Goal: Information Seeking & Learning: Learn about a topic

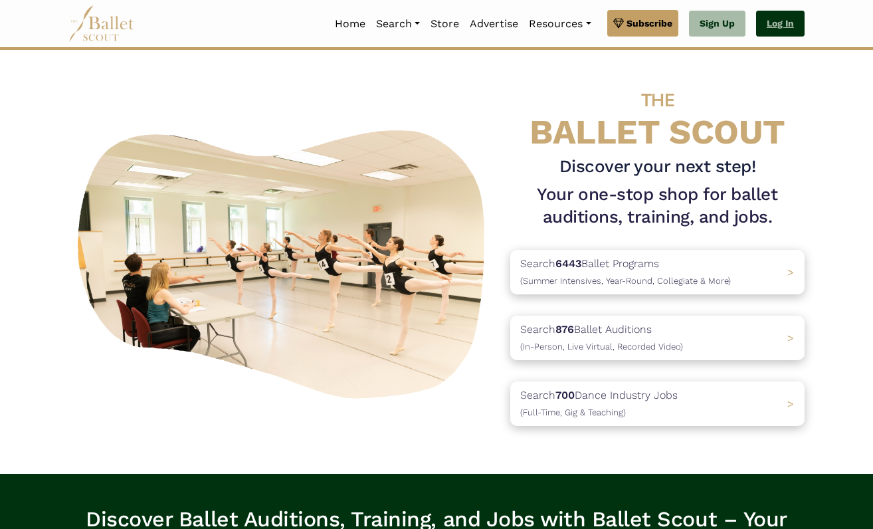
click at [770, 21] on link "Log In" at bounding box center [780, 24] width 49 height 27
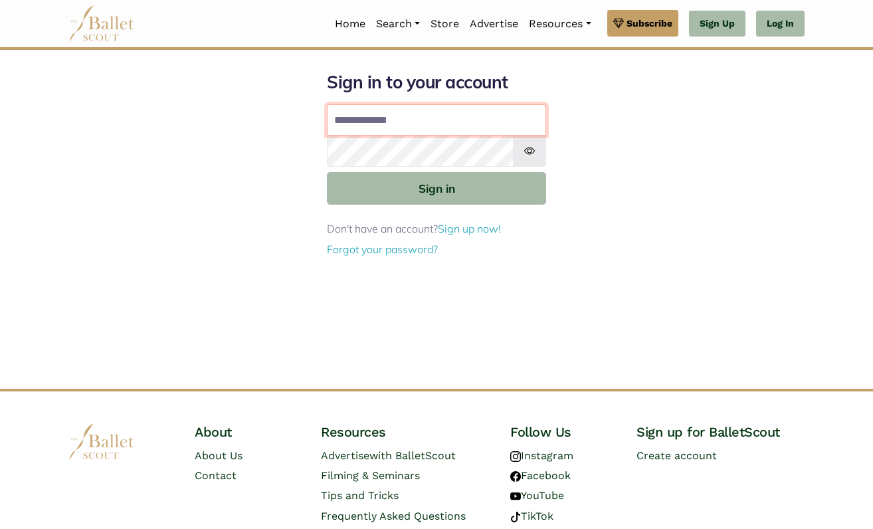
type input "**********"
click at [437, 187] on button "Sign in" at bounding box center [436, 188] width 219 height 33
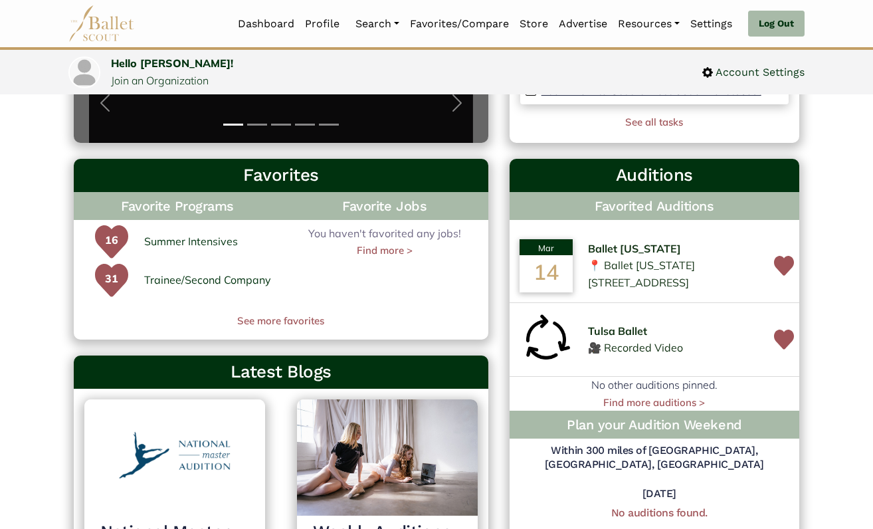
scroll to position [339, 0]
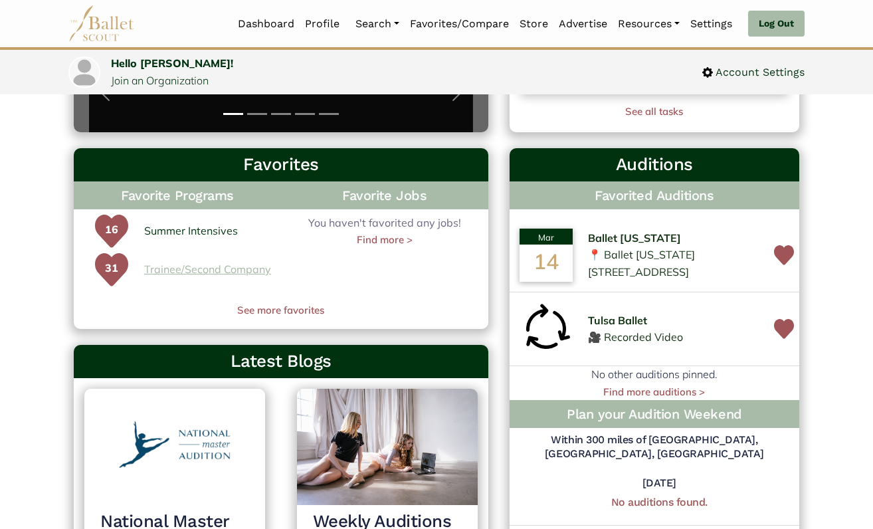
click at [155, 266] on link "Trainee/Second Company" at bounding box center [207, 269] width 127 height 17
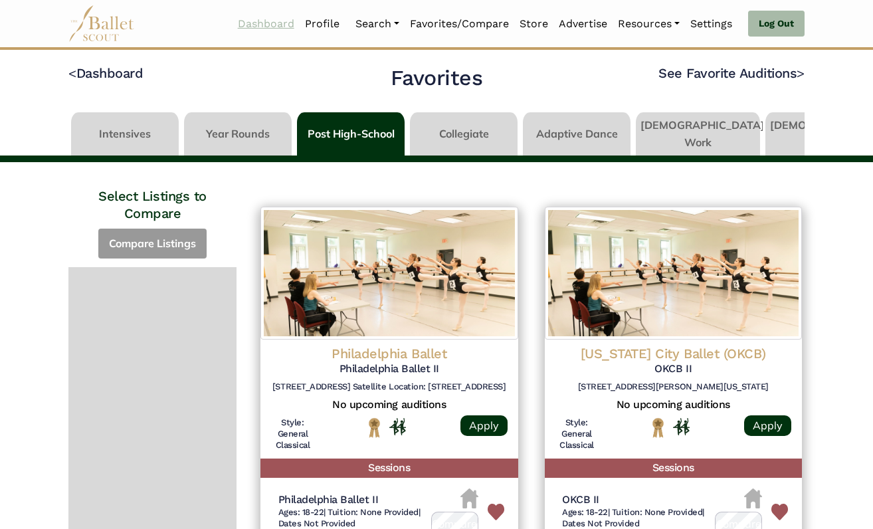
click at [268, 31] on link "Dashboard" at bounding box center [266, 24] width 67 height 28
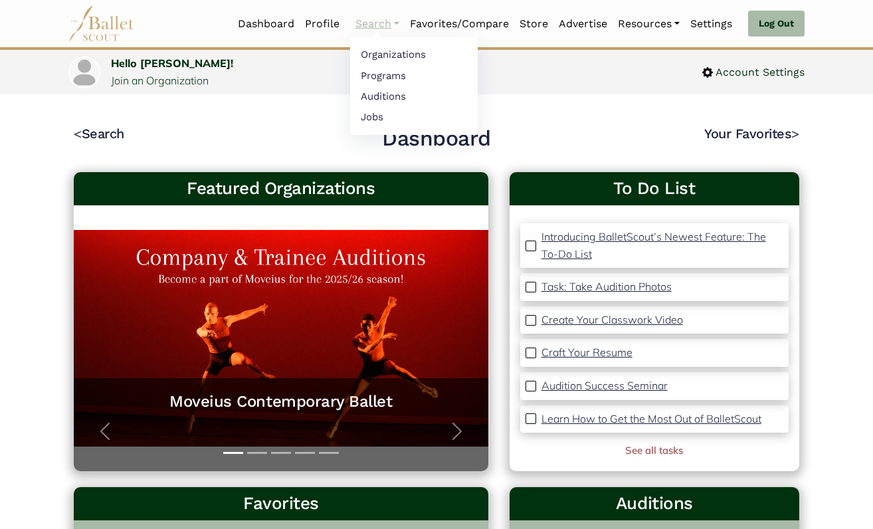
click at [353, 18] on link "Search" at bounding box center [377, 24] width 54 height 28
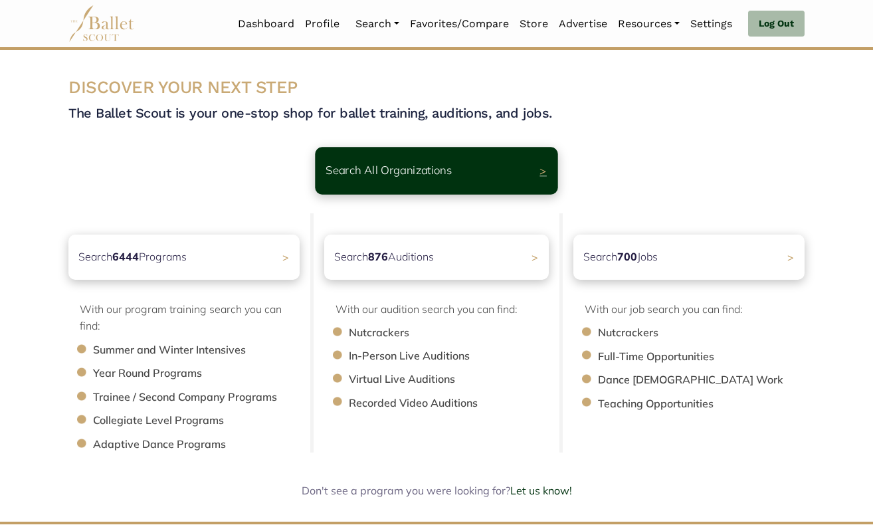
click at [439, 163] on p "Search All Organizations" at bounding box center [389, 170] width 126 height 18
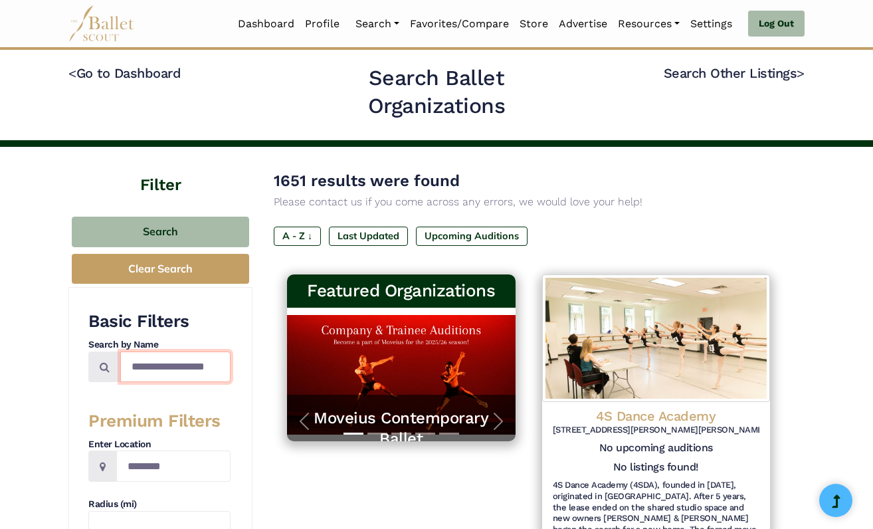
click at [145, 361] on input "Search by names..." at bounding box center [175, 366] width 110 height 31
type input "**********"
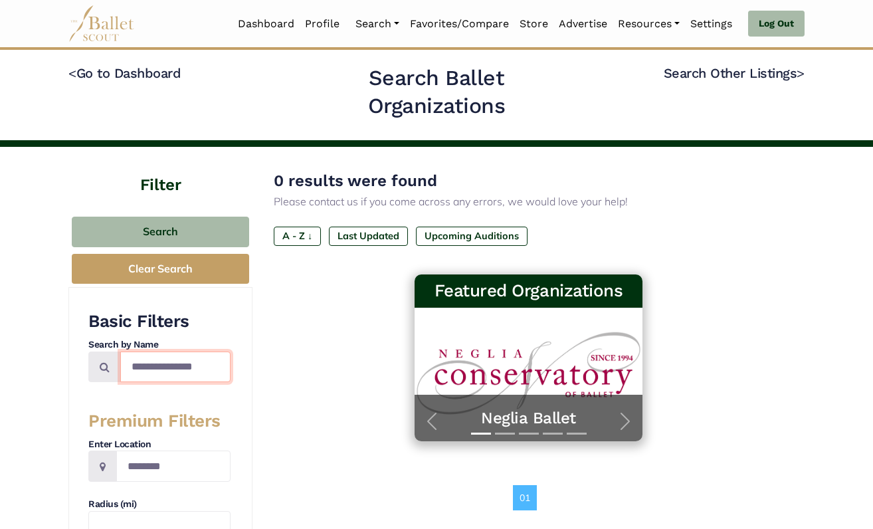
click at [162, 365] on input "**********" at bounding box center [175, 366] width 110 height 31
type input "********"
click at [152, 361] on input "********" at bounding box center [175, 366] width 110 height 31
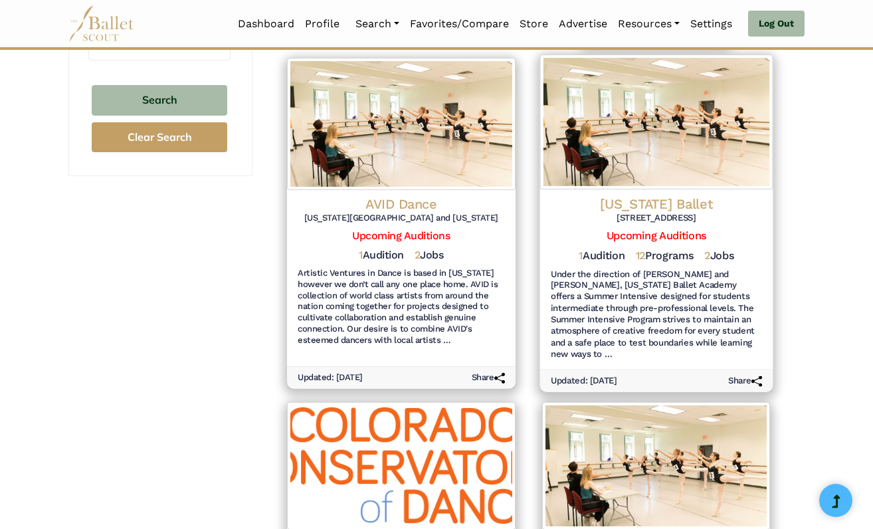
scroll to position [491, 0]
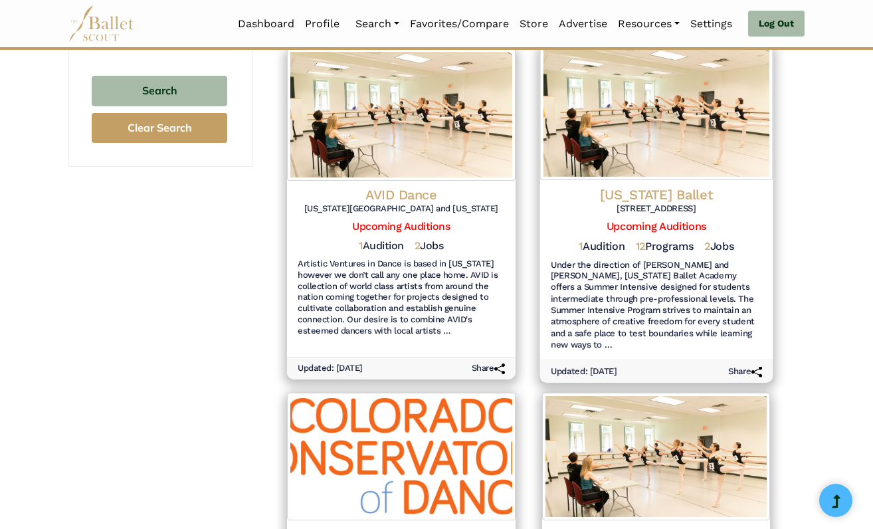
click at [644, 189] on h4 "Colorado Ballet" at bounding box center [655, 194] width 211 height 18
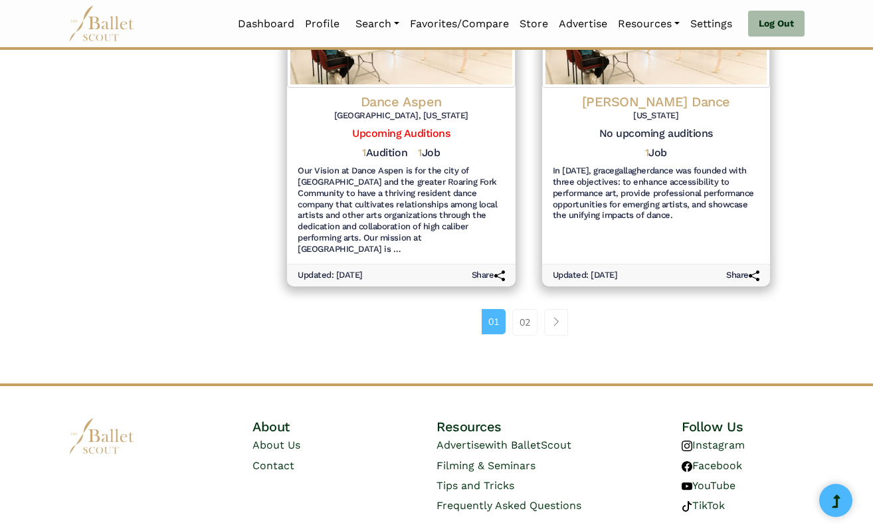
scroll to position [1604, 0]
click at [531, 310] on link "02" at bounding box center [524, 323] width 25 height 27
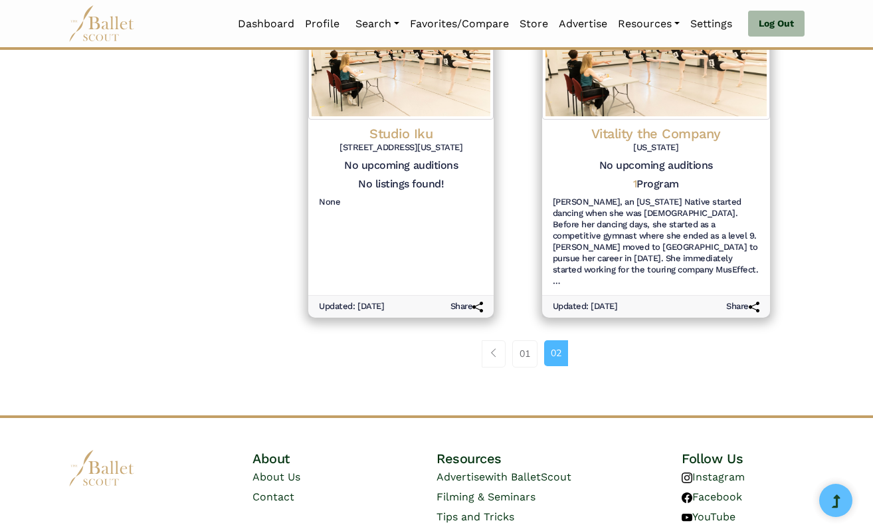
scroll to position [655, 0]
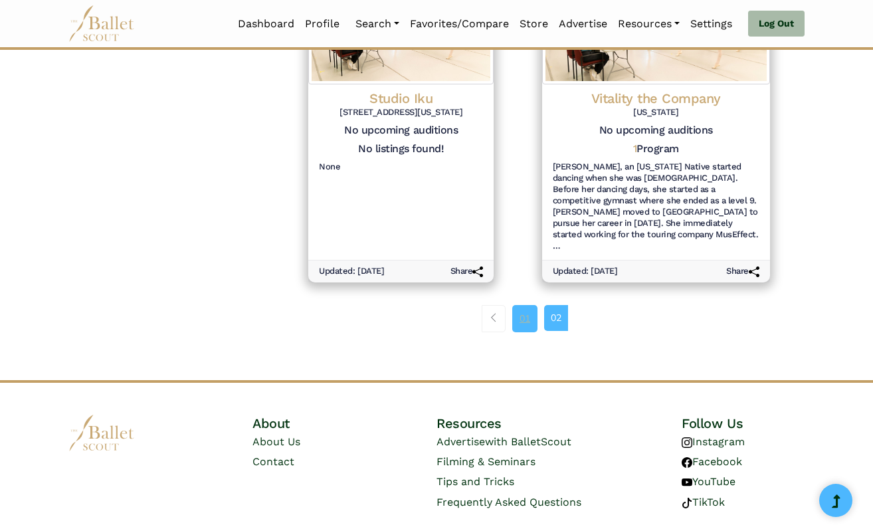
click at [524, 305] on link "01" at bounding box center [524, 318] width 25 height 27
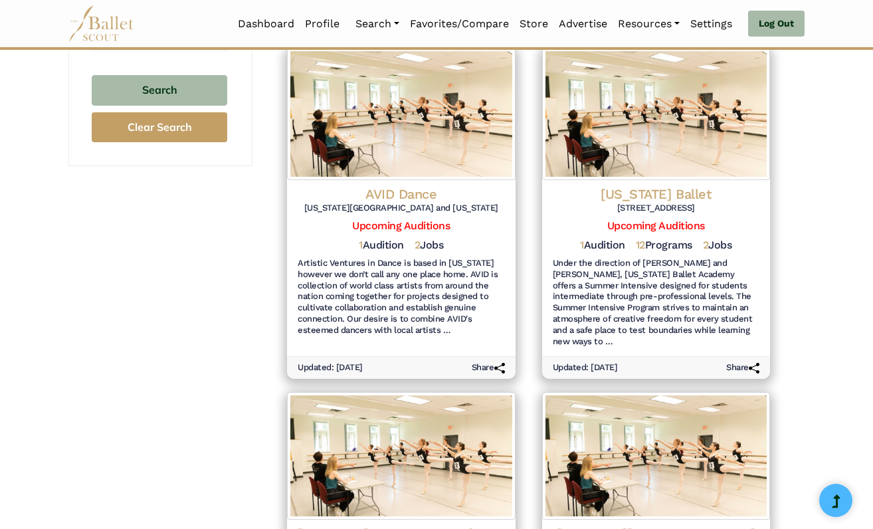
scroll to position [501, 0]
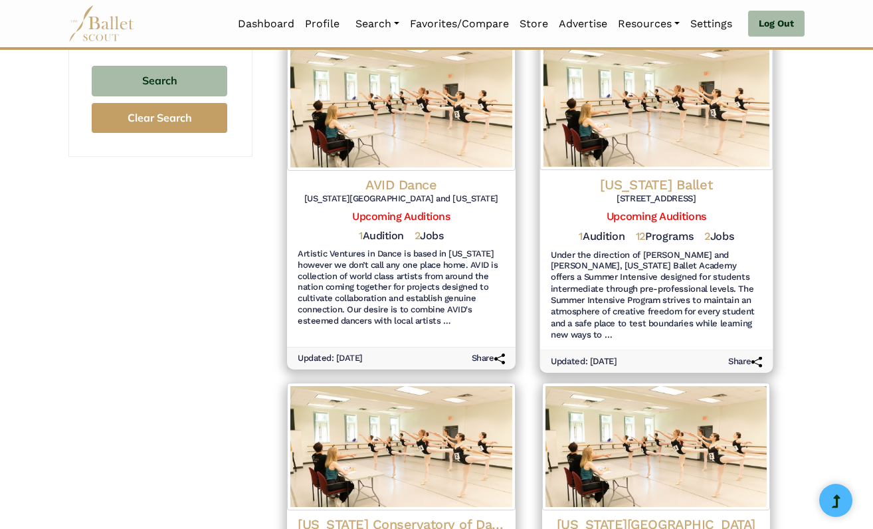
click at [651, 176] on h4 "[US_STATE] Ballet" at bounding box center [655, 184] width 211 height 18
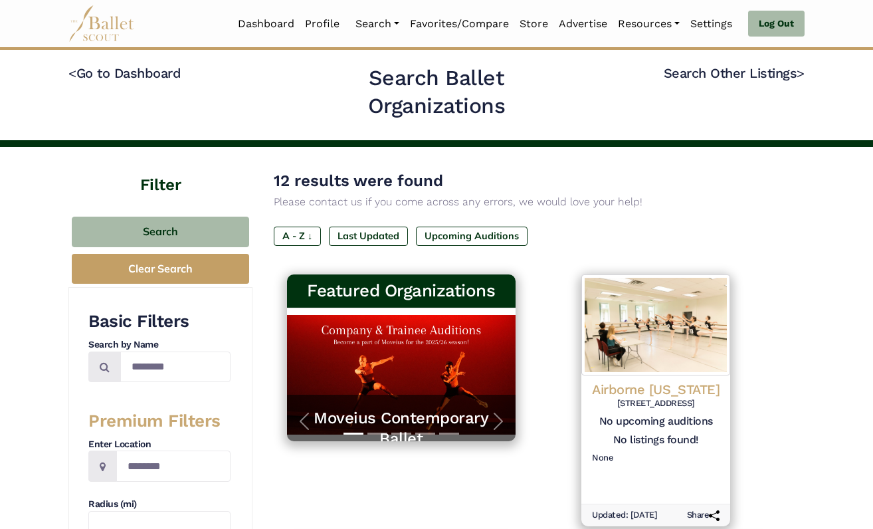
scroll to position [13, 0]
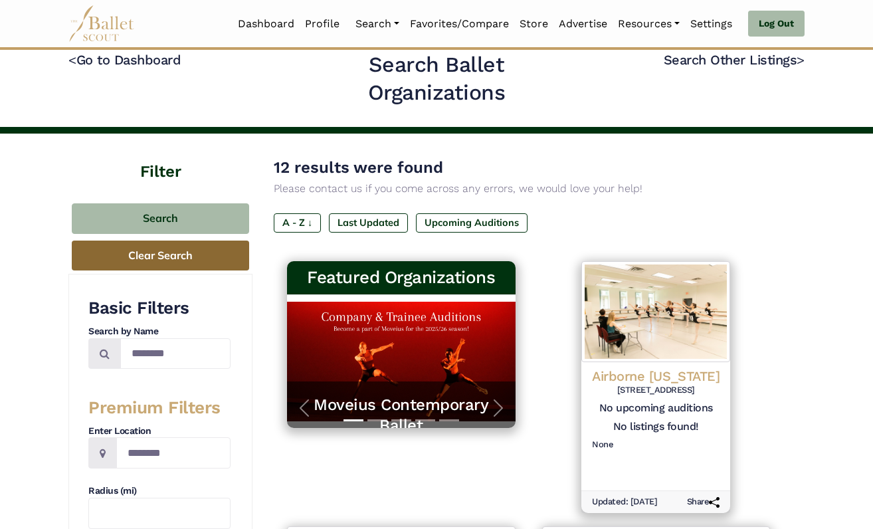
click at [233, 258] on button "Clear Search" at bounding box center [160, 256] width 177 height 30
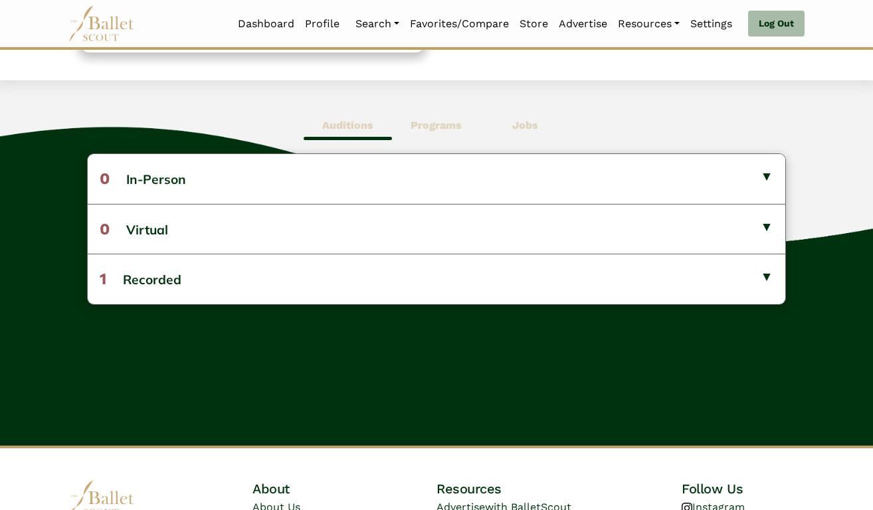
scroll to position [298, 0]
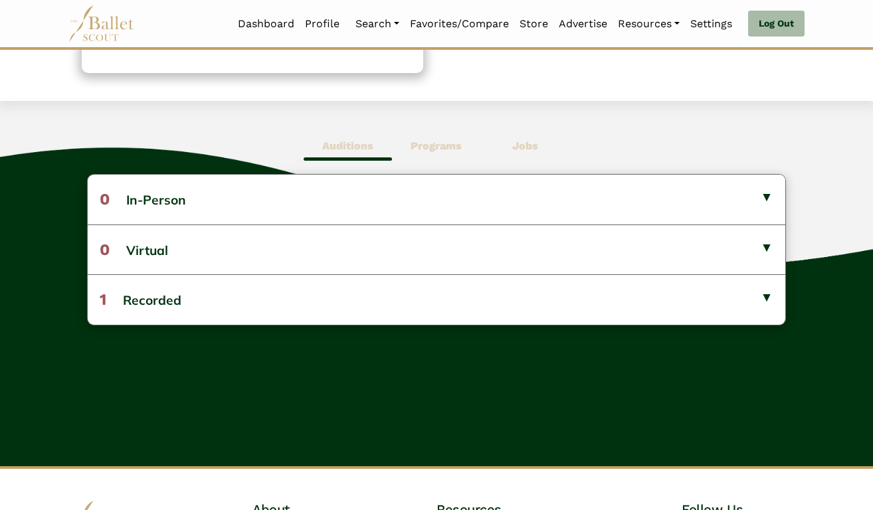
click at [437, 141] on b "Programs" at bounding box center [436, 146] width 51 height 13
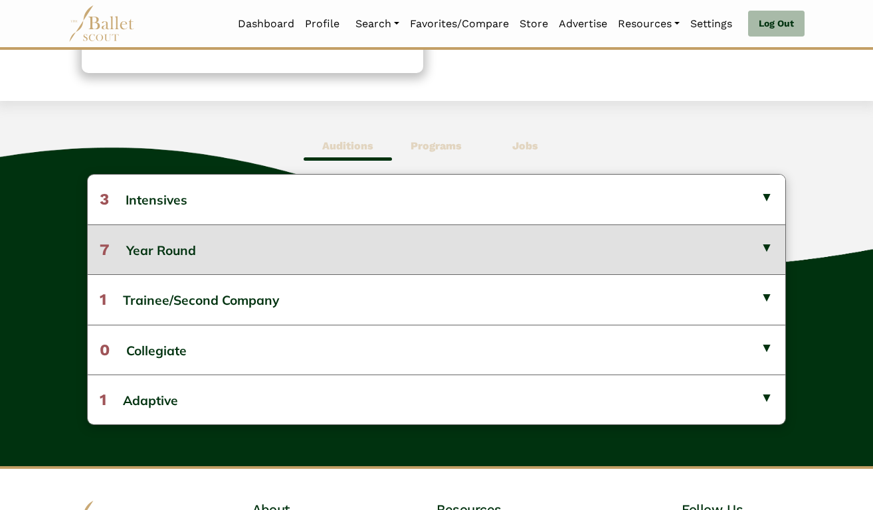
click at [441, 248] on button "7 Year Round" at bounding box center [436, 250] width 697 height 50
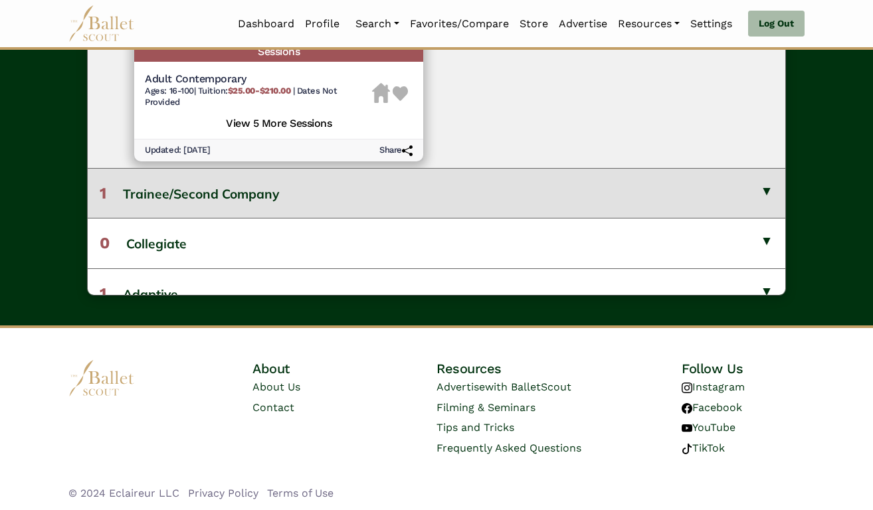
scroll to position [512, 0]
click at [370, 169] on button "1 Trainee/Second Company" at bounding box center [436, 194] width 697 height 50
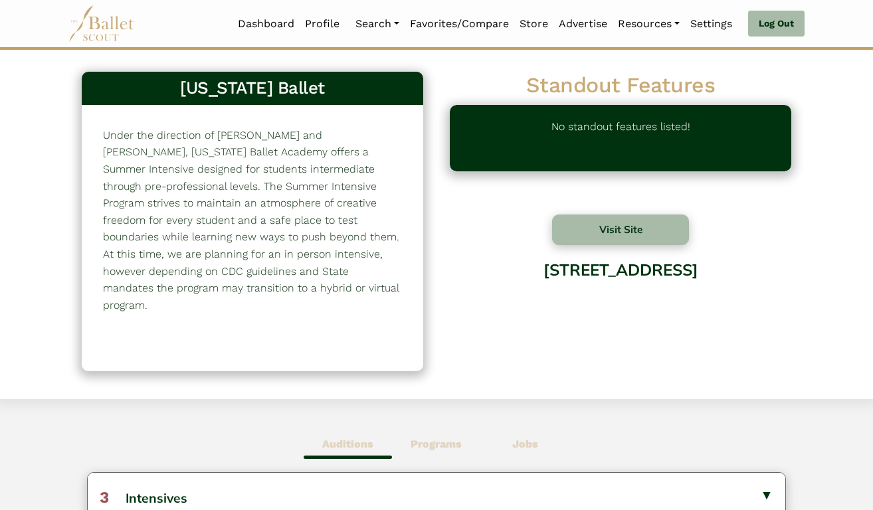
scroll to position [0, 0]
click at [595, 224] on button "Visit Site" at bounding box center [620, 230] width 137 height 31
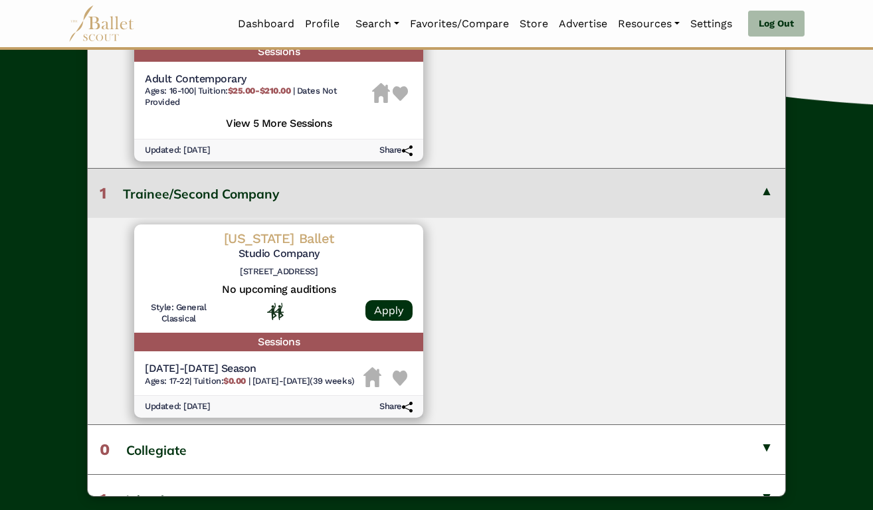
scroll to position [642, 0]
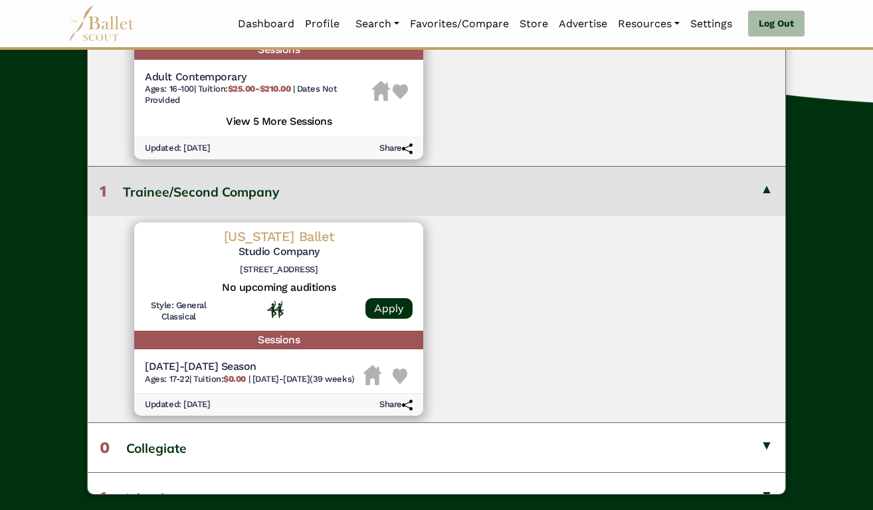
click at [397, 369] on img at bounding box center [400, 376] width 15 height 15
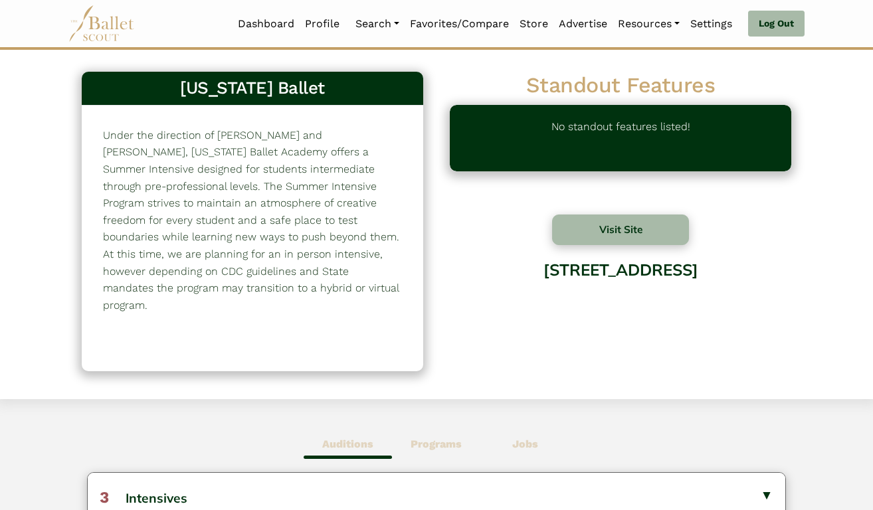
scroll to position [0, 0]
click at [603, 243] on button "Visit Site" at bounding box center [620, 230] width 137 height 31
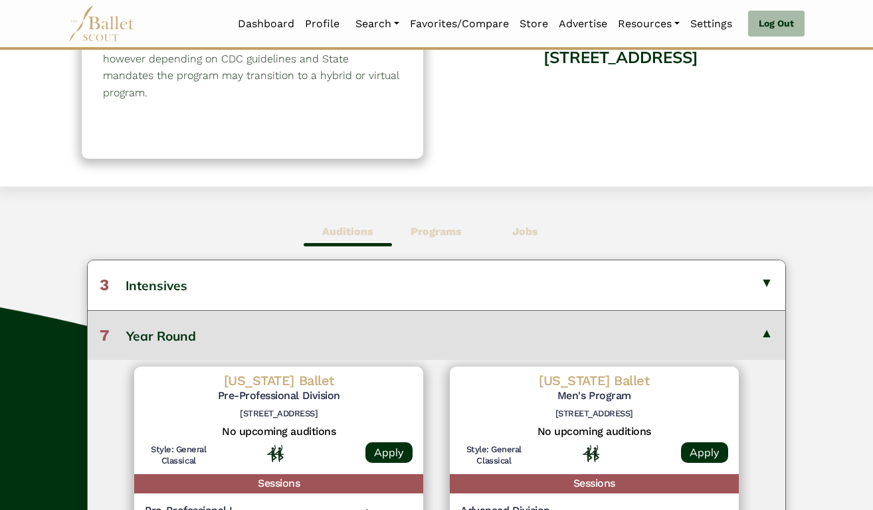
scroll to position [214, 0]
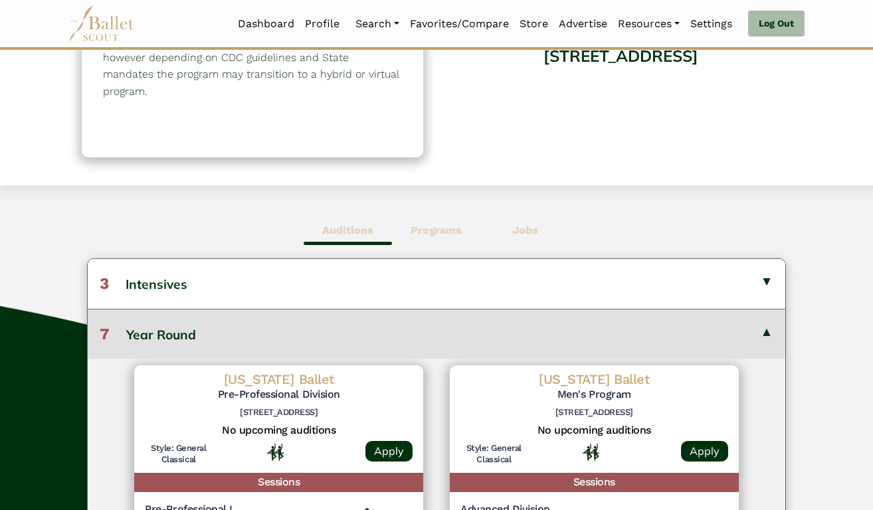
click at [526, 233] on b "Jobs" at bounding box center [525, 230] width 26 height 13
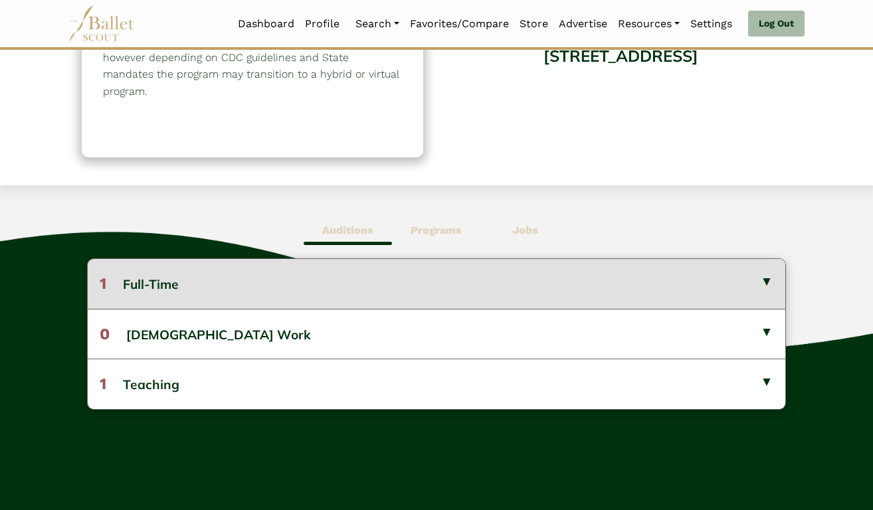
click at [506, 274] on button "1 Full-Time" at bounding box center [436, 283] width 697 height 49
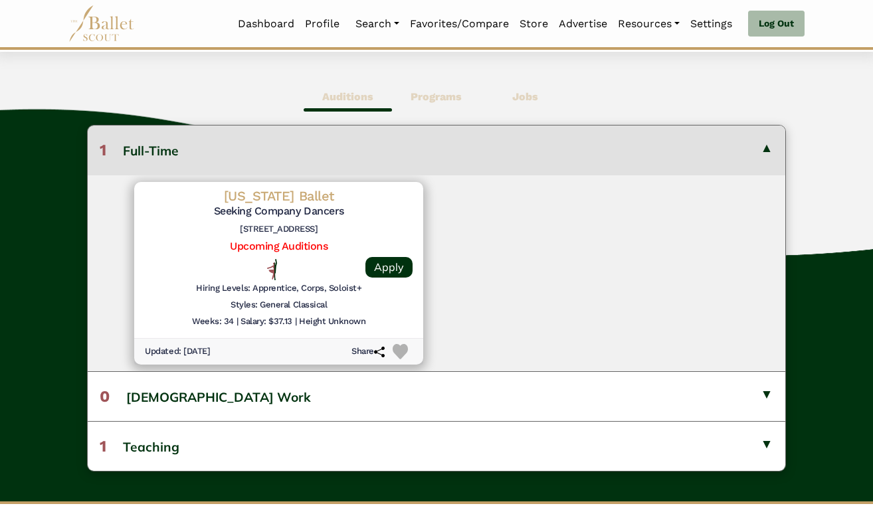
scroll to position [349, 0]
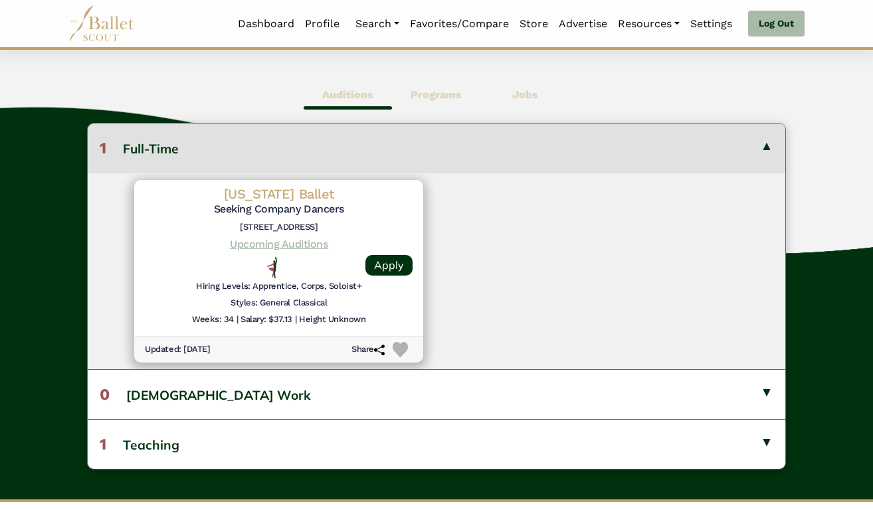
click at [306, 242] on link "Upcoming Auditions" at bounding box center [279, 244] width 98 height 13
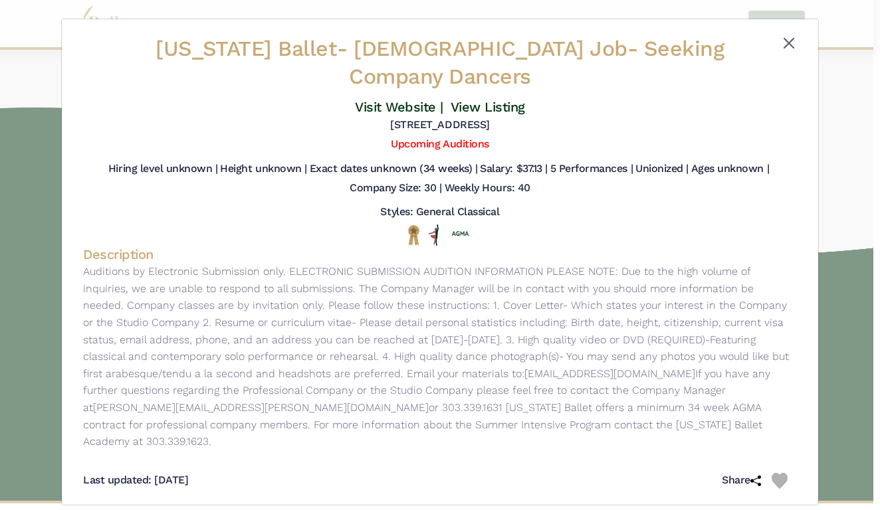
click at [786, 41] on button "Close" at bounding box center [789, 43] width 16 height 16
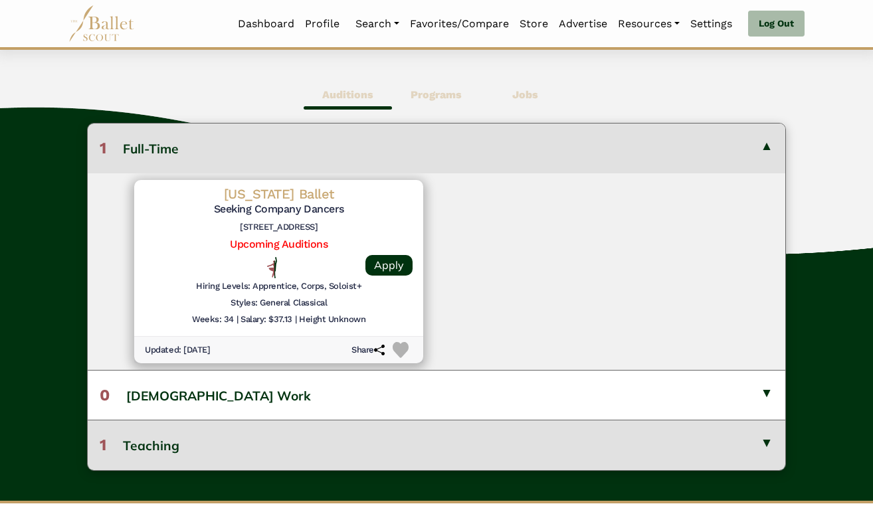
click at [563, 429] on button "1 Teaching" at bounding box center [436, 445] width 697 height 50
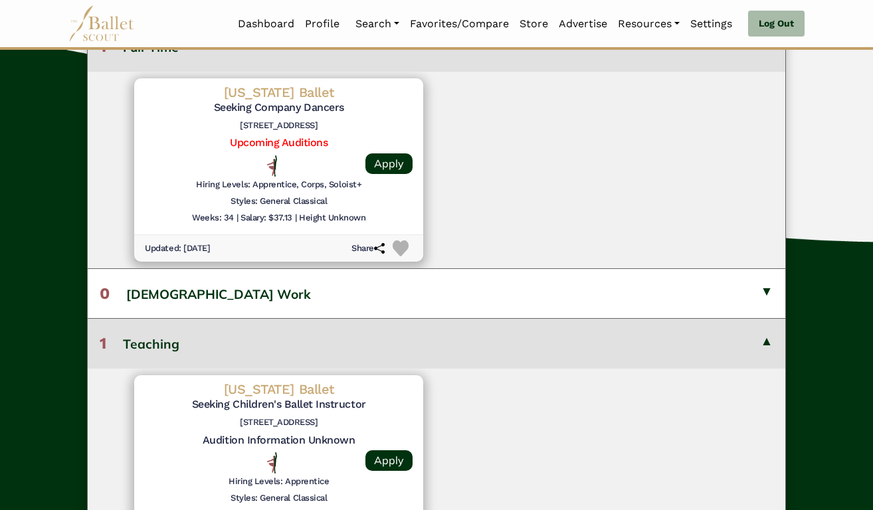
scroll to position [447, 0]
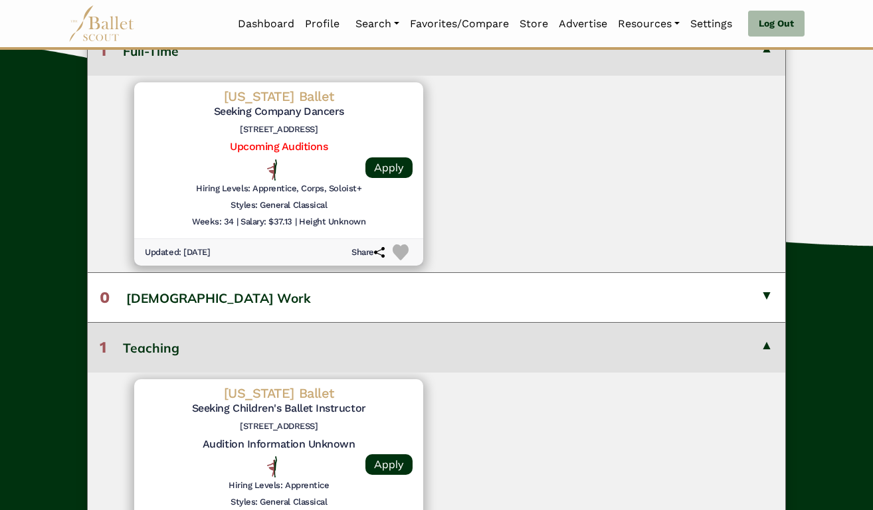
click at [285, 220] on h6 "Salary: $37.13" at bounding box center [266, 222] width 51 height 11
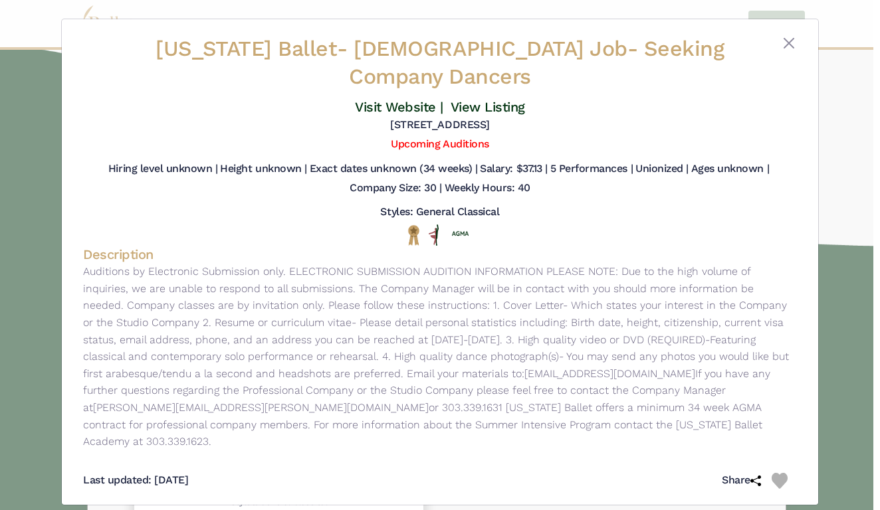
click at [521, 167] on h5 "Salary: $37.13 |" at bounding box center [513, 169] width 67 height 14
click at [789, 43] on button "Close" at bounding box center [789, 43] width 16 height 16
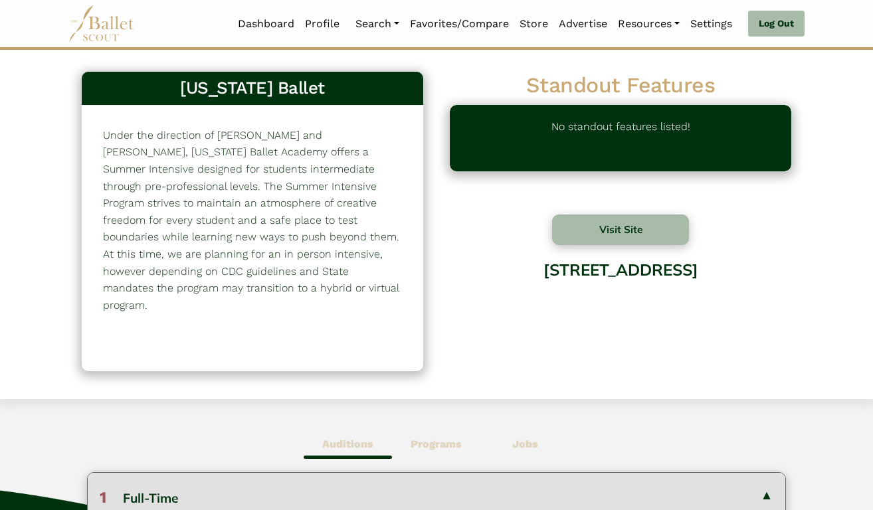
scroll to position [0, 0]
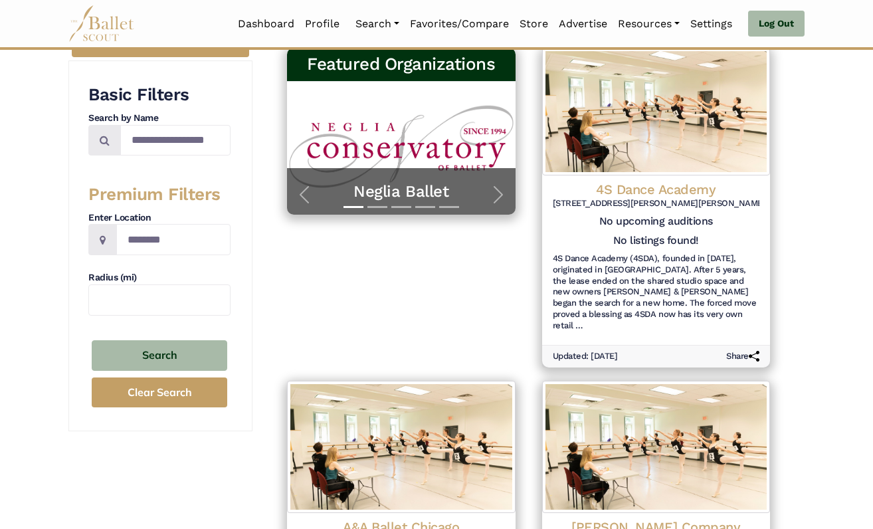
scroll to position [228, 0]
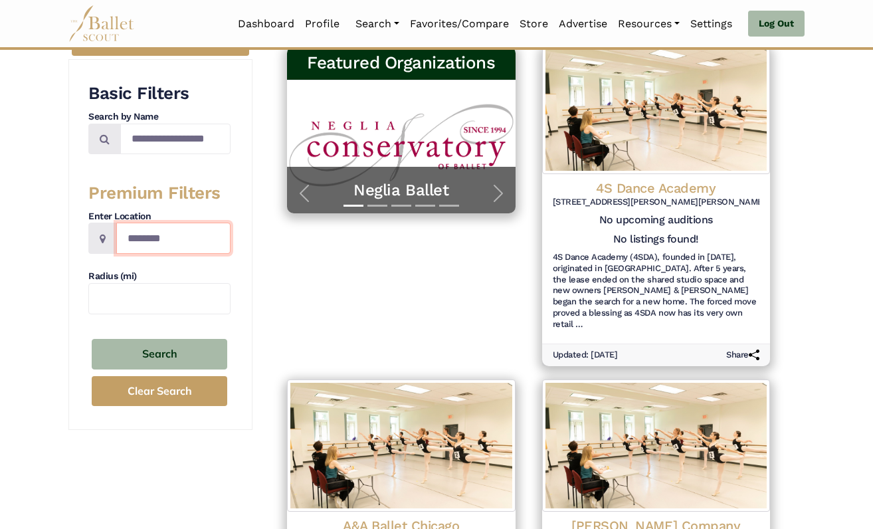
click at [172, 239] on input "Location" at bounding box center [173, 238] width 114 height 31
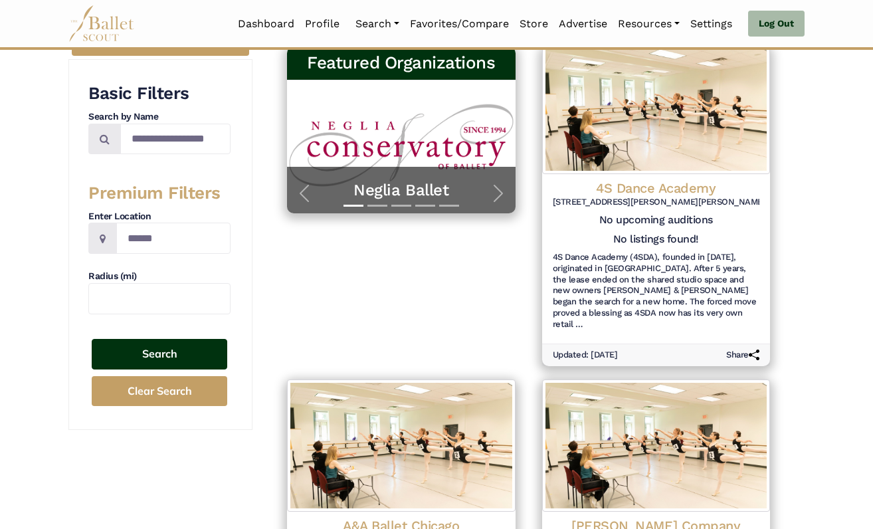
click at [152, 351] on button "Search" at bounding box center [160, 354] width 136 height 31
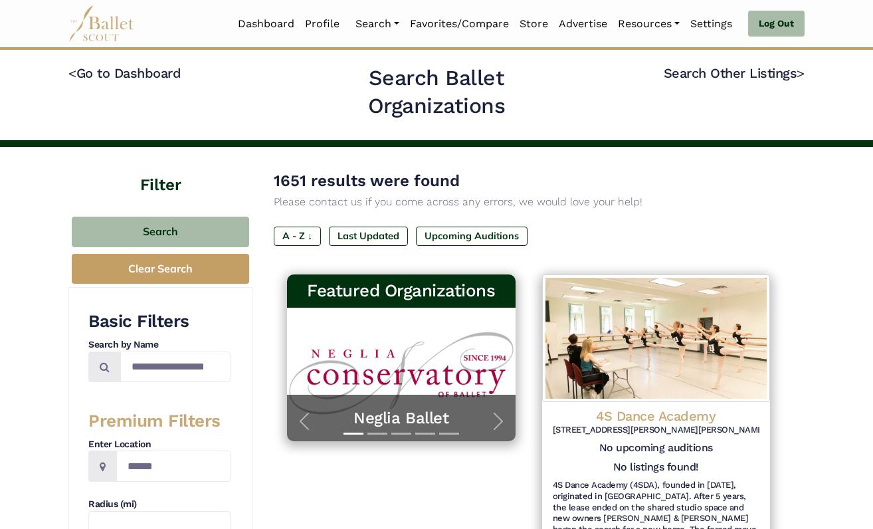
scroll to position [0, 0]
click at [177, 458] on input "******" at bounding box center [173, 465] width 114 height 31
drag, startPoint x: 177, startPoint y: 458, endPoint x: 134, endPoint y: 457, distance: 43.2
click at [134, 457] on input "******" at bounding box center [173, 465] width 114 height 31
type input "*******"
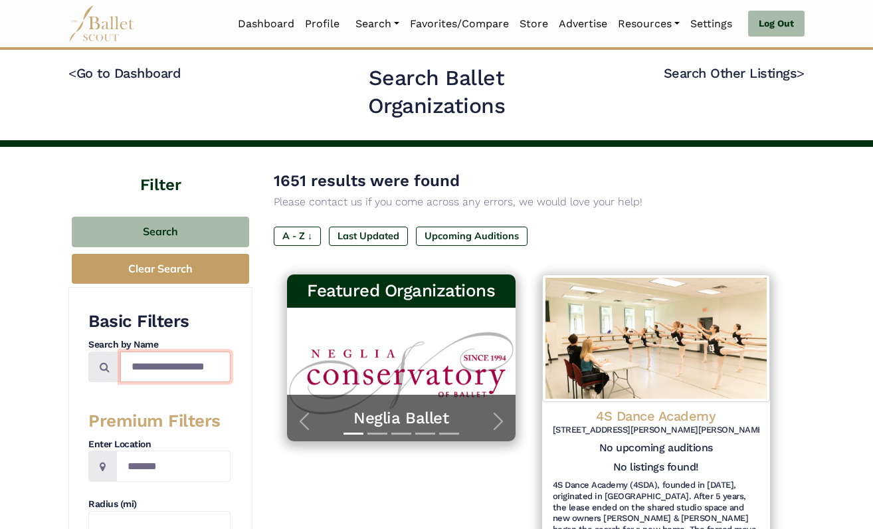
click at [143, 367] on input "Search by names..." at bounding box center [175, 366] width 110 height 31
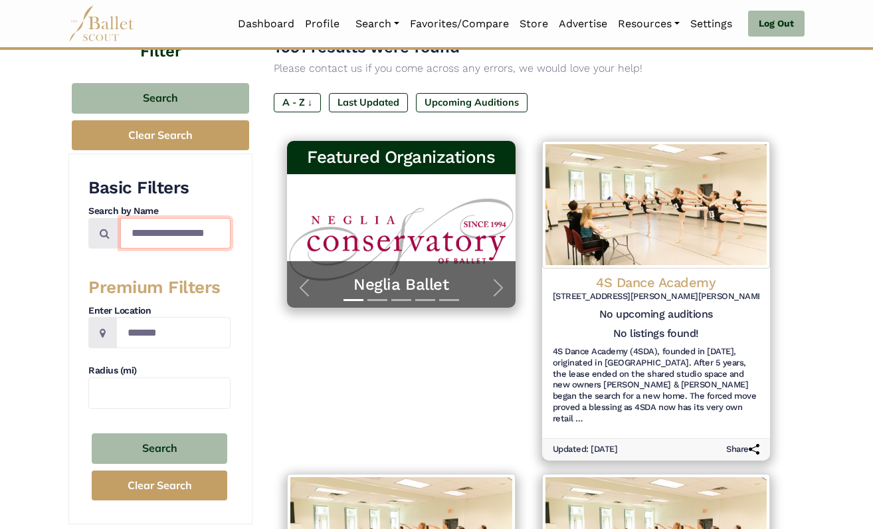
scroll to position [137, 0]
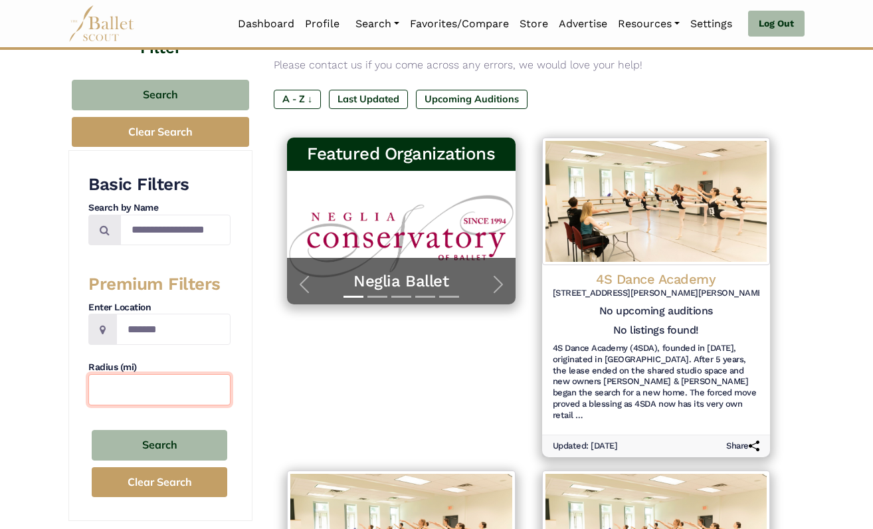
click at [137, 384] on input "text" at bounding box center [159, 389] width 142 height 31
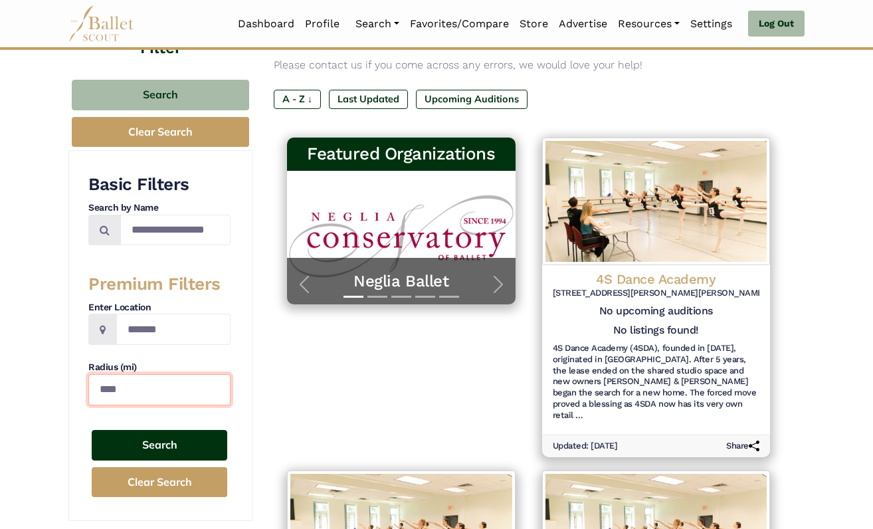
type input "****"
click at [142, 441] on button "Search" at bounding box center [160, 445] width 136 height 31
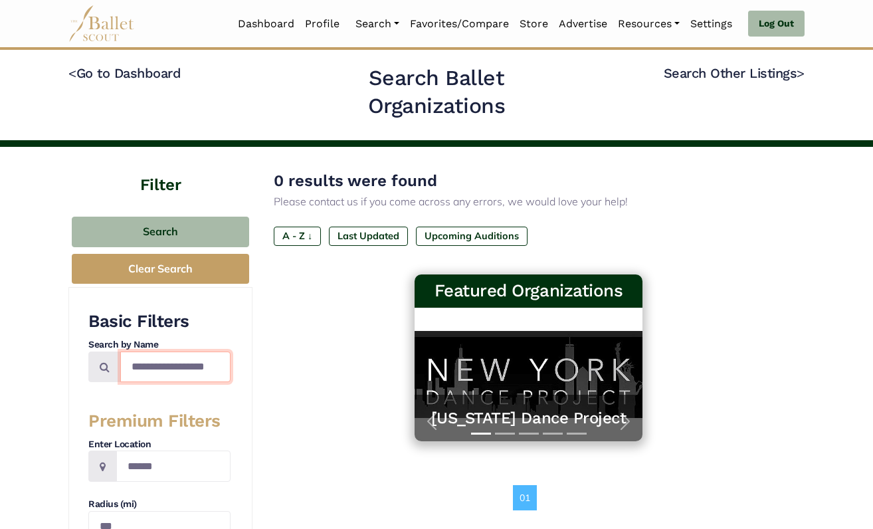
drag, startPoint x: 219, startPoint y: 362, endPoint x: 132, endPoint y: 363, distance: 87.0
click at [132, 363] on input "Search by names..." at bounding box center [175, 366] width 110 height 31
drag, startPoint x: 132, startPoint y: 363, endPoint x: 215, endPoint y: 365, distance: 83.1
click at [215, 365] on input "Search by names..." at bounding box center [175, 366] width 110 height 31
click at [215, 366] on input "Search by names..." at bounding box center [175, 366] width 110 height 31
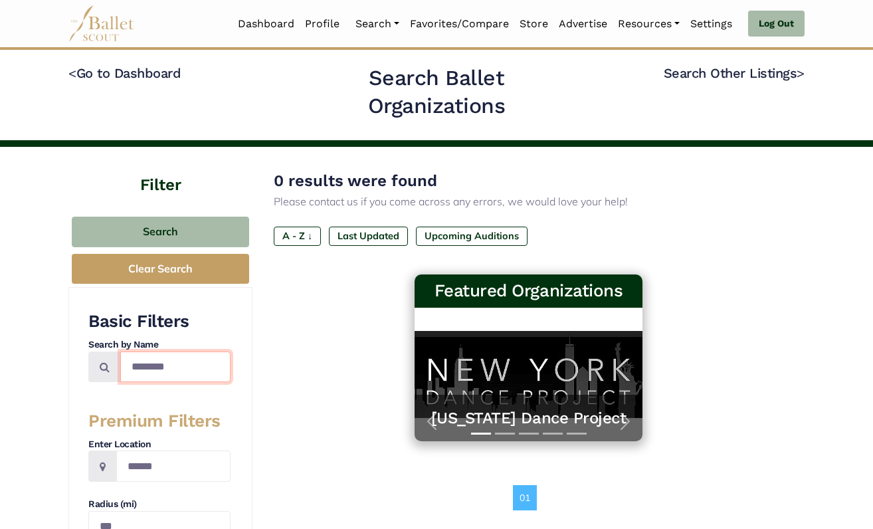
type input "********"
click at [110, 462] on span at bounding box center [102, 465] width 29 height 31
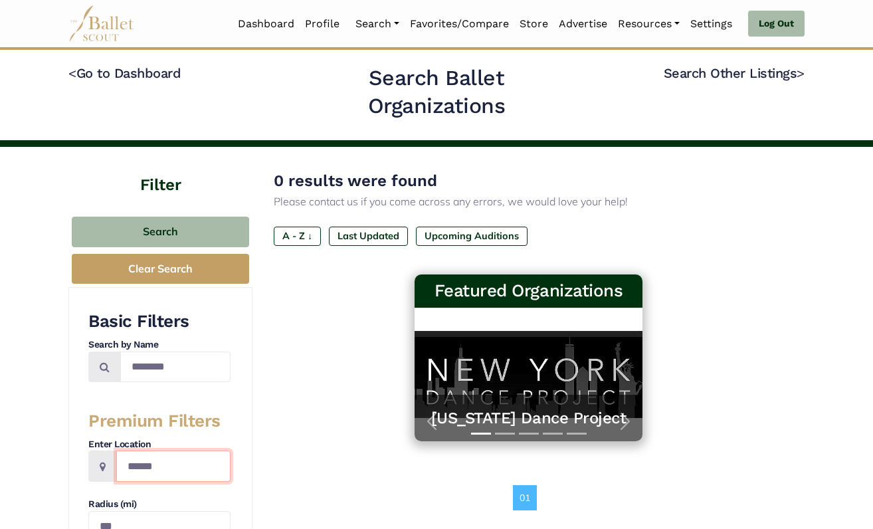
drag, startPoint x: 163, startPoint y: 460, endPoint x: 103, endPoint y: 460, distance: 59.8
click at [103, 460] on div "******" at bounding box center [159, 465] width 142 height 31
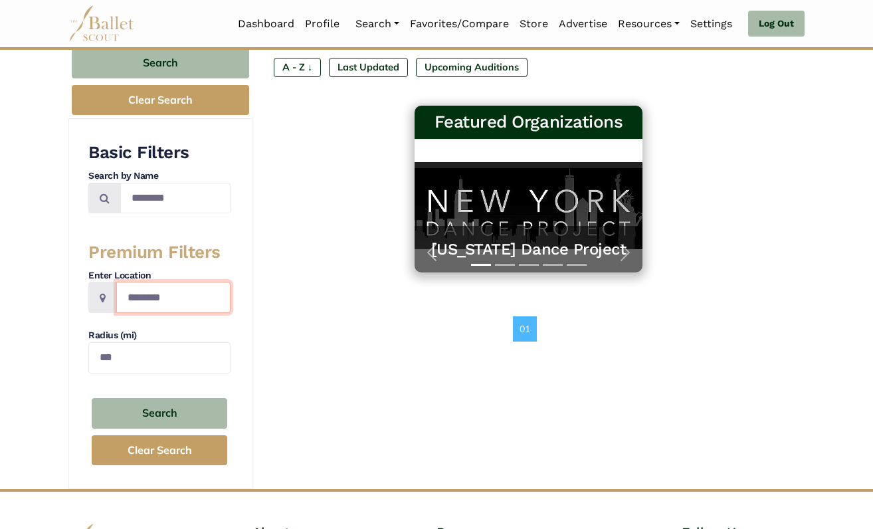
scroll to position [179, 0]
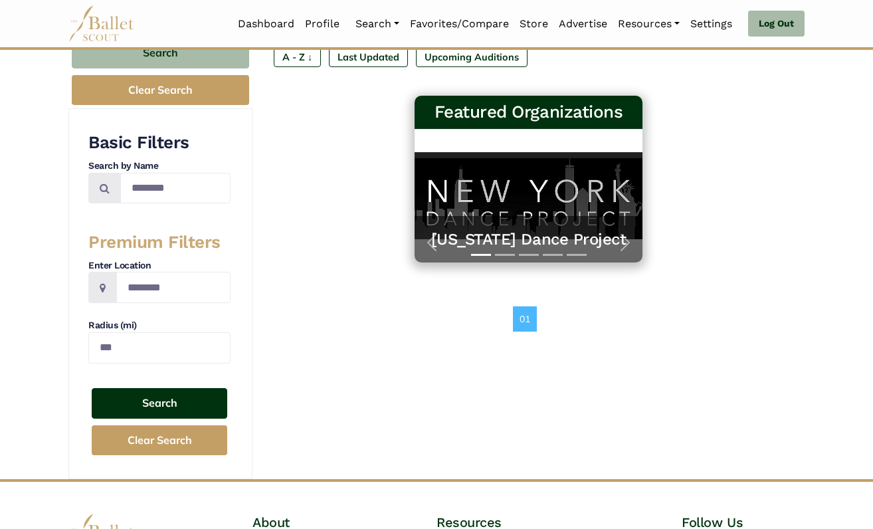
click at [130, 402] on button "Search" at bounding box center [160, 403] width 136 height 31
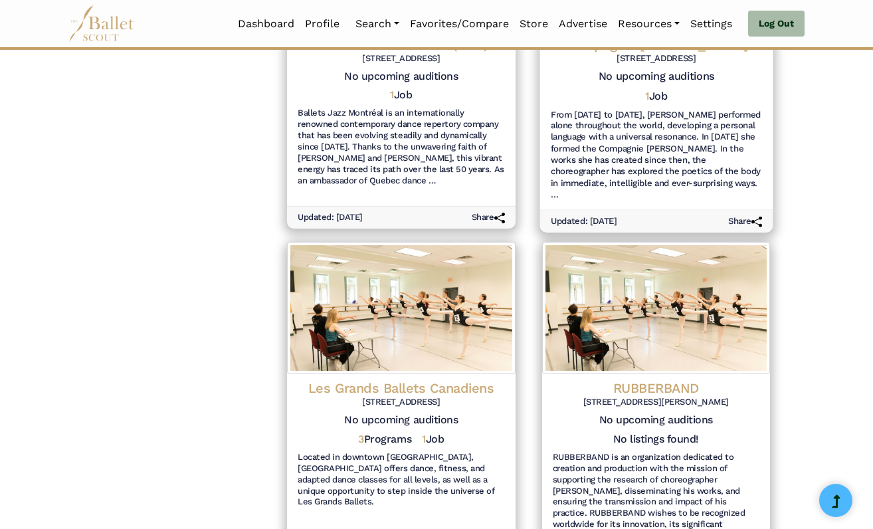
scroll to position [711, 0]
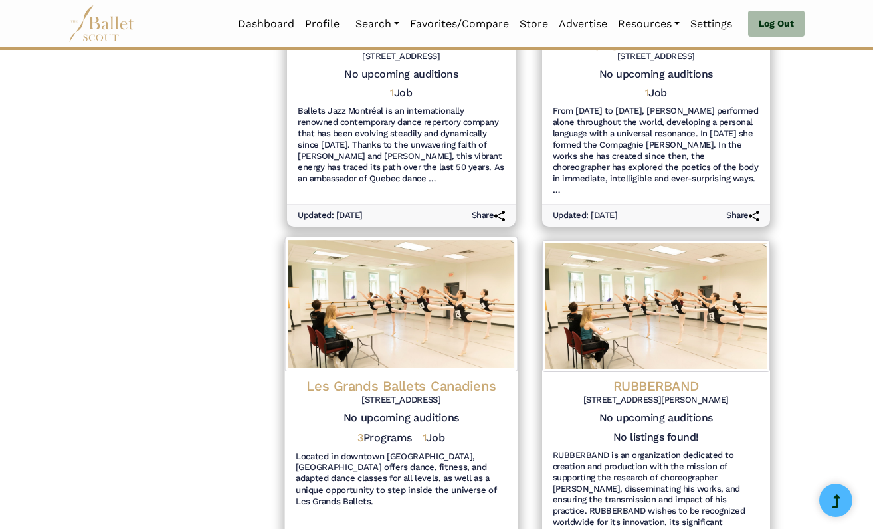
click at [422, 377] on h4 "Les Grands Ballets Canadiens" at bounding box center [401, 386] width 211 height 18
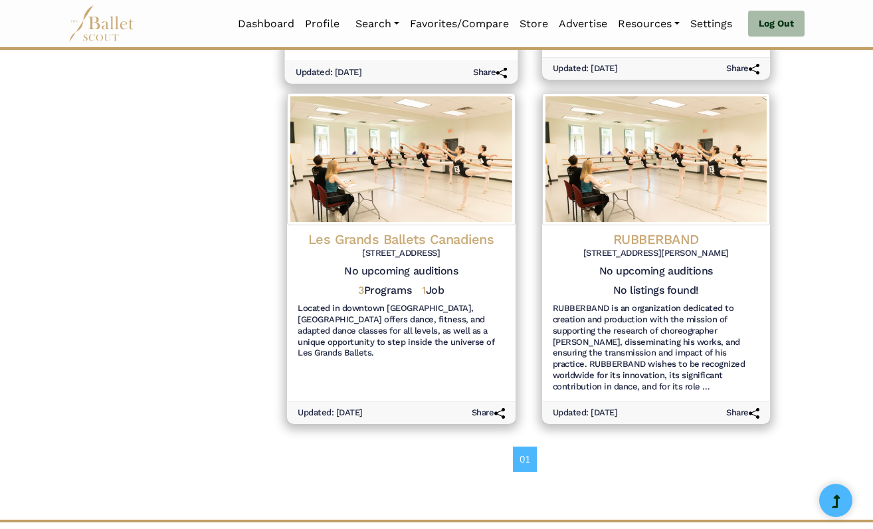
scroll to position [858, 0]
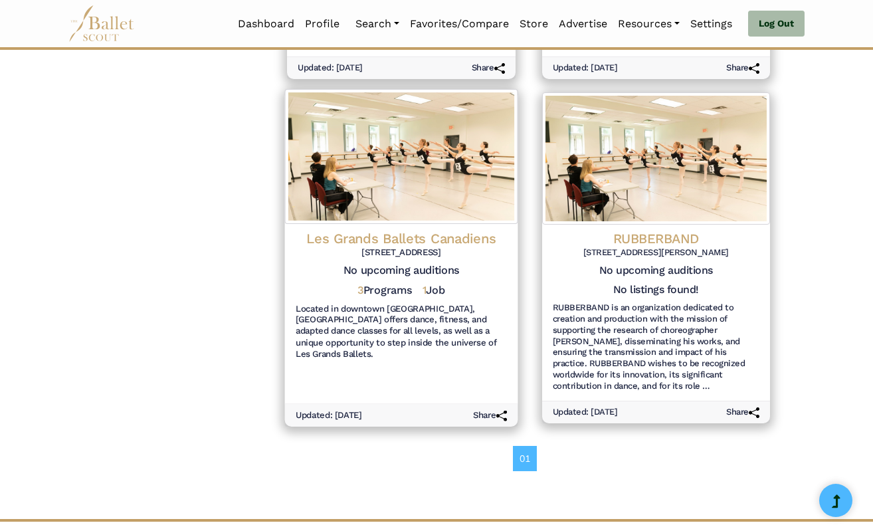
click at [434, 284] on h5 "1 Job" at bounding box center [434, 291] width 23 height 14
click at [421, 230] on h4 "Les Grands Ballets Canadiens" at bounding box center [401, 239] width 211 height 18
click at [431, 284] on h5 "1 Job" at bounding box center [434, 291] width 23 height 14
click at [424, 284] on span "1" at bounding box center [425, 290] width 4 height 13
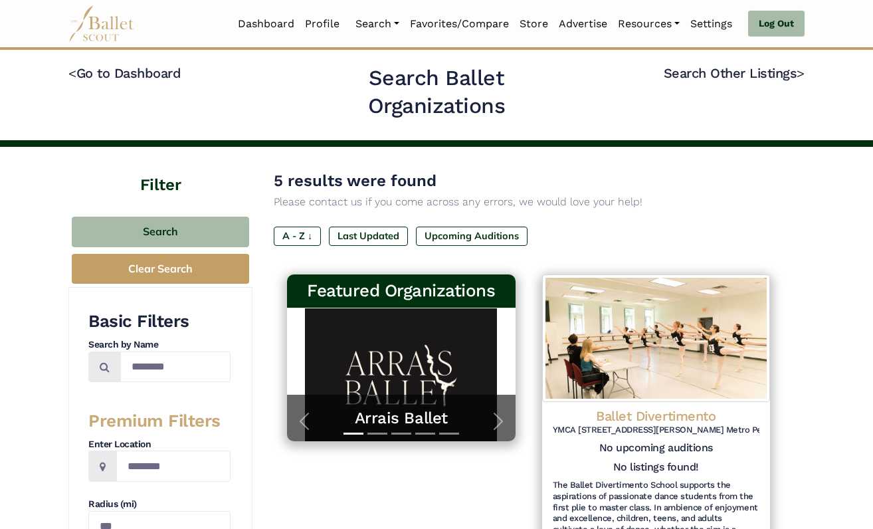
scroll to position [0, 0]
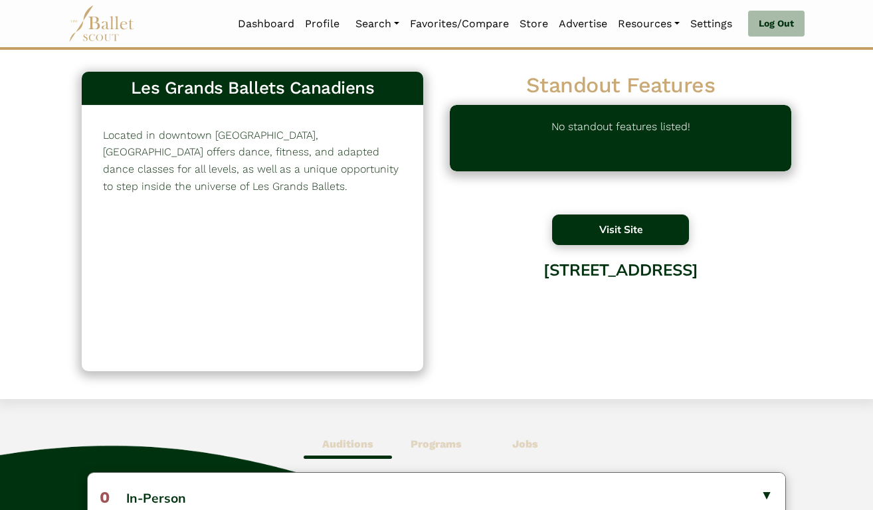
click at [631, 235] on button "Visit Site" at bounding box center [620, 230] width 137 height 31
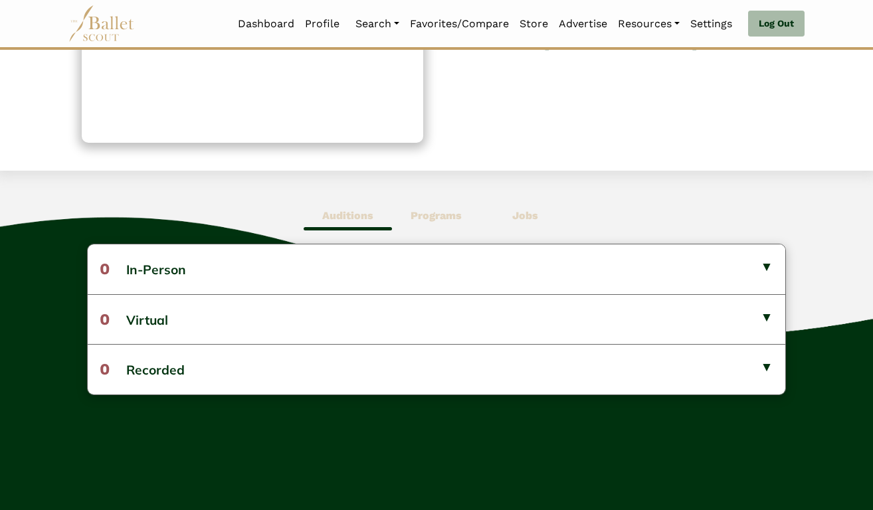
scroll to position [227, 0]
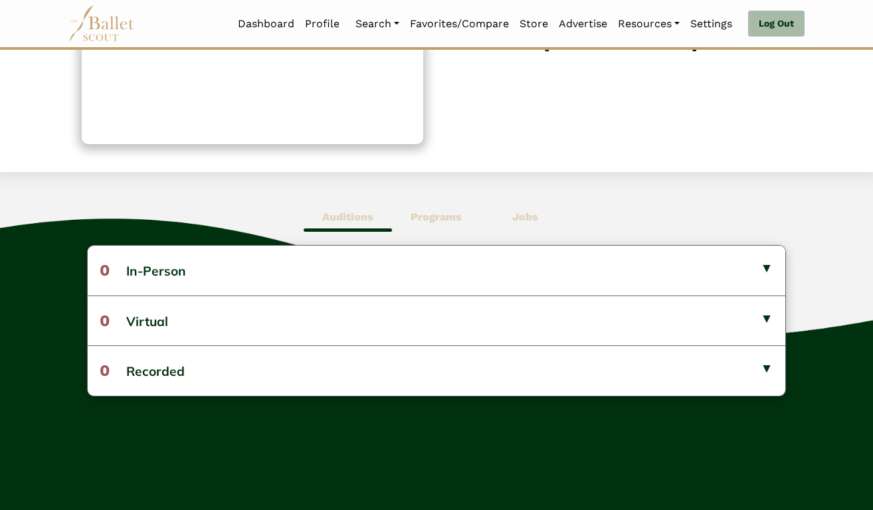
click at [458, 221] on b "Programs" at bounding box center [436, 217] width 51 height 13
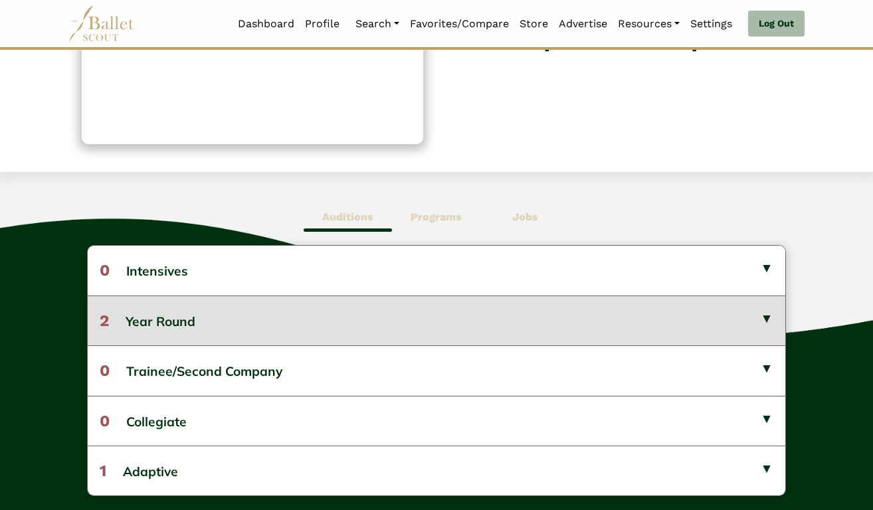
click at [385, 301] on button "2 Year Round" at bounding box center [436, 321] width 697 height 50
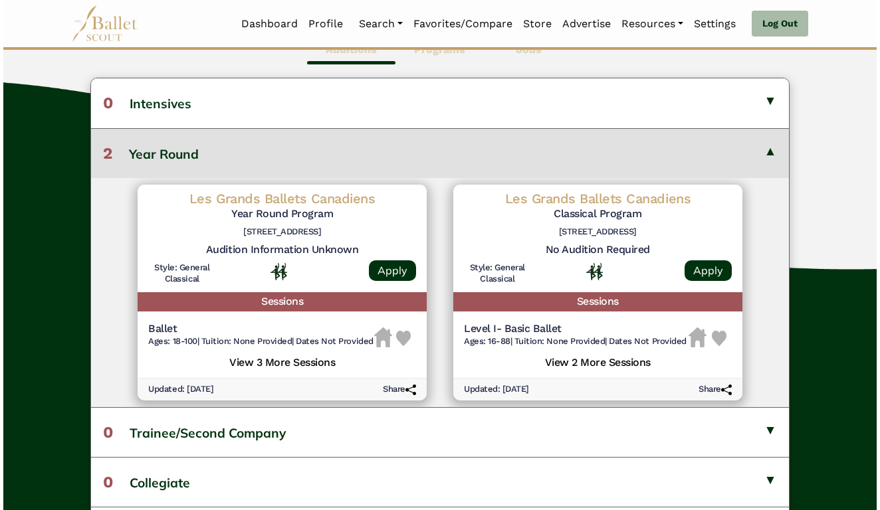
scroll to position [395, 0]
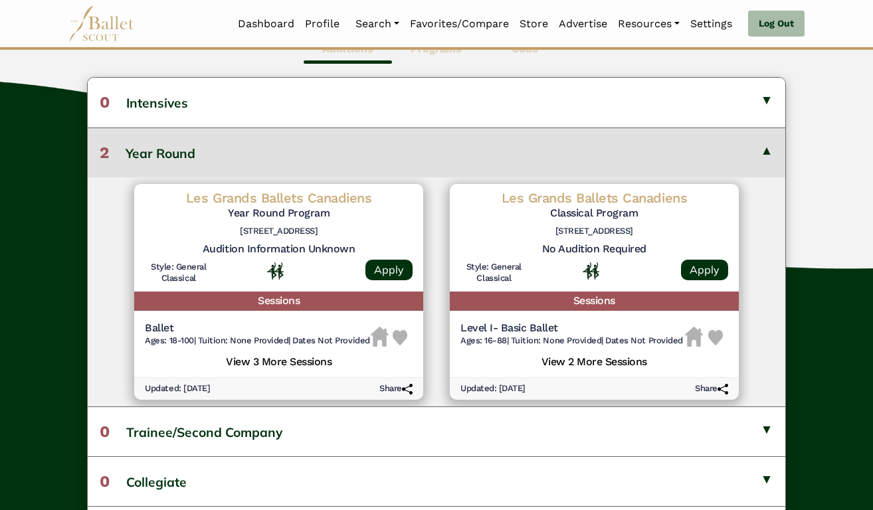
click at [314, 369] on h5 "View 3 More Sessions" at bounding box center [279, 360] width 268 height 17
click at [605, 358] on h5 "View 2 More Sessions" at bounding box center [594, 360] width 268 height 17
click at [614, 203] on h4 "Les Grands Ballets Canadiens" at bounding box center [594, 197] width 268 height 17
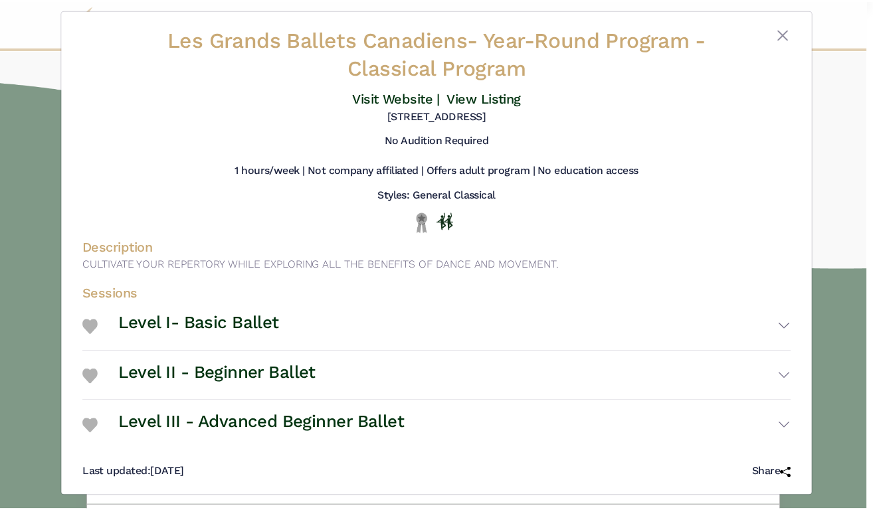
scroll to position [9, 0]
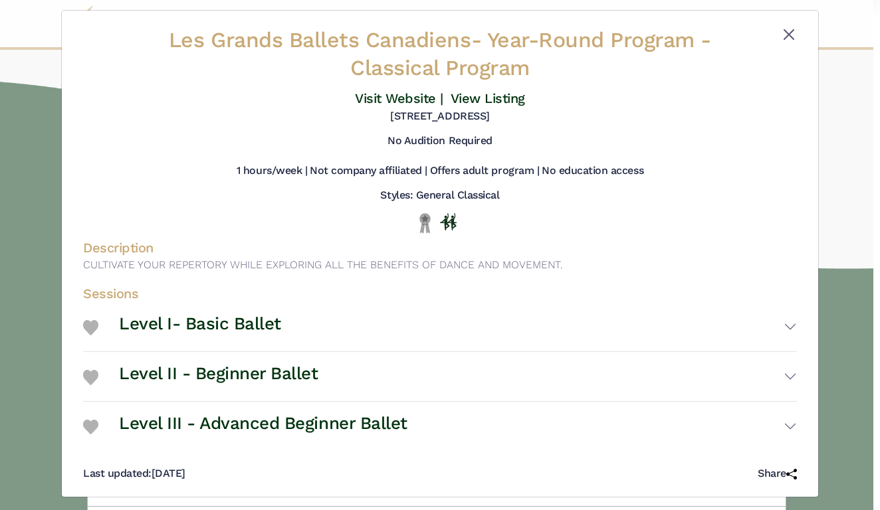
click at [781, 37] on button "Close" at bounding box center [789, 35] width 16 height 16
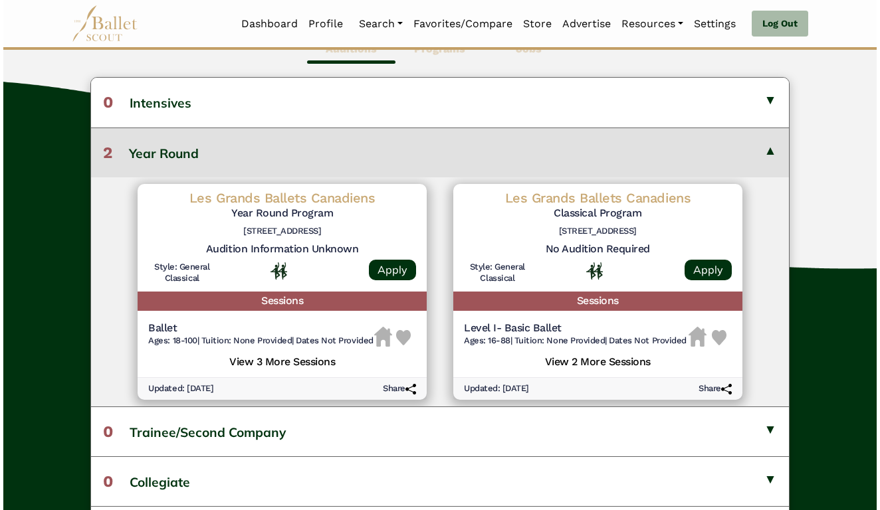
scroll to position [399, 0]
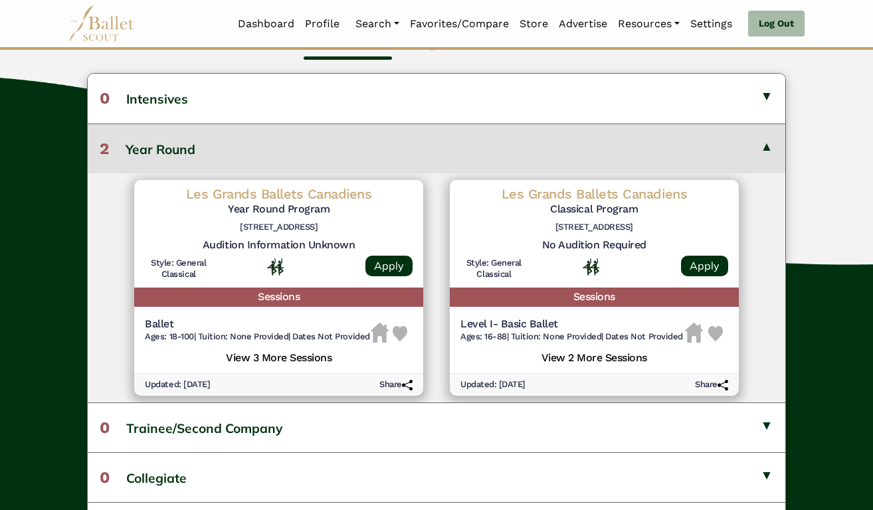
click at [316, 197] on h4 "Les Grands Ballets Canadiens" at bounding box center [279, 193] width 268 height 17
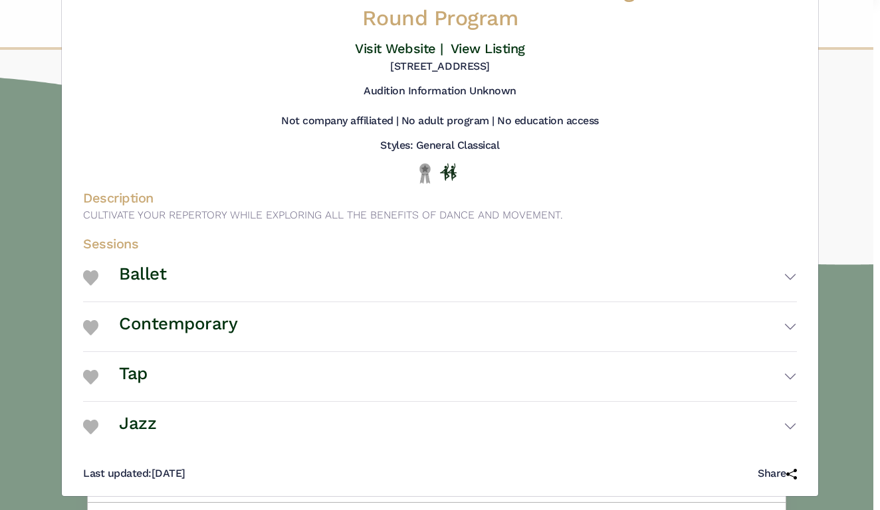
scroll to position [58, 0]
click at [126, 268] on h3 "Ballet" at bounding box center [142, 275] width 47 height 23
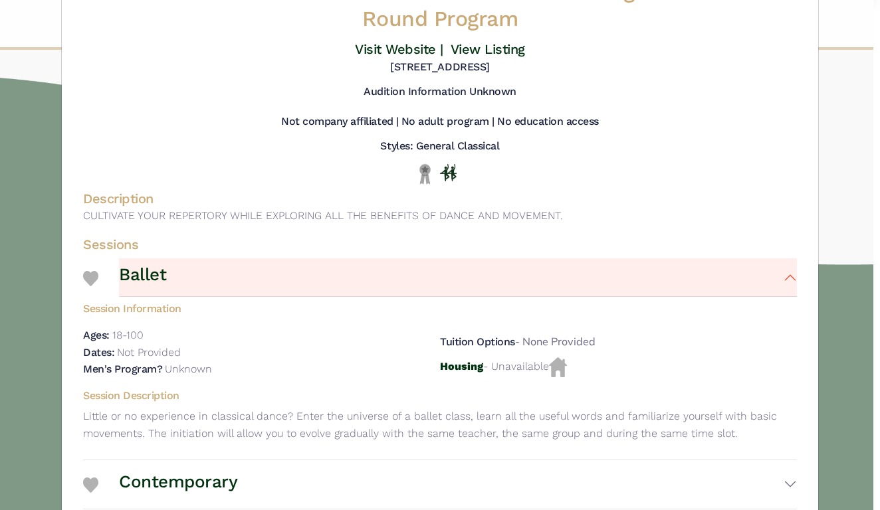
click at [126, 268] on h3 "Ballet" at bounding box center [142, 275] width 47 height 23
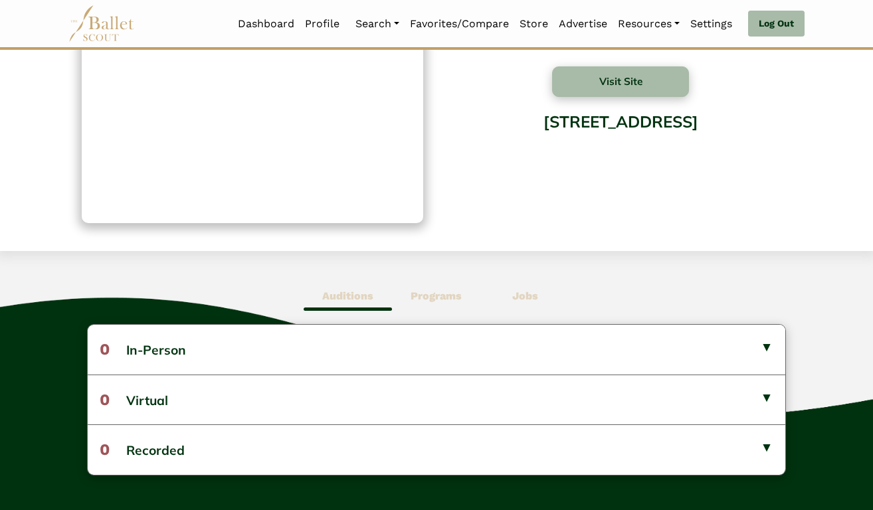
scroll to position [134, 0]
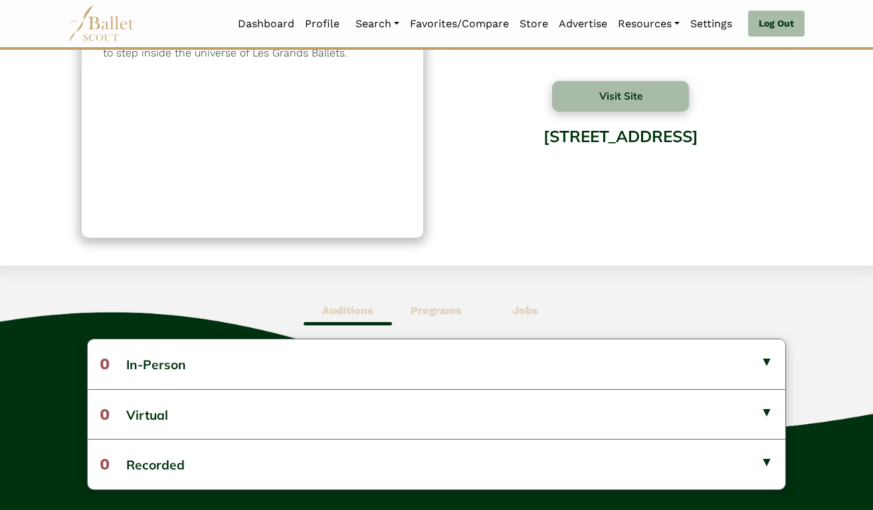
click at [527, 304] on b "Jobs" at bounding box center [525, 310] width 26 height 13
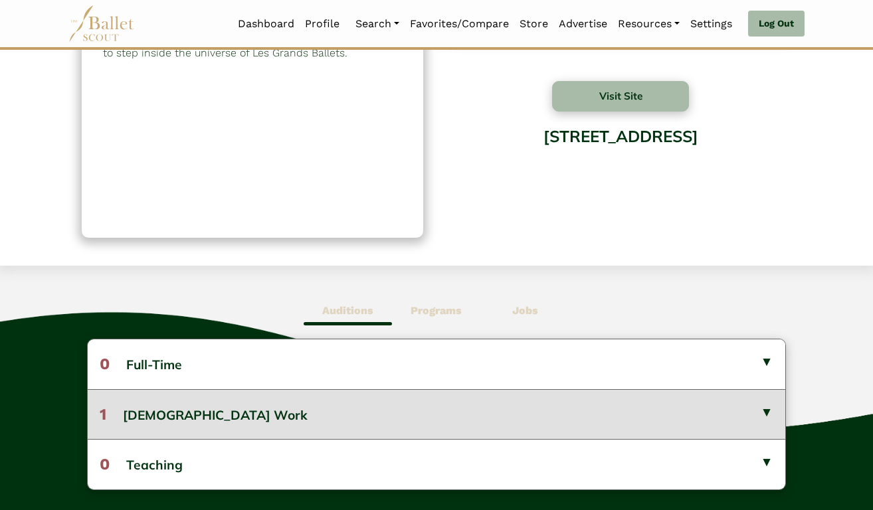
click at [486, 398] on button "1 Gig Work" at bounding box center [436, 414] width 697 height 50
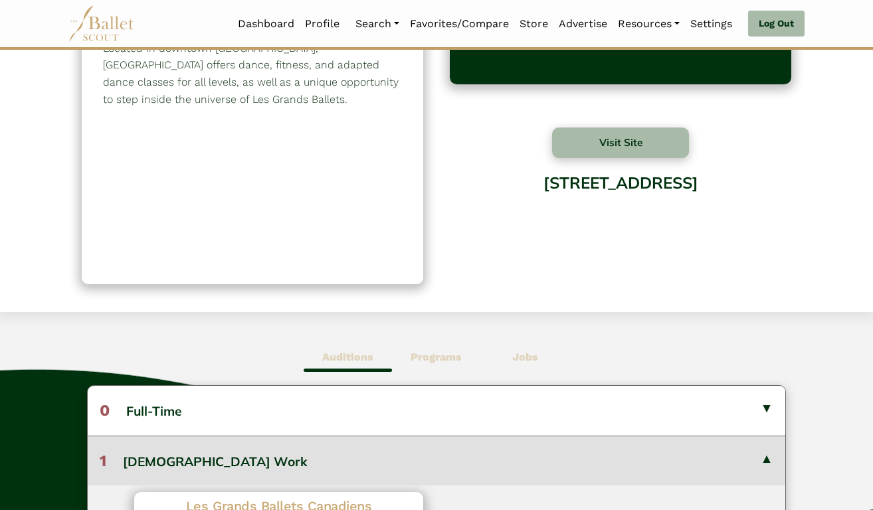
scroll to position [85, 0]
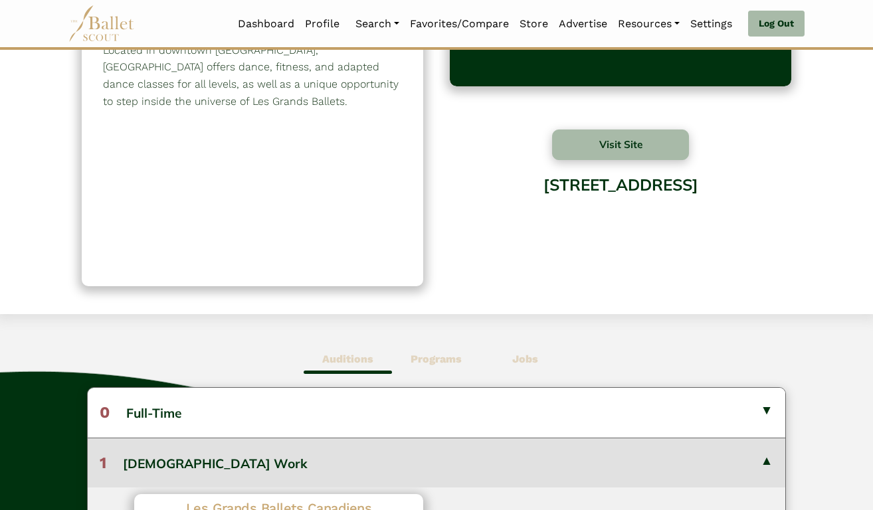
click at [456, 363] on b "Programs" at bounding box center [436, 359] width 51 height 13
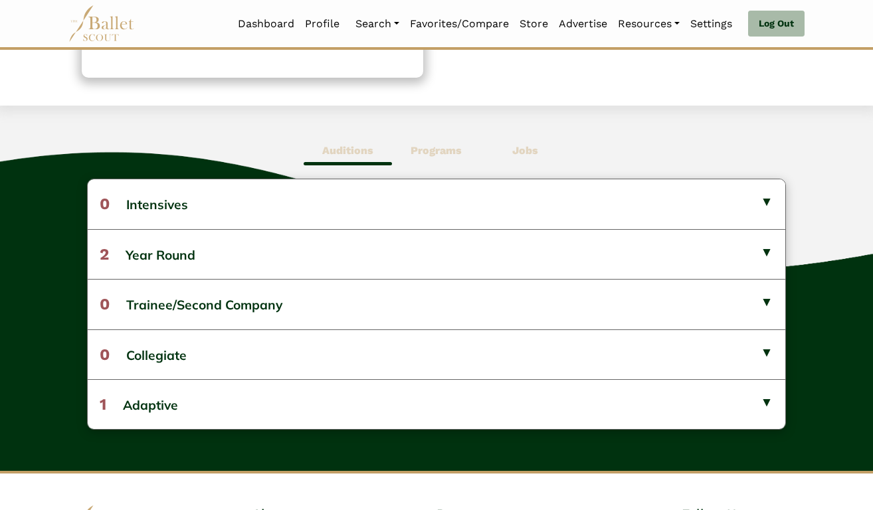
scroll to position [295, 0]
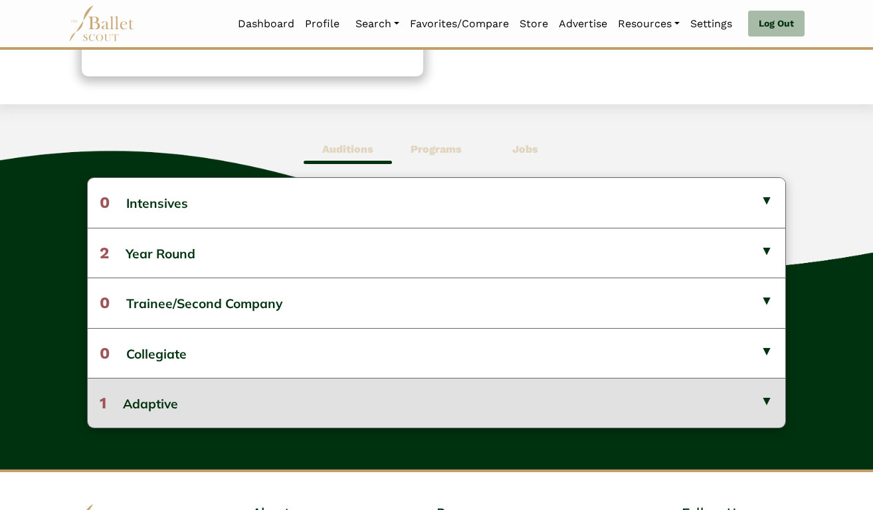
click at [411, 402] on button "1 Adaptive" at bounding box center [436, 403] width 697 height 50
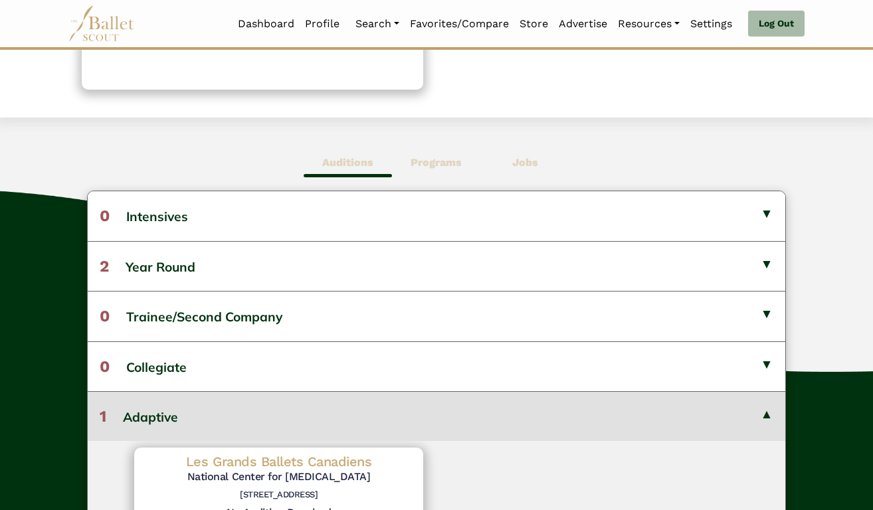
scroll to position [278, 0]
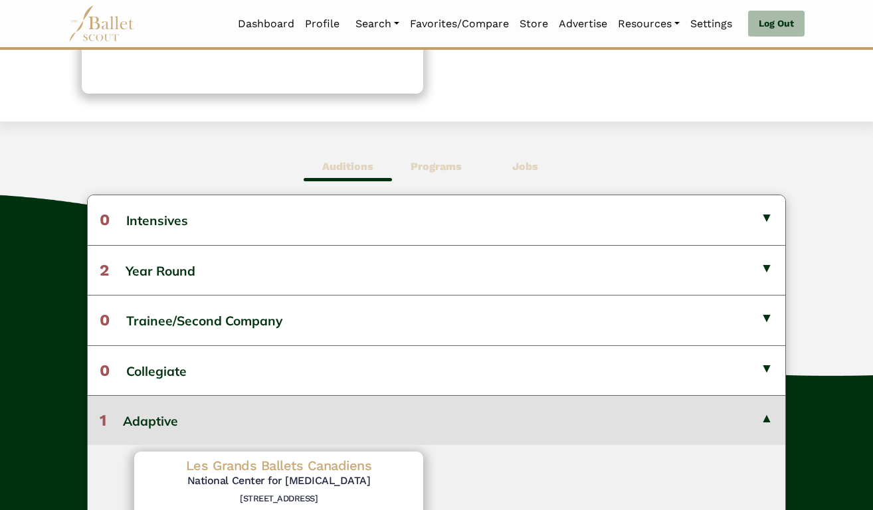
click at [355, 173] on span "Auditions" at bounding box center [348, 166] width 88 height 31
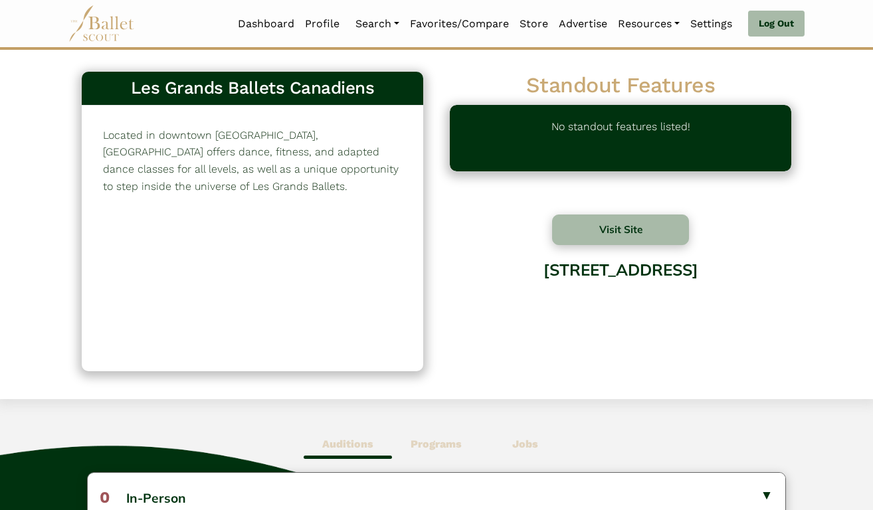
scroll to position [0, 0]
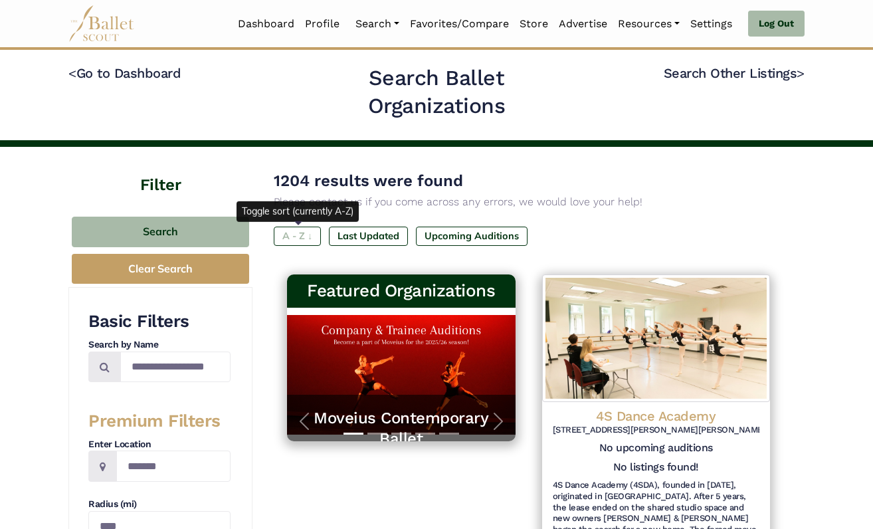
click at [311, 237] on label "A - Z ↓" at bounding box center [297, 236] width 47 height 19
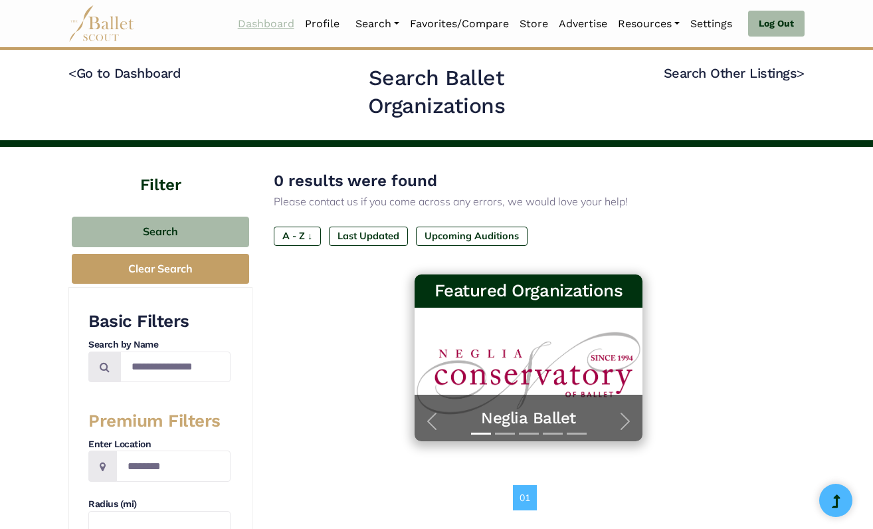
click at [272, 23] on link "Dashboard" at bounding box center [266, 24] width 67 height 28
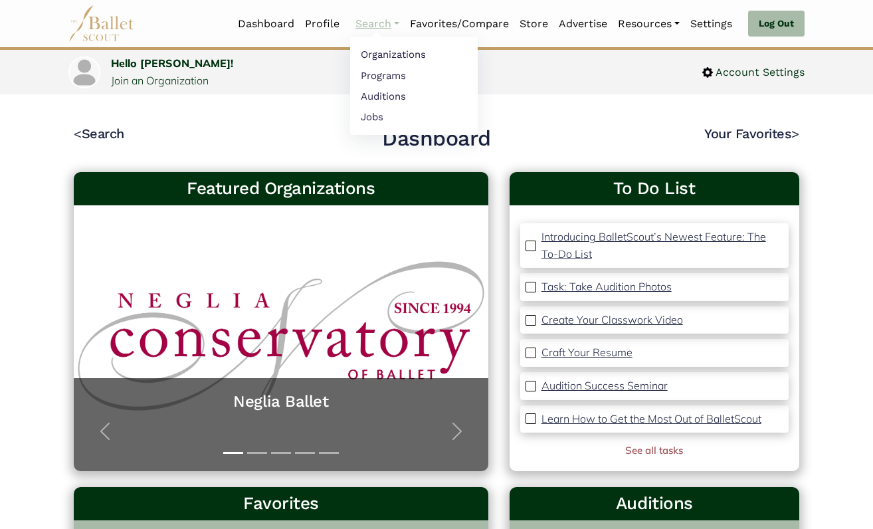
click at [383, 21] on link "Search" at bounding box center [377, 24] width 54 height 28
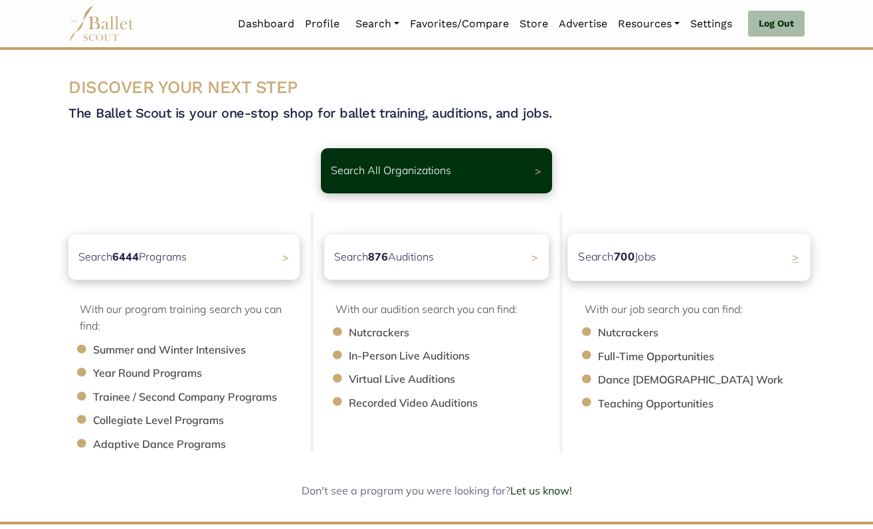
click at [637, 246] on div "Search 700 Jobs >" at bounding box center [688, 256] width 243 height 47
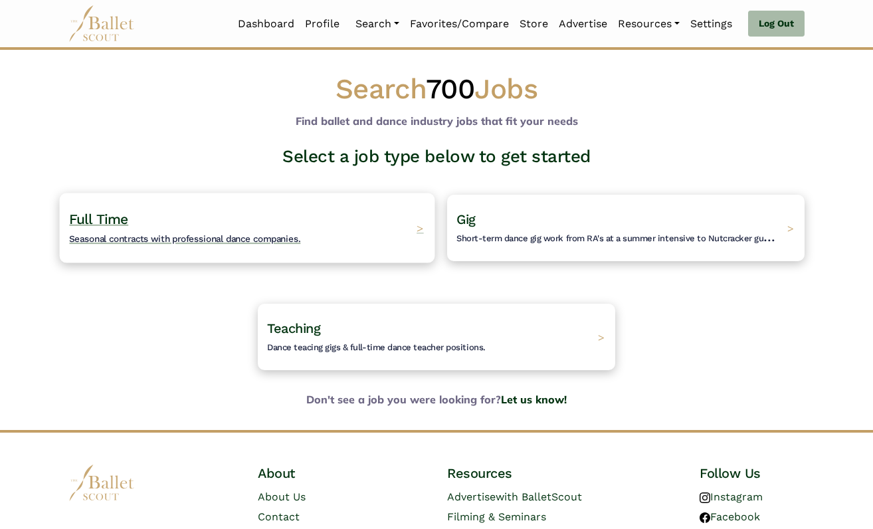
click at [298, 232] on h4 "Full Time Seasonal contracts with professional dance companies." at bounding box center [184, 228] width 231 height 37
click at [298, 235] on span "Seasonal contracts with professional dance companies." at bounding box center [184, 238] width 231 height 11
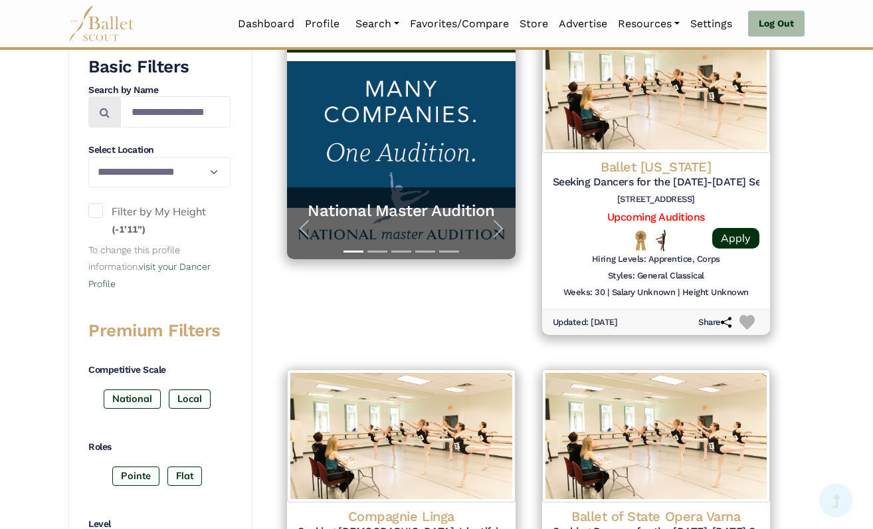
scroll to position [298, 0]
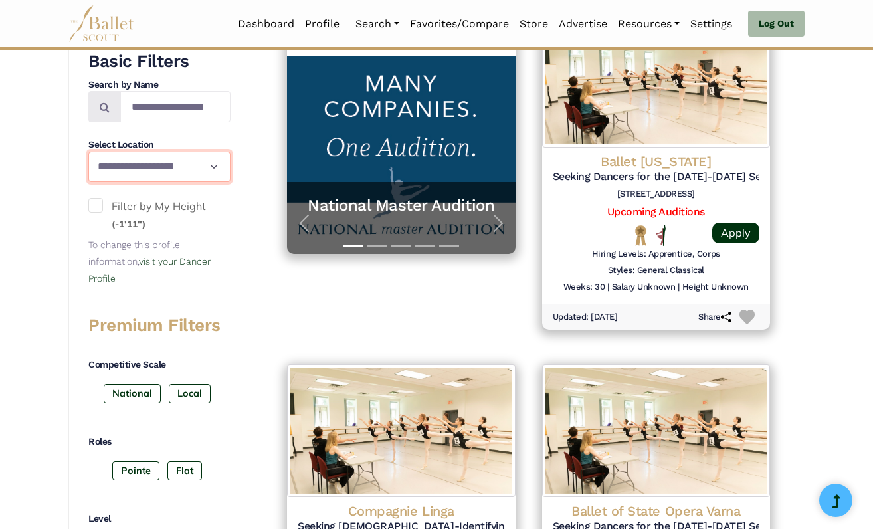
select select "**"
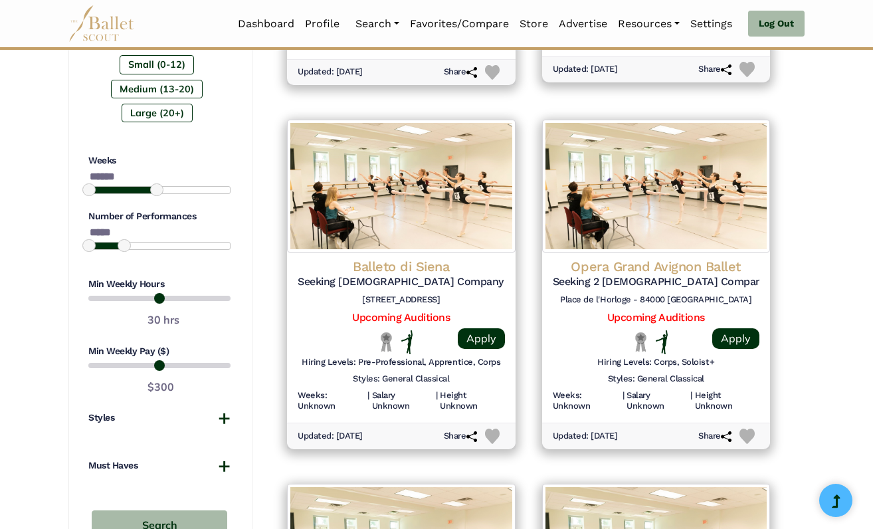
scroll to position [908, 0]
type input "******"
drag, startPoint x: 155, startPoint y: 180, endPoint x: 209, endPoint y: 176, distance: 53.3
click at [209, 183] on span at bounding box center [208, 189] width 13 height 13
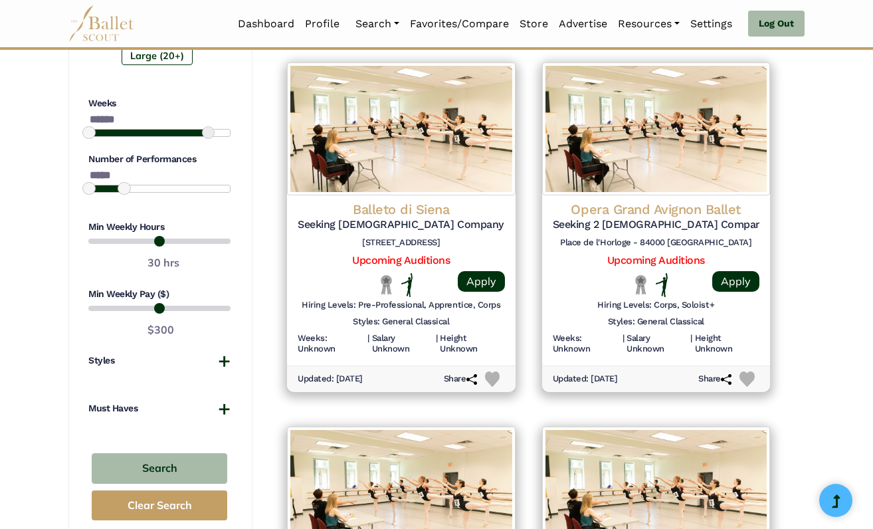
scroll to position [1003, 0]
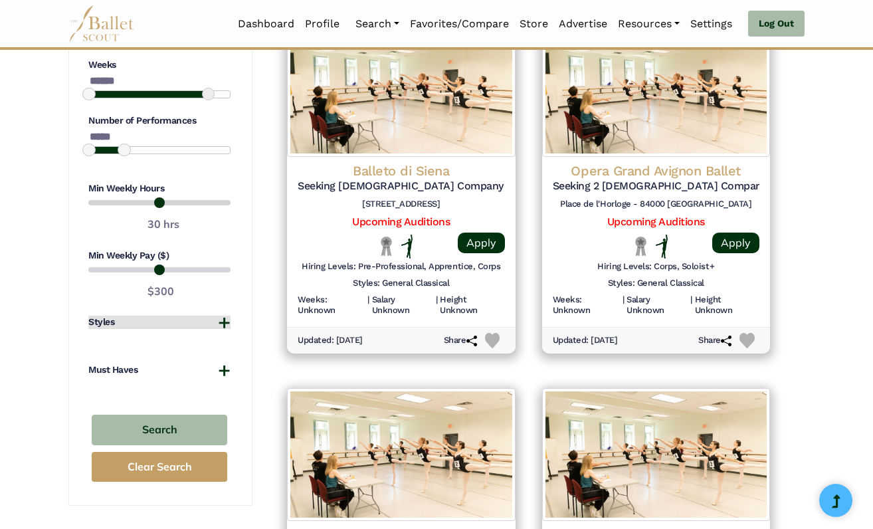
click at [229, 316] on button "Styles" at bounding box center [159, 322] width 142 height 13
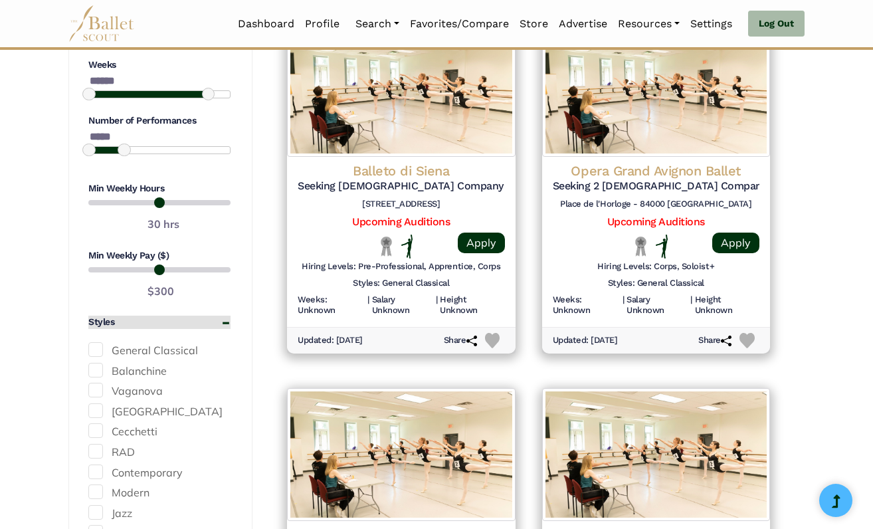
click at [229, 316] on button "Styles" at bounding box center [159, 322] width 142 height 13
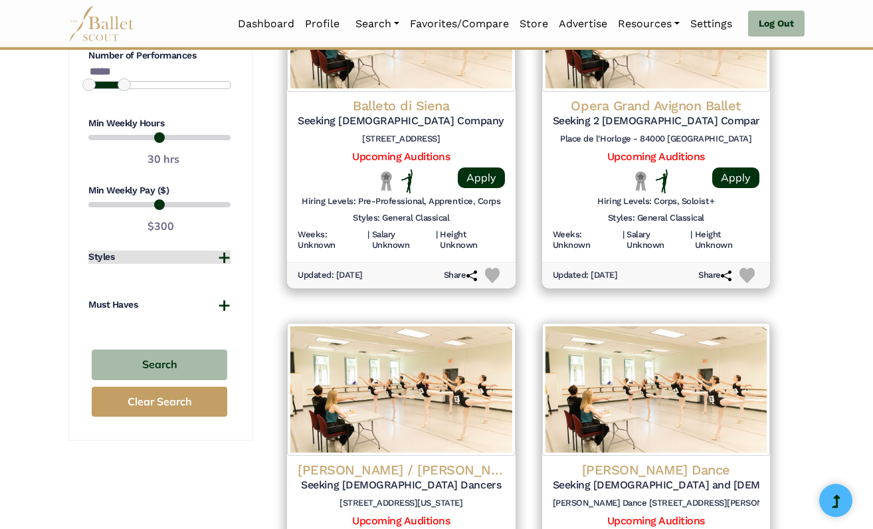
scroll to position [1073, 0]
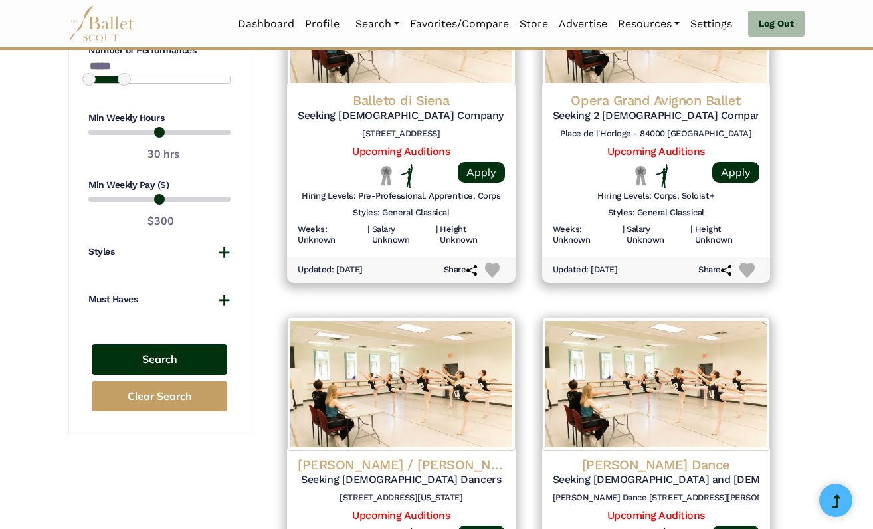
click at [194, 345] on button "Search" at bounding box center [160, 359] width 136 height 31
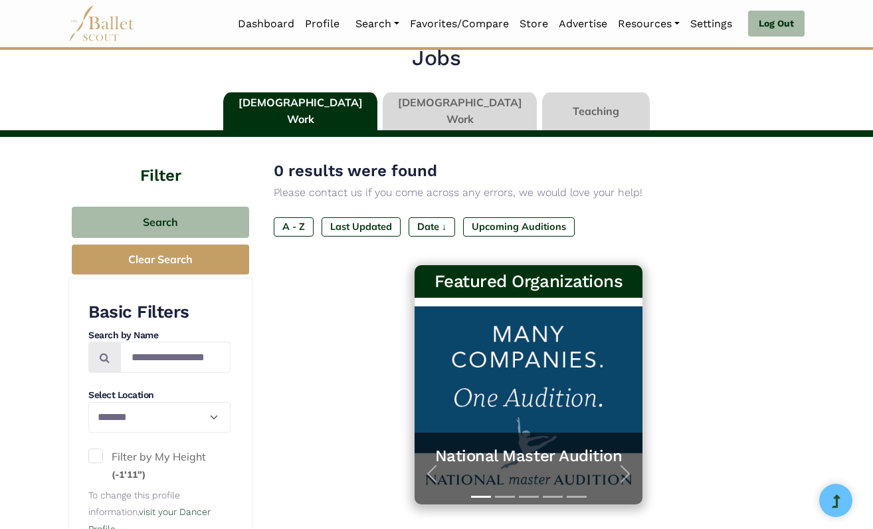
scroll to position [16, 0]
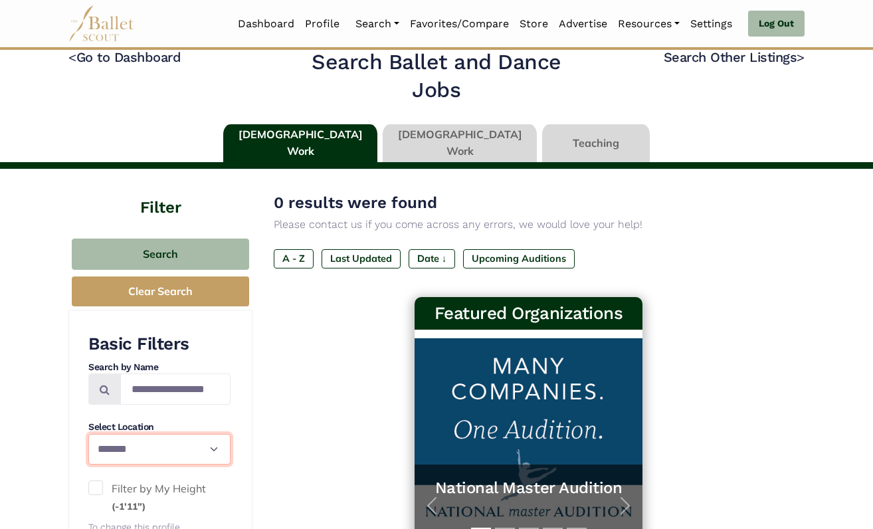
select select "**"
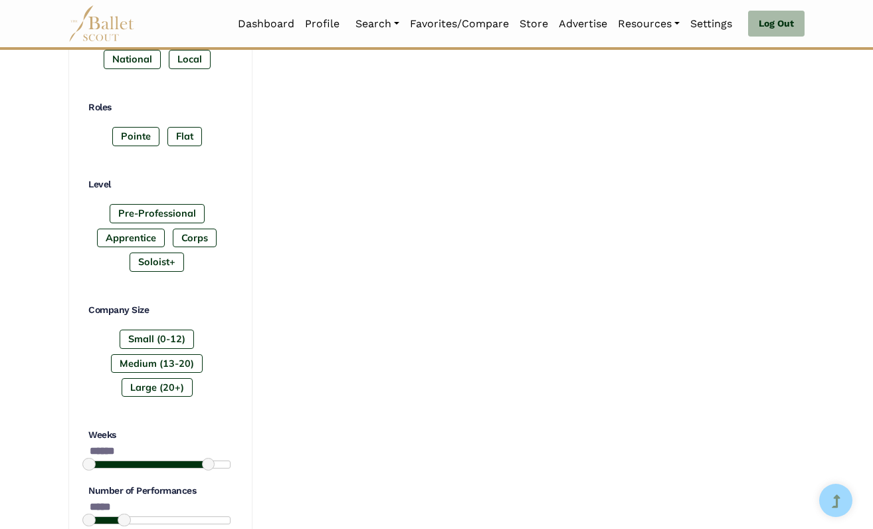
scroll to position [652, 0]
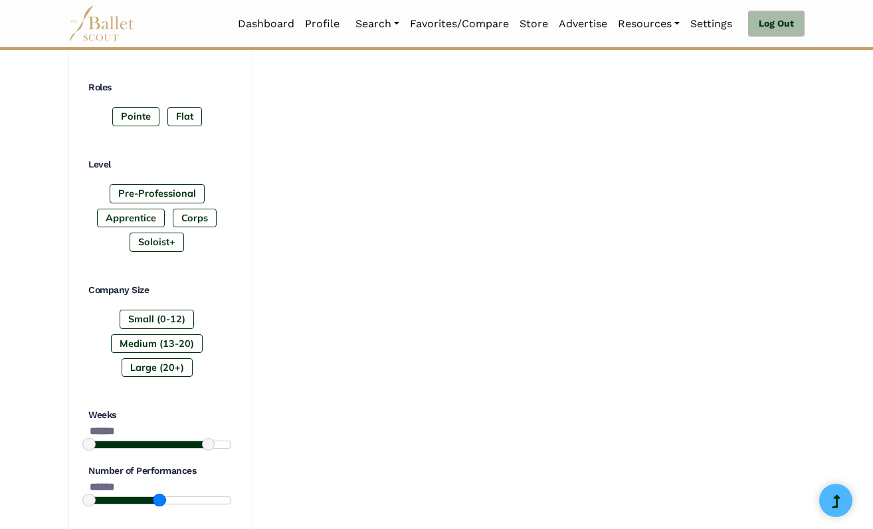
click at [163, 496] on div at bounding box center [159, 500] width 142 height 9
type input "******"
click at [222, 496] on div at bounding box center [159, 500] width 142 height 9
click at [229, 494] on span at bounding box center [223, 500] width 13 height 13
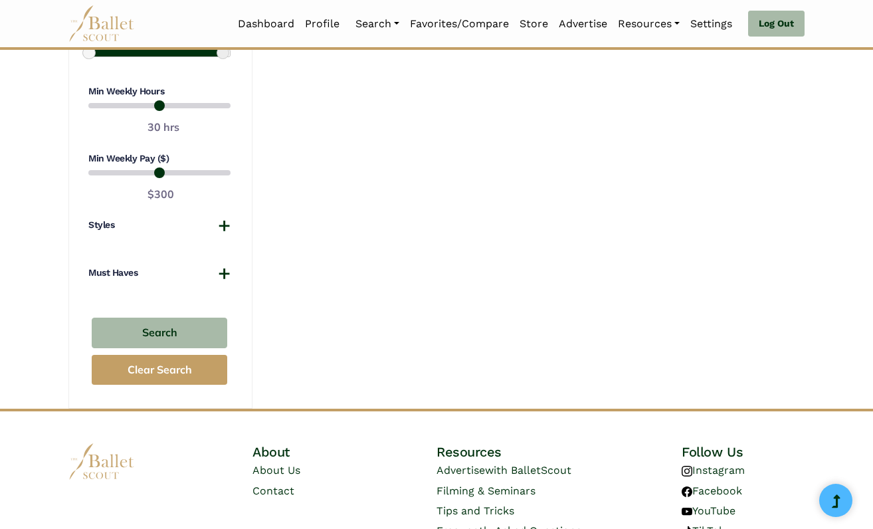
scroll to position [1139, 0]
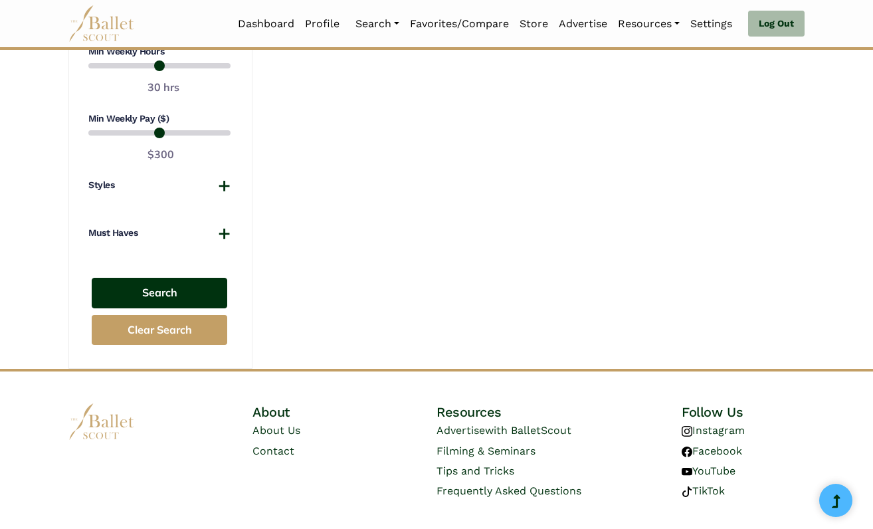
click at [161, 284] on button "Search" at bounding box center [160, 293] width 136 height 31
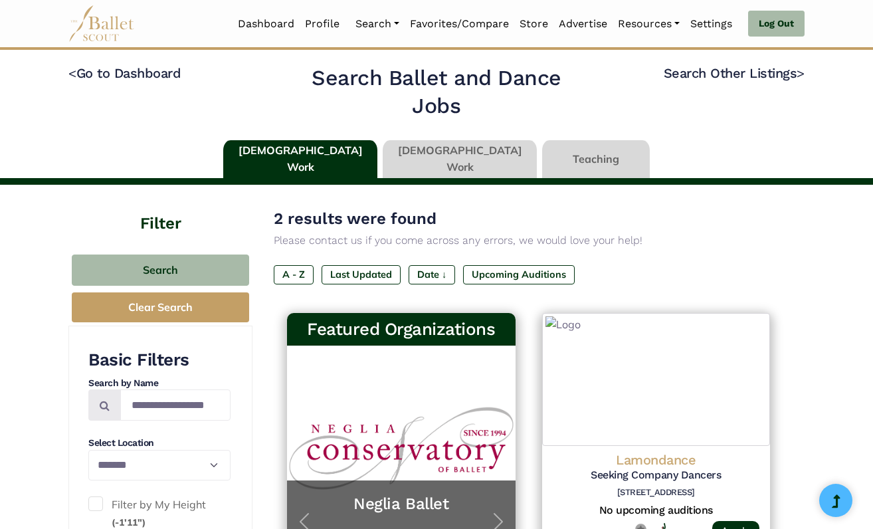
select select "**"
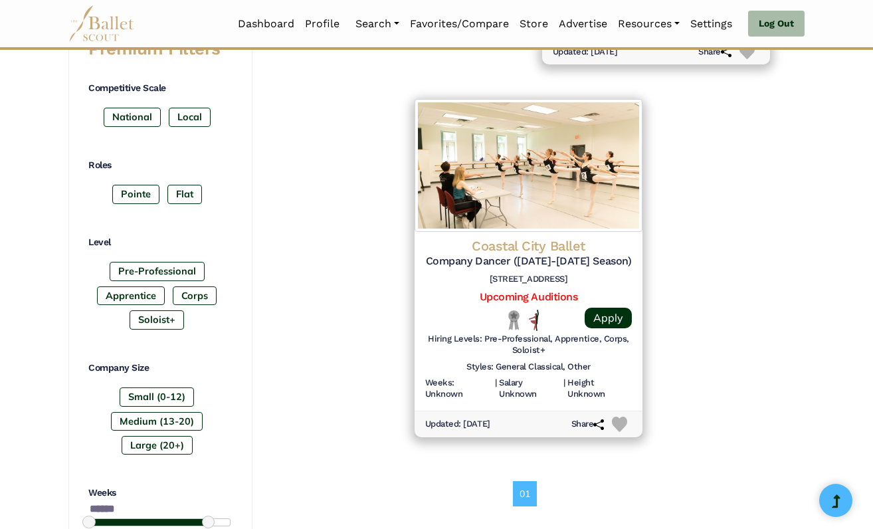
scroll to position [578, 0]
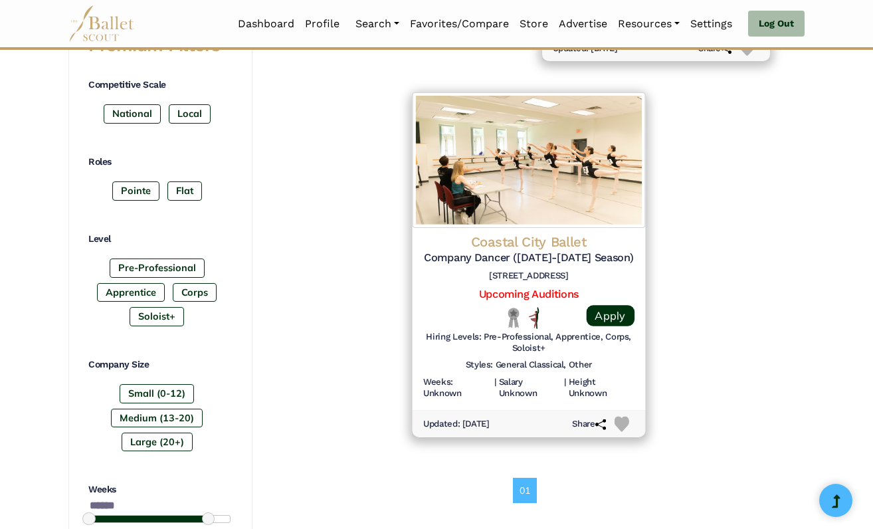
click at [495, 233] on h4 "Coastal City Ballet" at bounding box center [528, 242] width 211 height 18
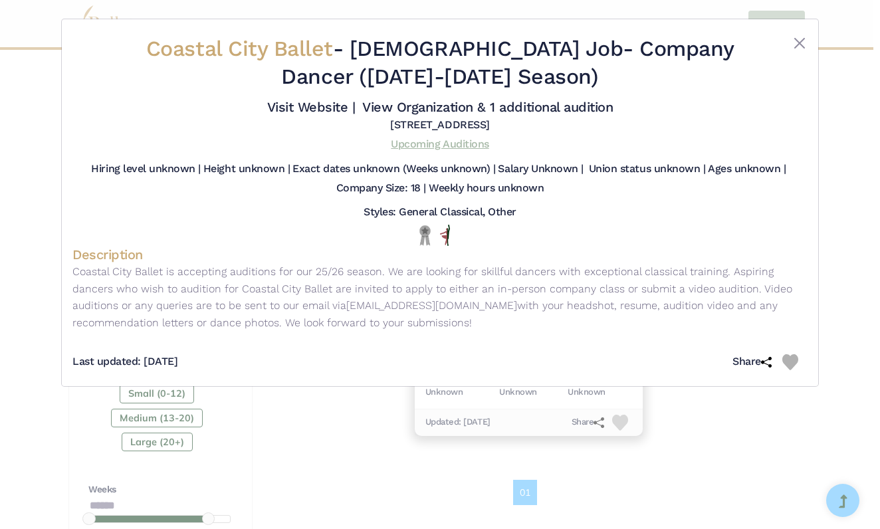
click at [455, 150] on link "Upcoming Auditions" at bounding box center [440, 144] width 98 height 13
select select "**"
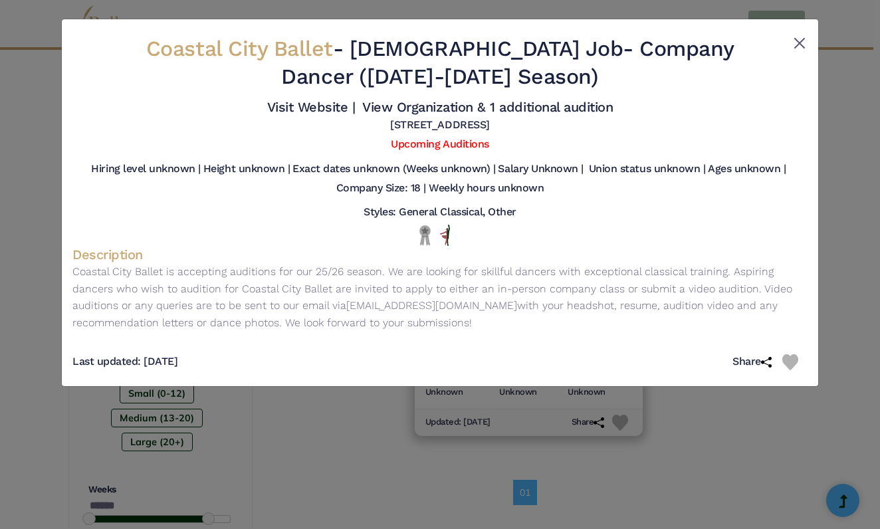
click at [795, 39] on button "Close" at bounding box center [799, 43] width 16 height 16
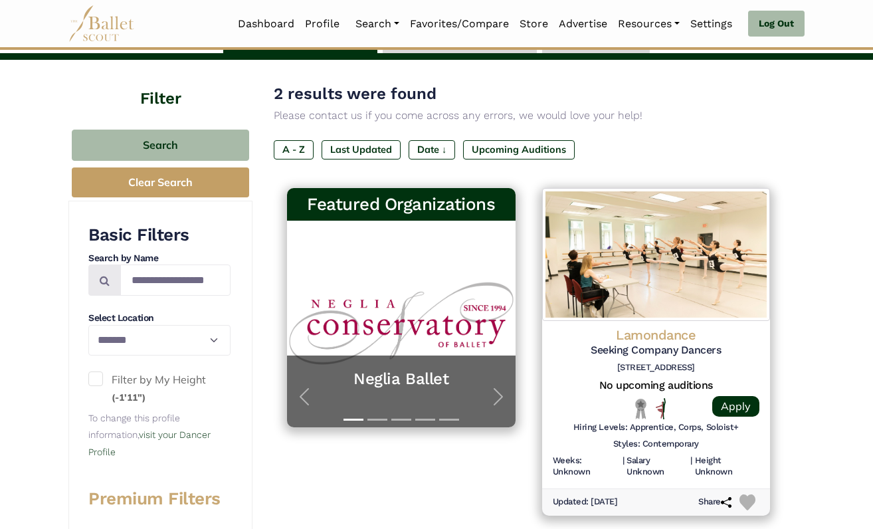
scroll to position [121, 0]
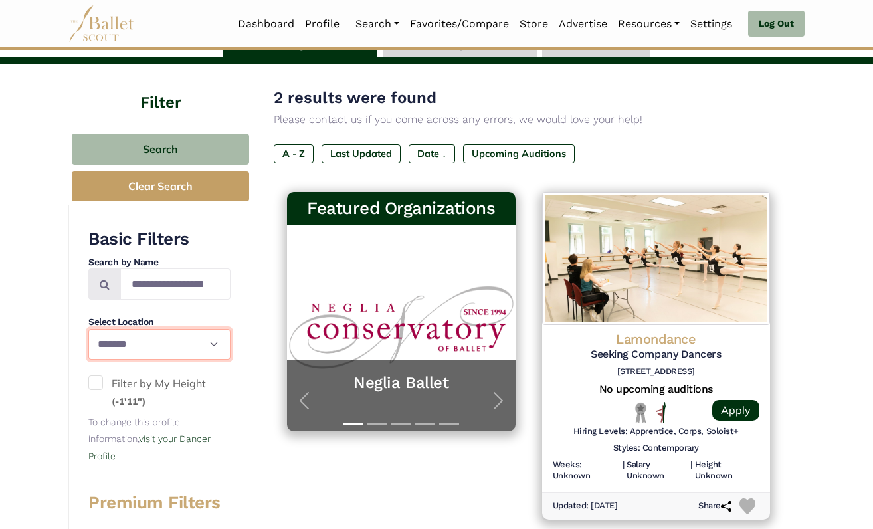
select select "**"
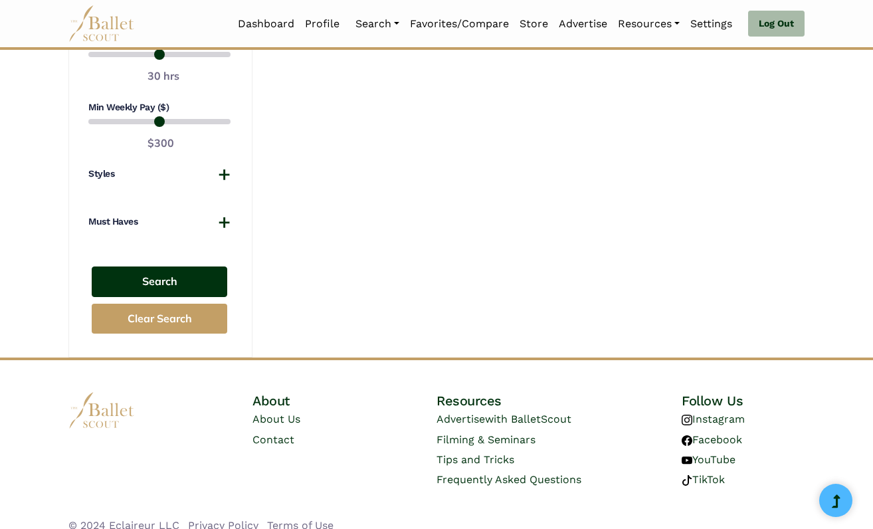
scroll to position [1150, 0]
click at [179, 267] on button "Search" at bounding box center [160, 282] width 136 height 31
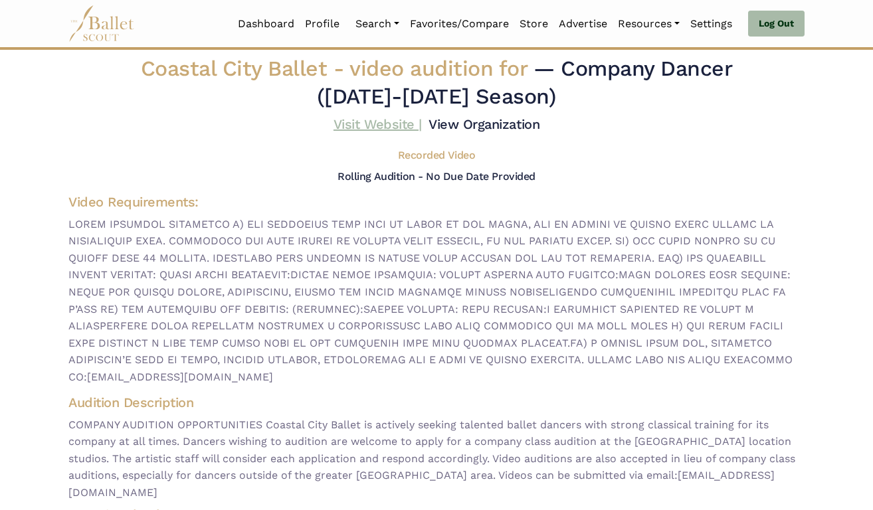
click at [422, 122] on link "Visit Website |" at bounding box center [378, 124] width 88 height 16
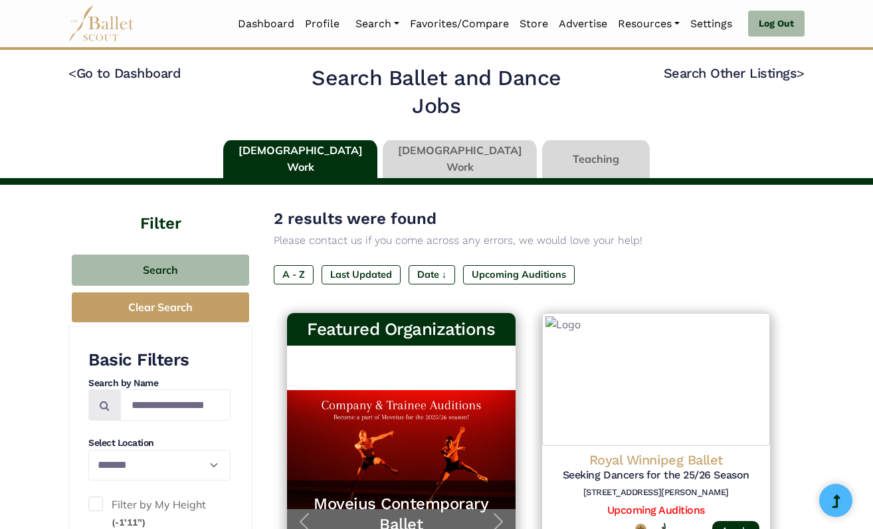
select select "**"
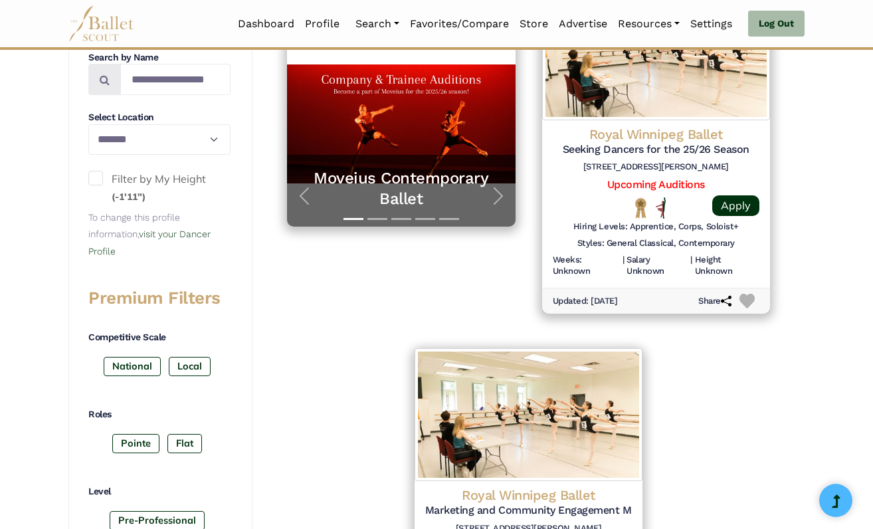
scroll to position [309, 0]
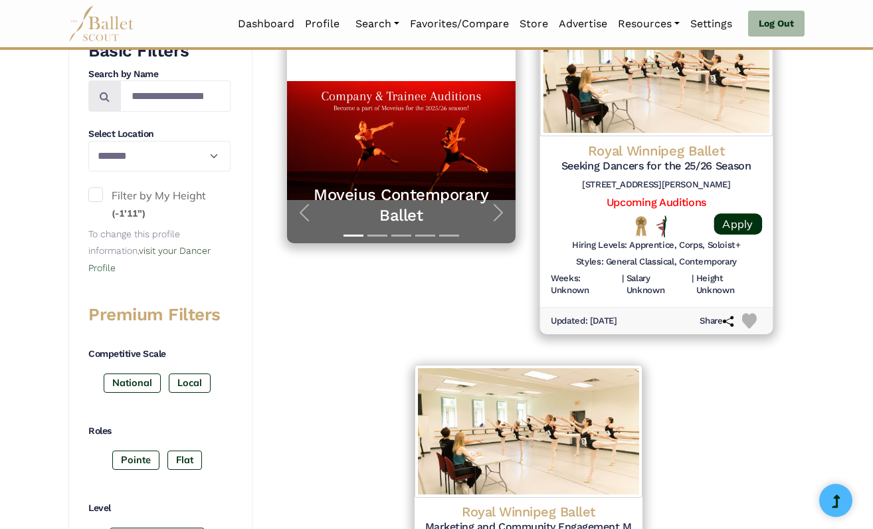
click at [747, 313] on img at bounding box center [748, 320] width 15 height 15
click at [683, 202] on link "Upcoming Auditions" at bounding box center [656, 201] width 100 height 13
select select "**"
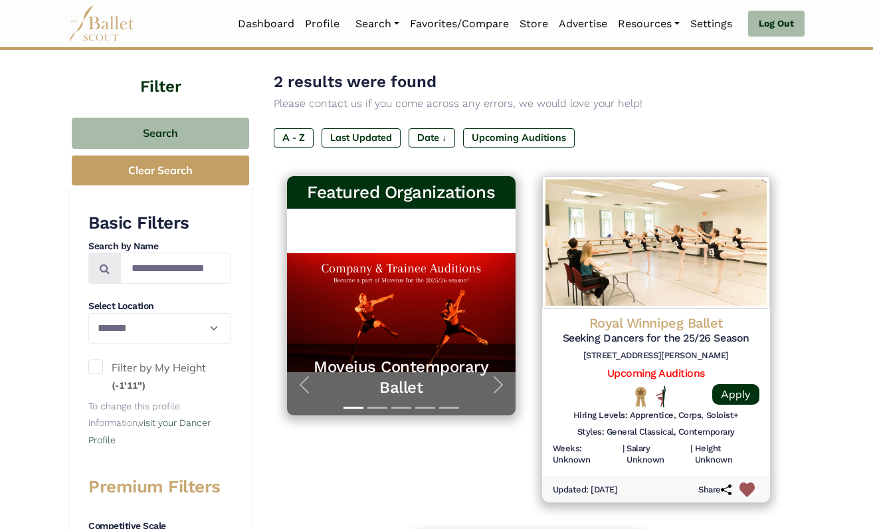
scroll to position [293, 0]
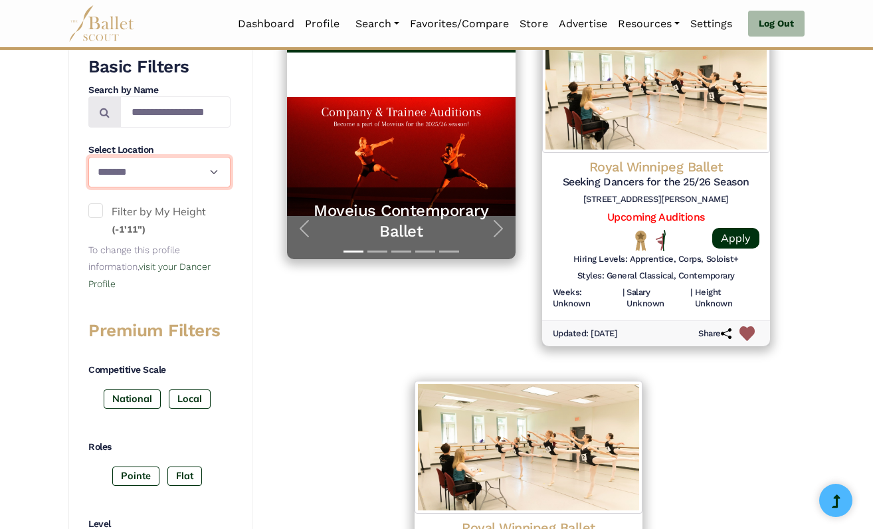
select select "**"
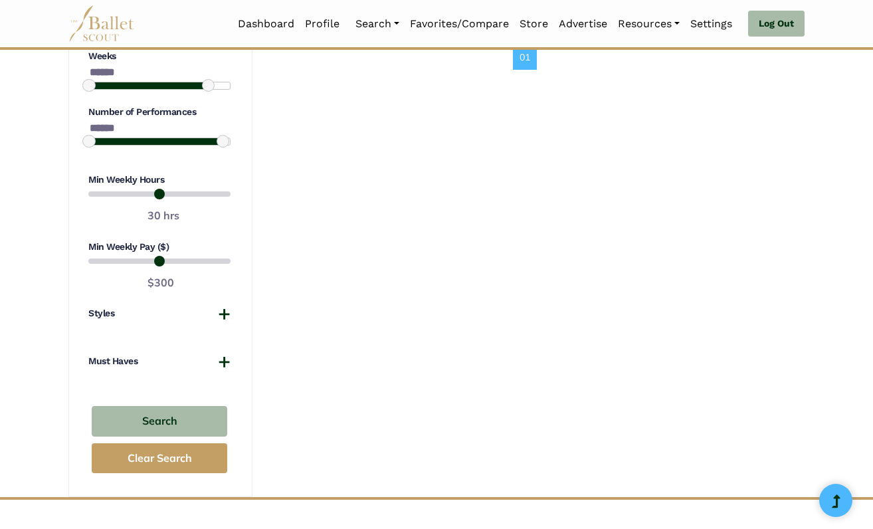
scroll to position [1032, 0]
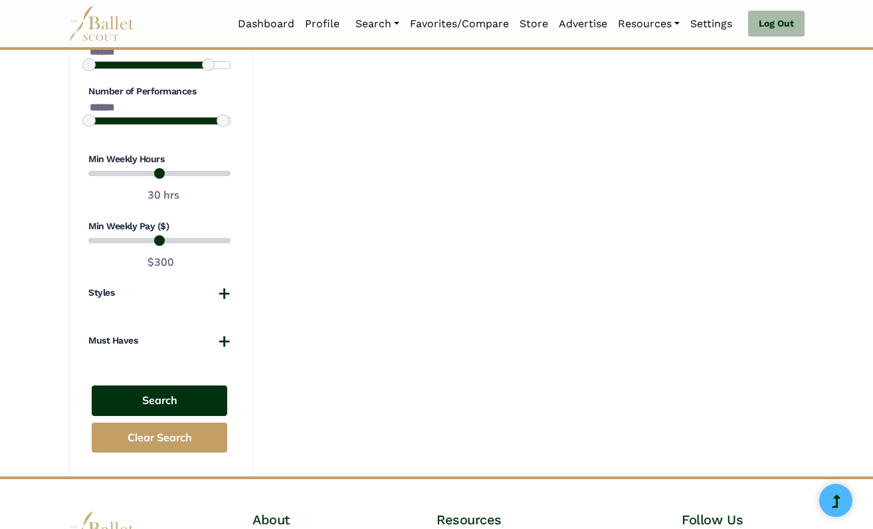
click at [166, 390] on button "Search" at bounding box center [160, 400] width 136 height 31
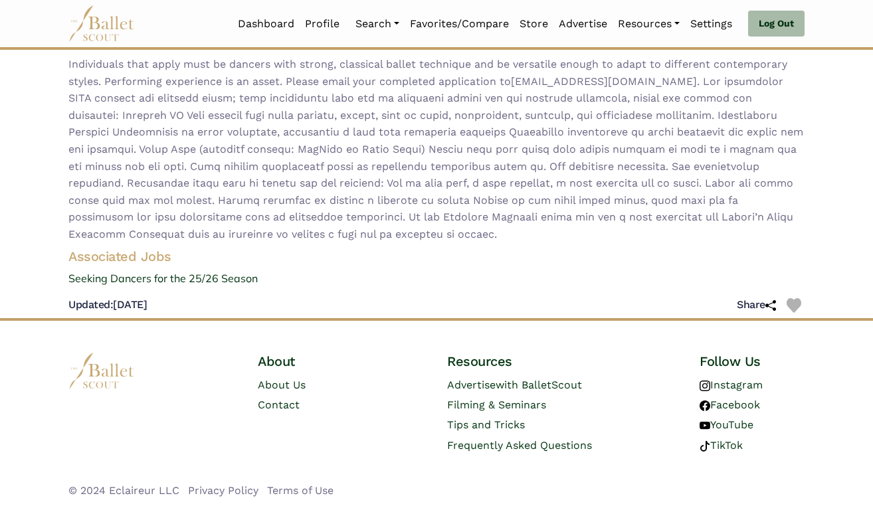
scroll to position [266, 0]
click at [114, 278] on link "Seeking Dancers for the 25/26 Season" at bounding box center [436, 278] width 757 height 17
click at [795, 310] on img at bounding box center [794, 305] width 15 height 15
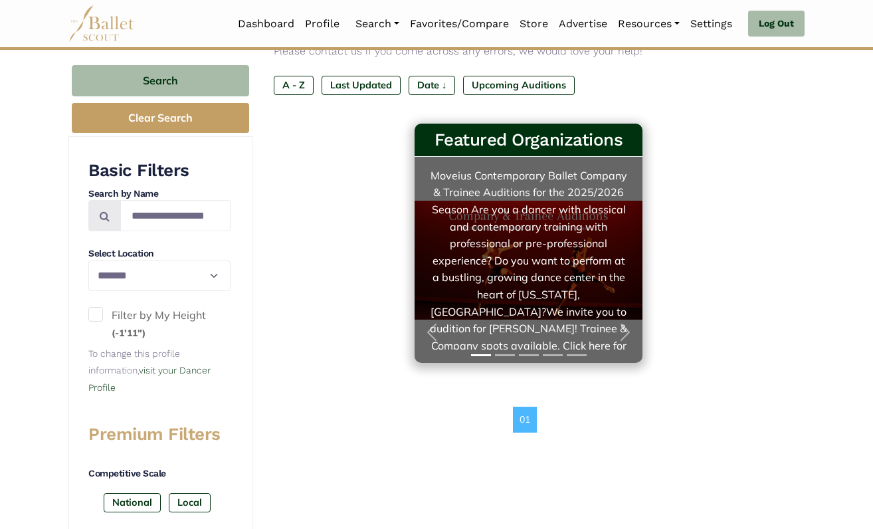
scroll to position [197, 0]
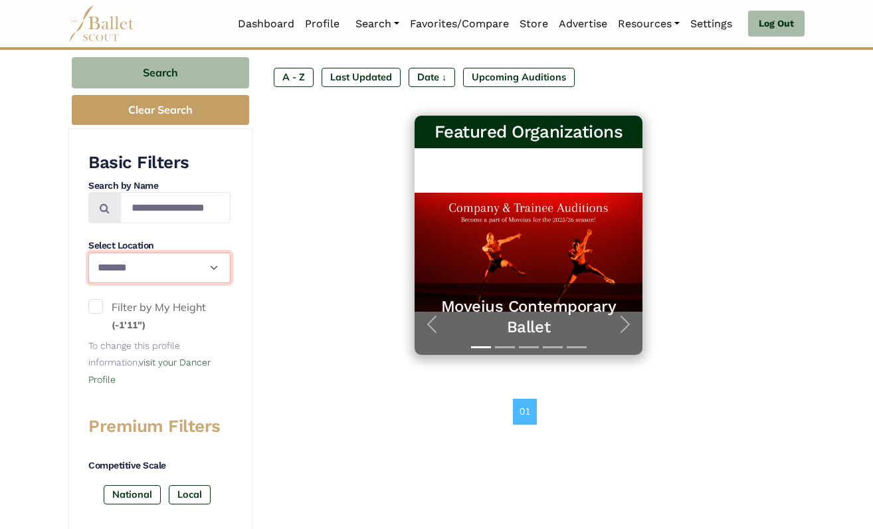
select select "**"
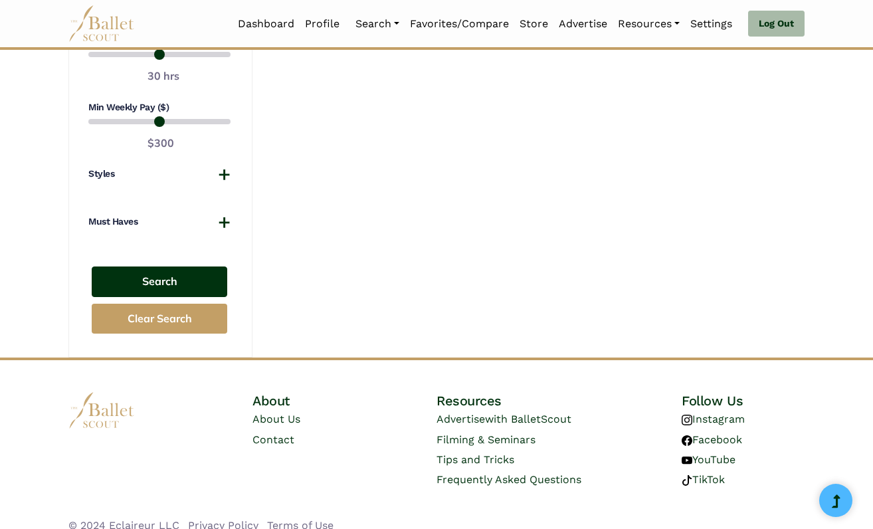
scroll to position [1150, 0]
click at [191, 272] on button "Search" at bounding box center [160, 282] width 136 height 31
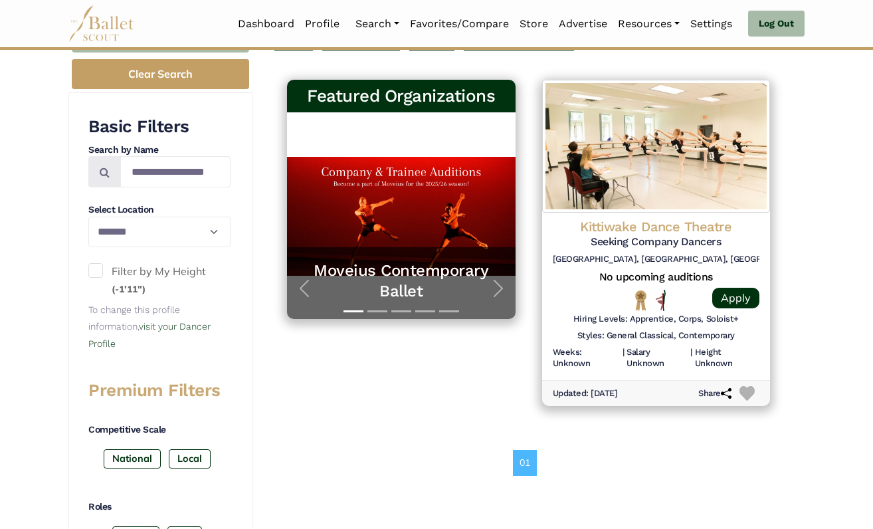
scroll to position [243, 0]
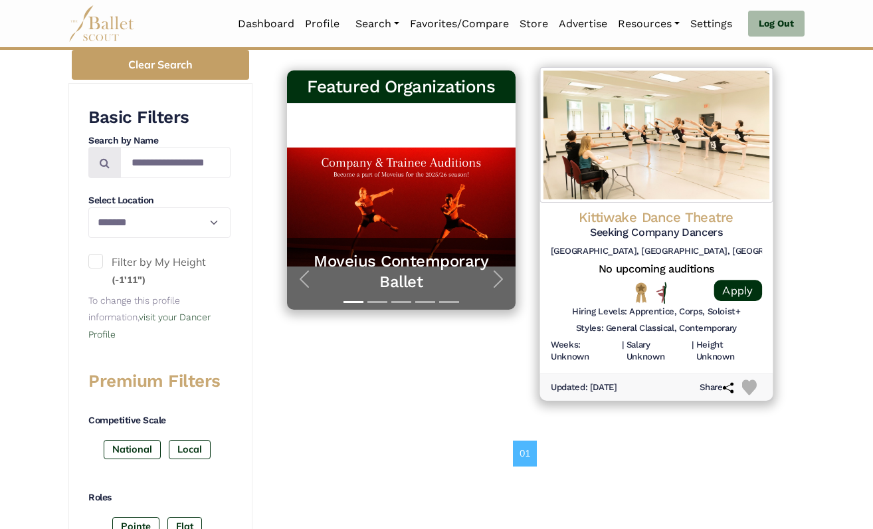
click at [637, 217] on h4 "Kittiwake Dance Theatre" at bounding box center [655, 217] width 211 height 18
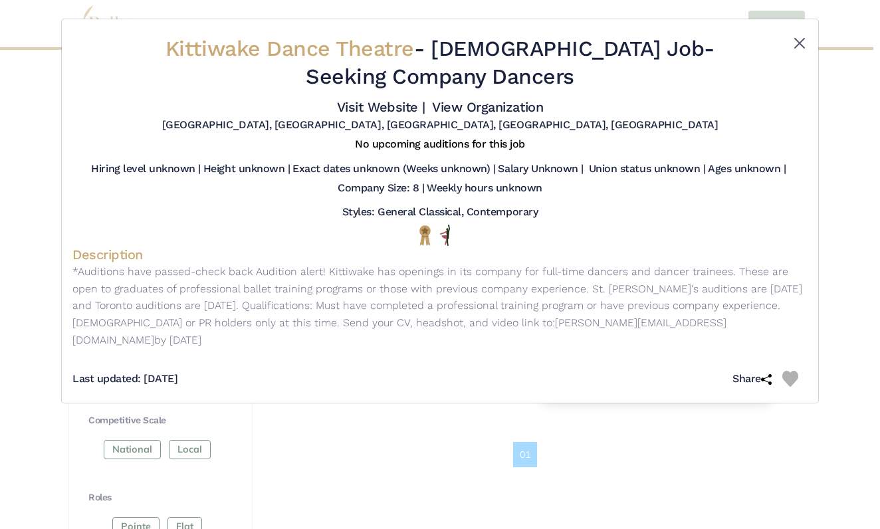
click at [800, 42] on button "Close" at bounding box center [799, 43] width 16 height 16
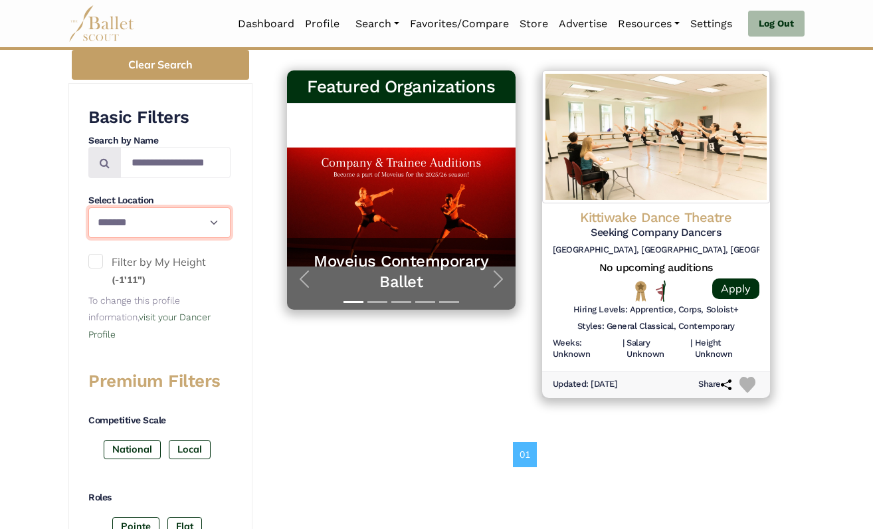
select select "**"
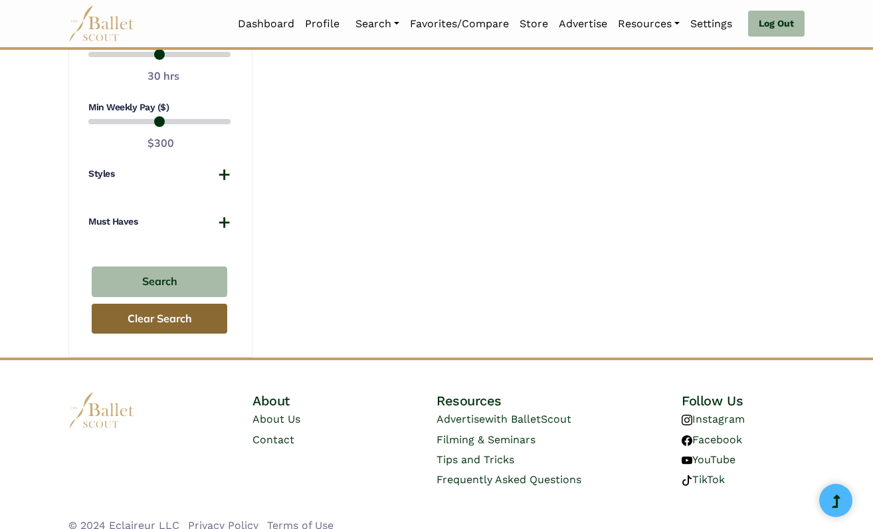
scroll to position [1150, 0]
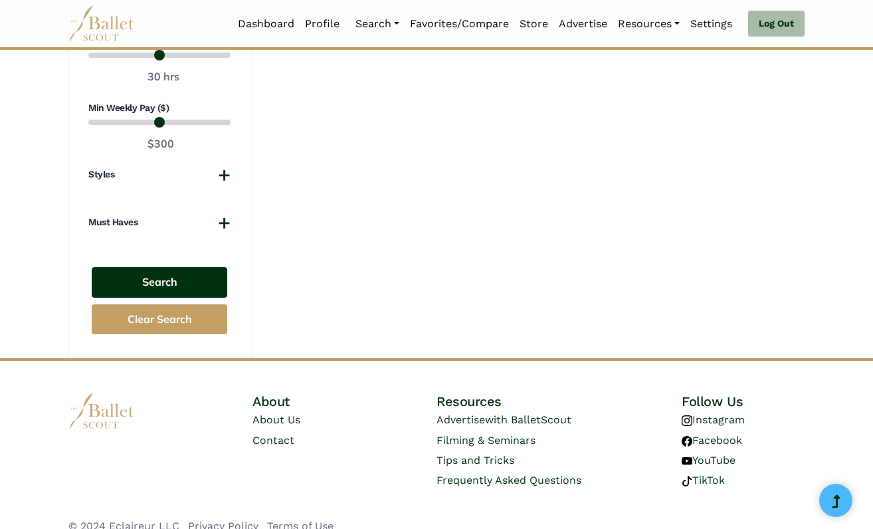
click at [177, 268] on button "Search" at bounding box center [160, 282] width 136 height 31
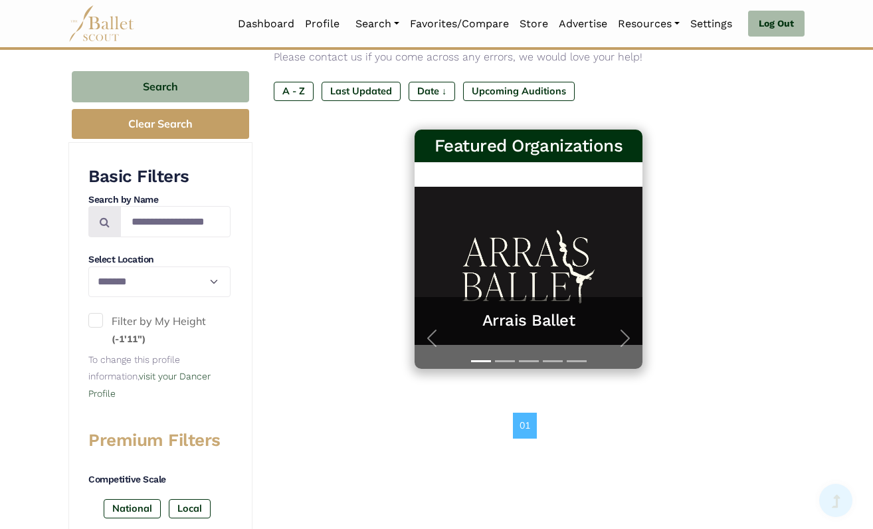
scroll to position [182, 0]
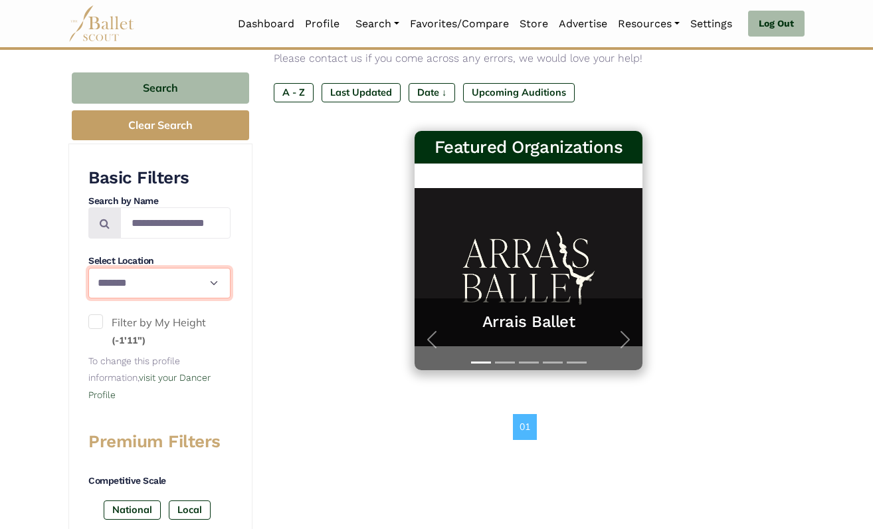
select select "**"
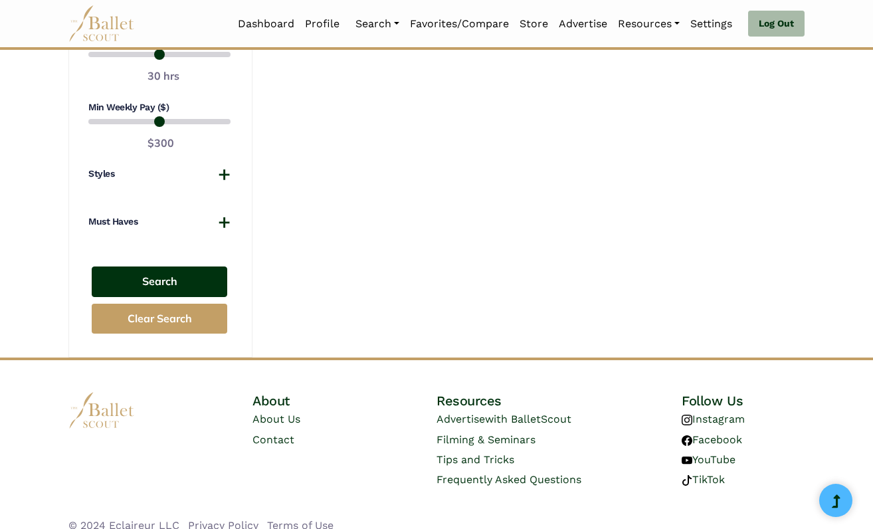
scroll to position [1150, 0]
click at [165, 267] on button "Search" at bounding box center [160, 282] width 136 height 31
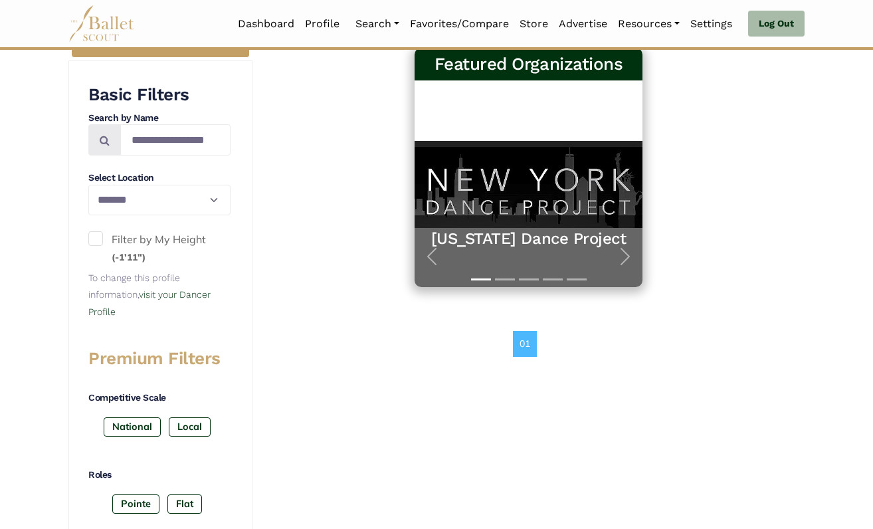
scroll to position [266, 0]
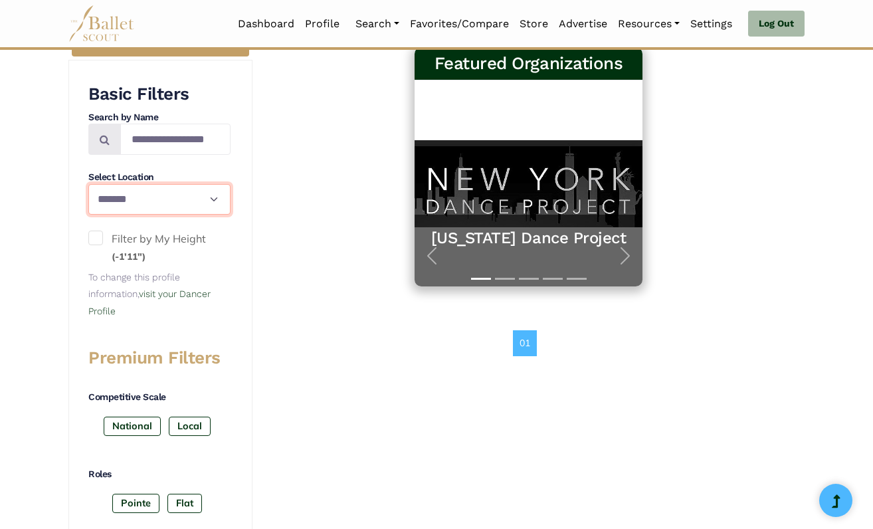
select select "**"
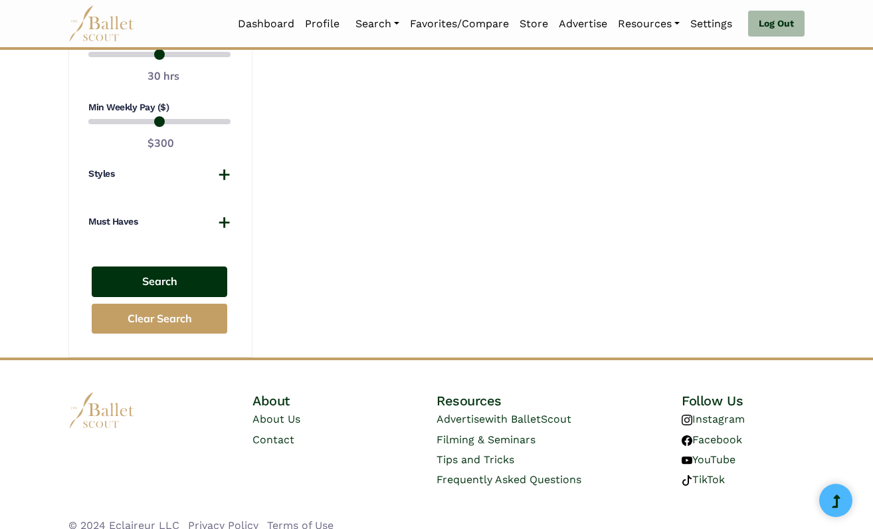
scroll to position [1150, 0]
click at [149, 267] on button "Search" at bounding box center [160, 282] width 136 height 31
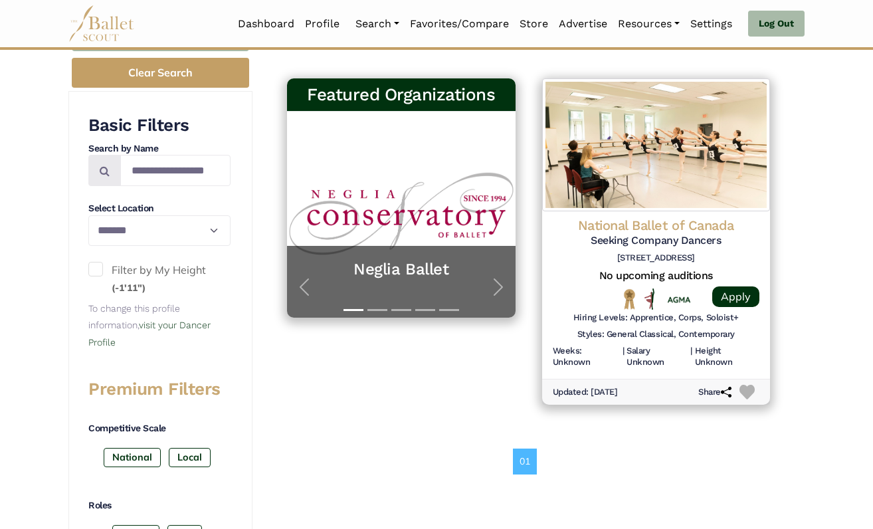
scroll to position [235, 0]
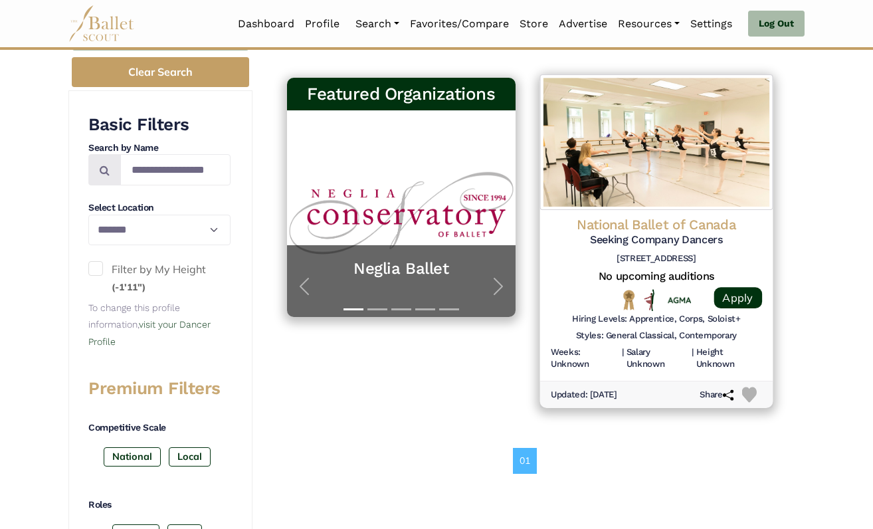
click at [749, 387] on img at bounding box center [748, 394] width 15 height 15
click at [683, 227] on h4 "National Ballet of Canada" at bounding box center [655, 224] width 211 height 18
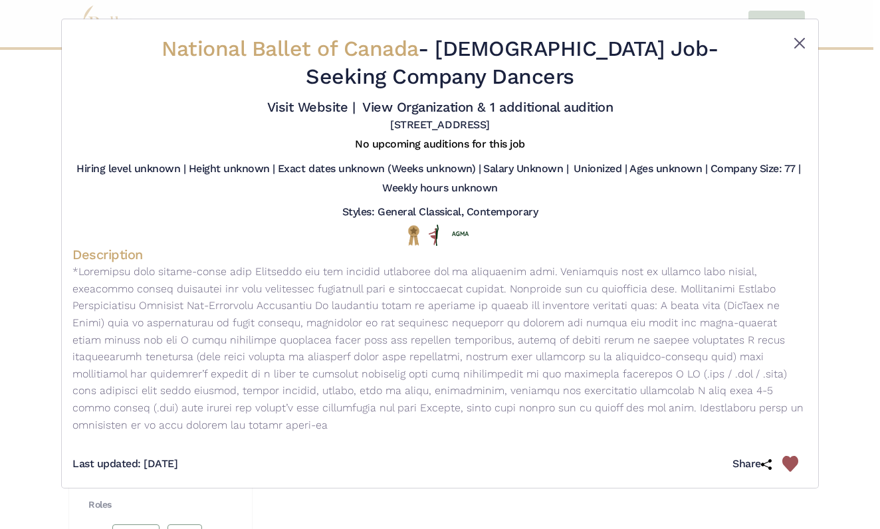
click at [795, 40] on button "Close" at bounding box center [799, 43] width 16 height 16
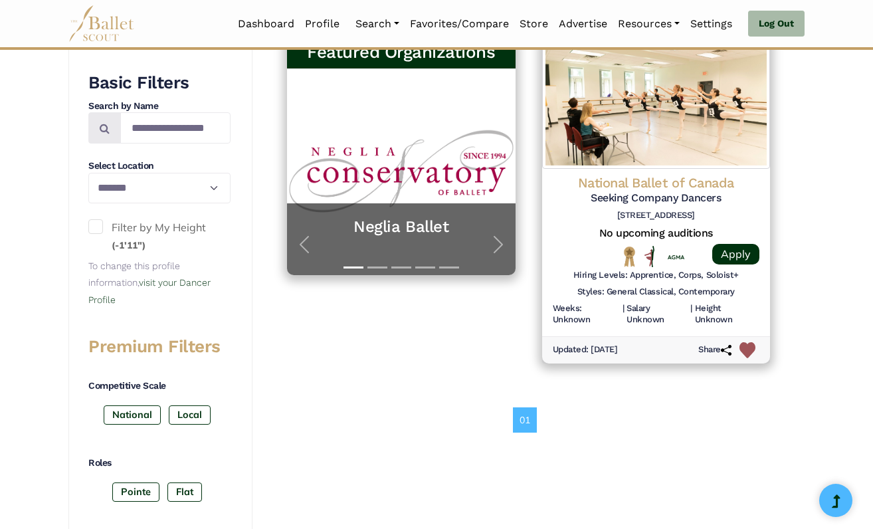
scroll to position [242, 0]
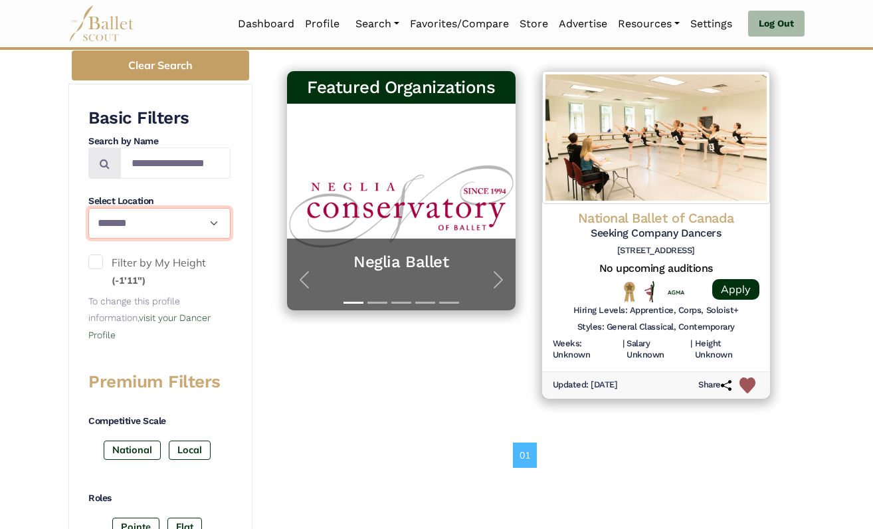
select select "**"
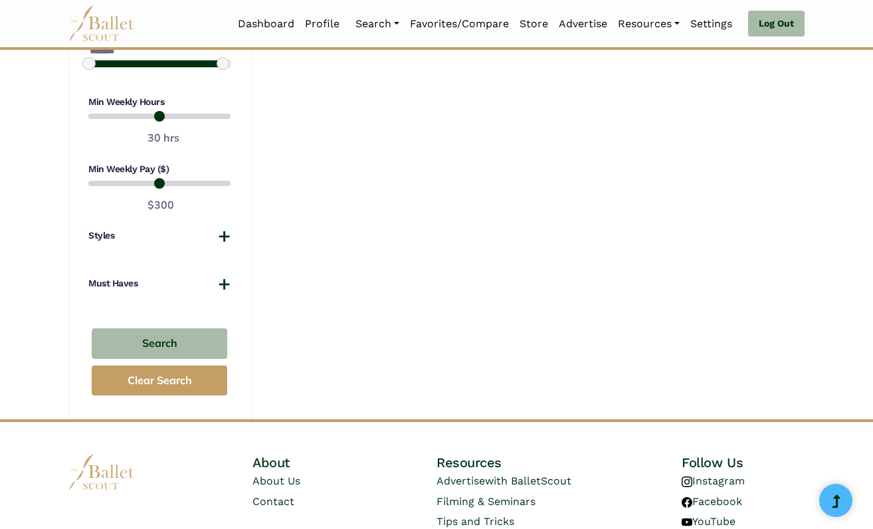
scroll to position [1096, 0]
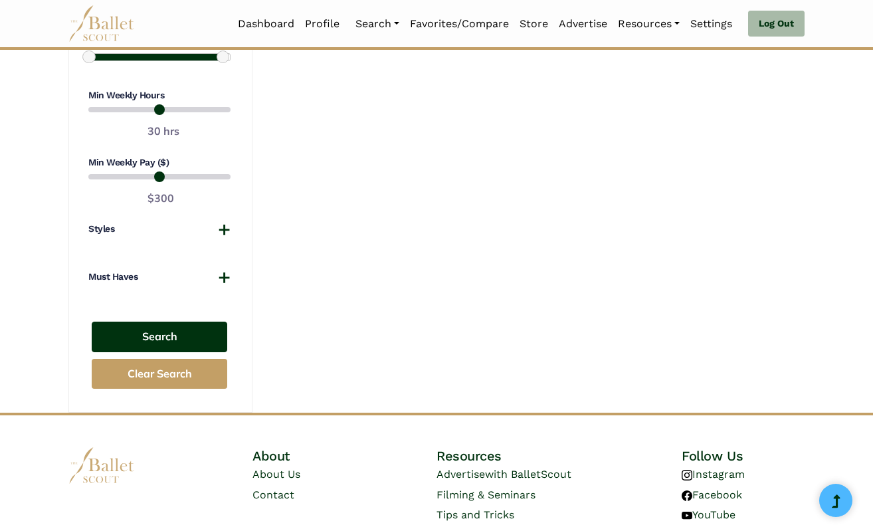
click at [193, 322] on button "Search" at bounding box center [160, 337] width 136 height 31
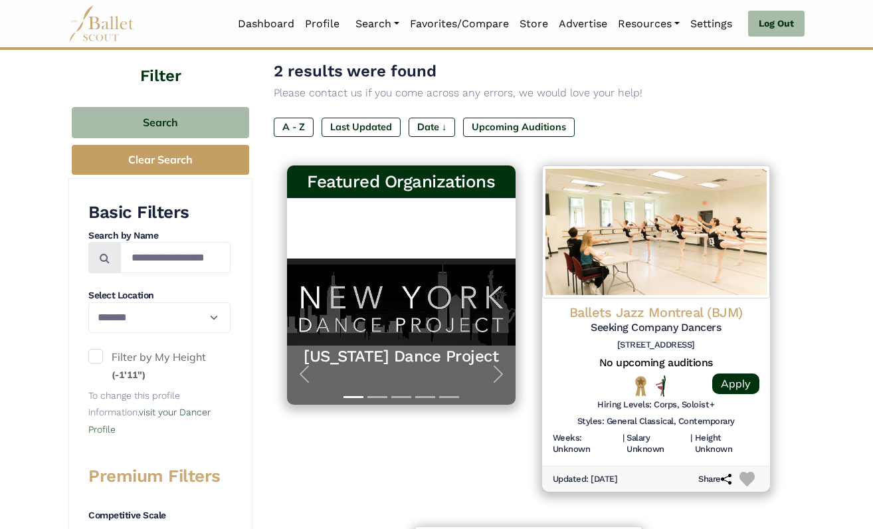
scroll to position [149, 0]
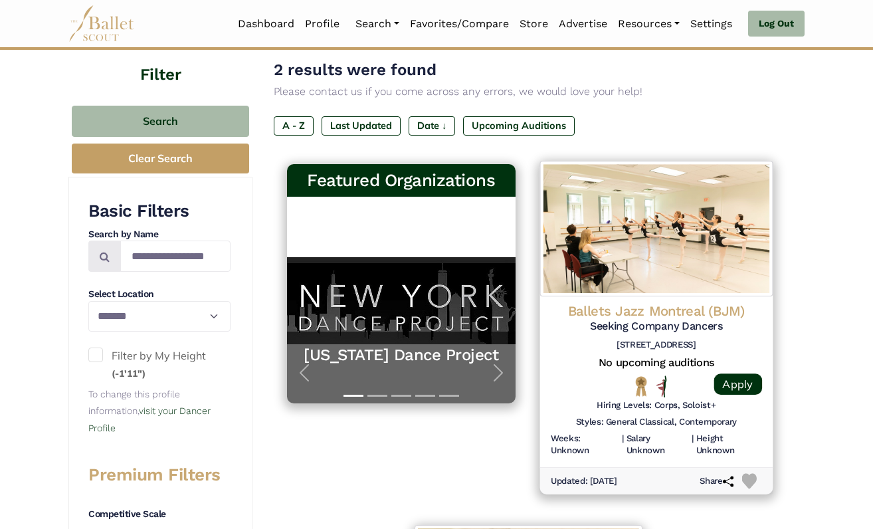
click at [643, 304] on h4 "Ballets Jazz Montreal (BJM)" at bounding box center [655, 311] width 211 height 18
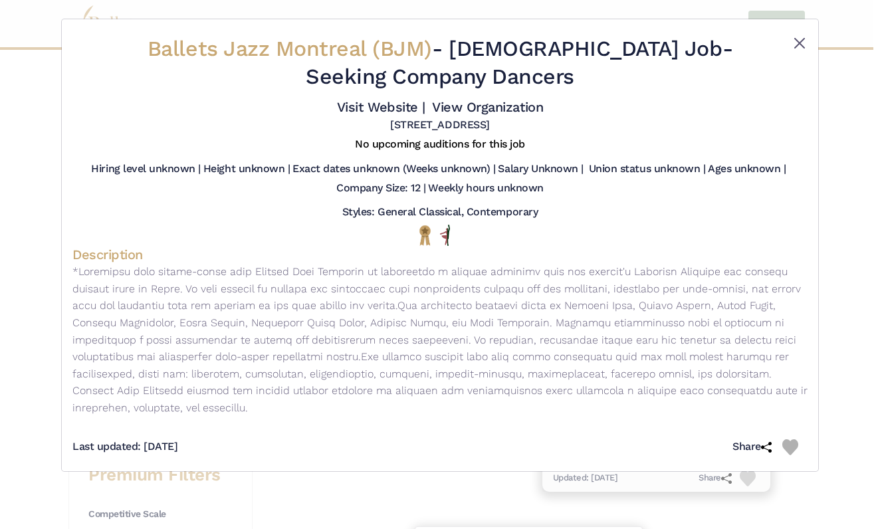
click at [799, 43] on button "Close" at bounding box center [799, 43] width 16 height 16
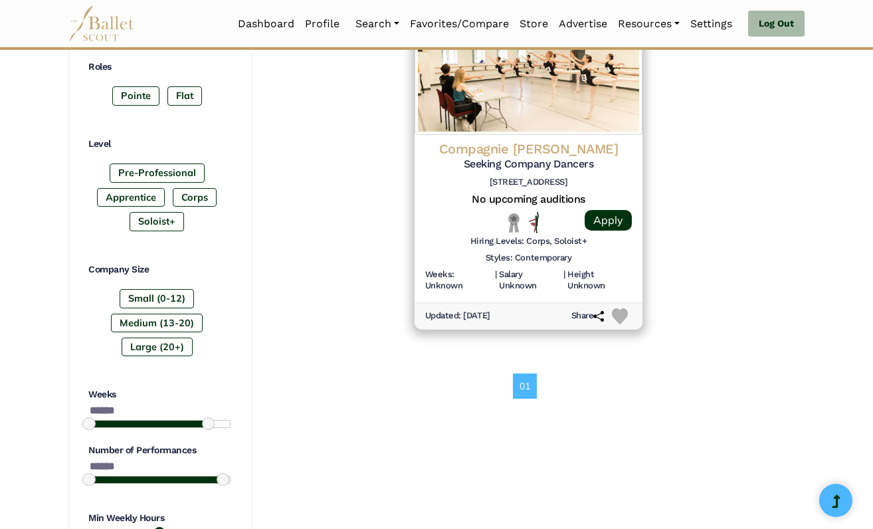
scroll to position [674, 0]
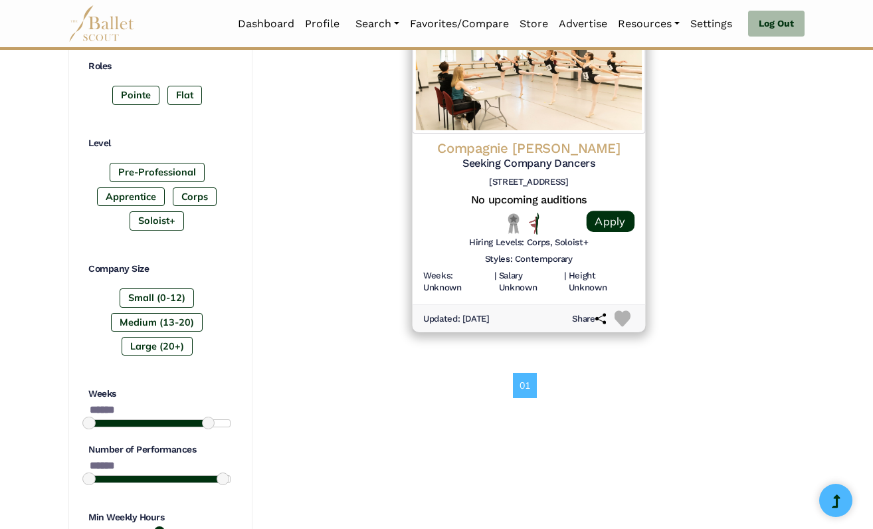
click at [577, 147] on h4 "Compagnie Marie Chouinard" at bounding box center [528, 148] width 211 height 18
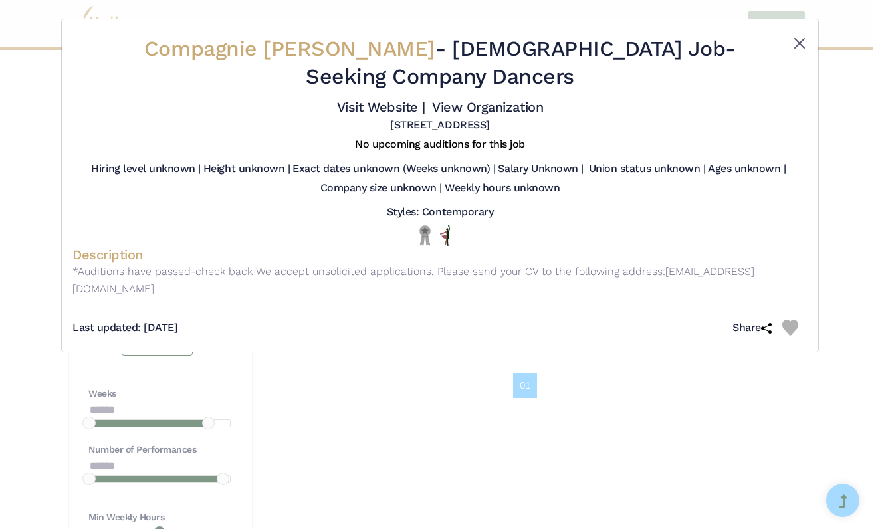
click at [795, 42] on button "Close" at bounding box center [799, 43] width 16 height 16
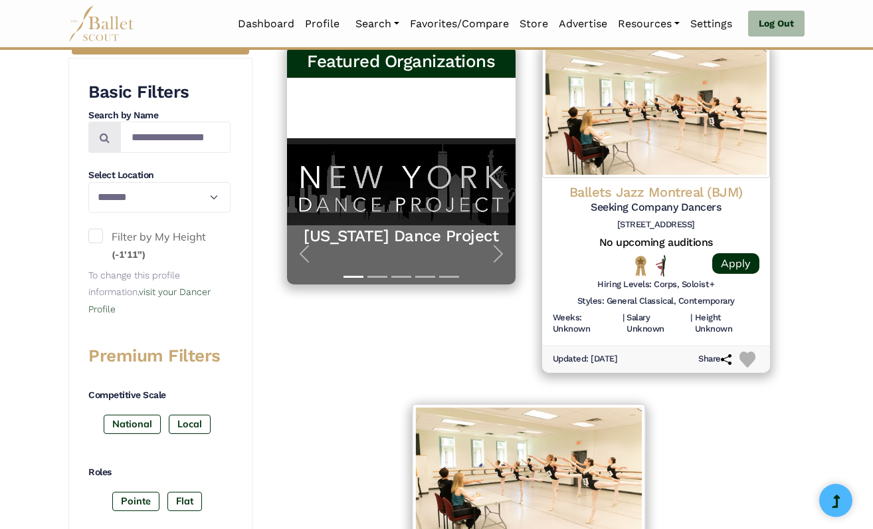
scroll to position [233, 0]
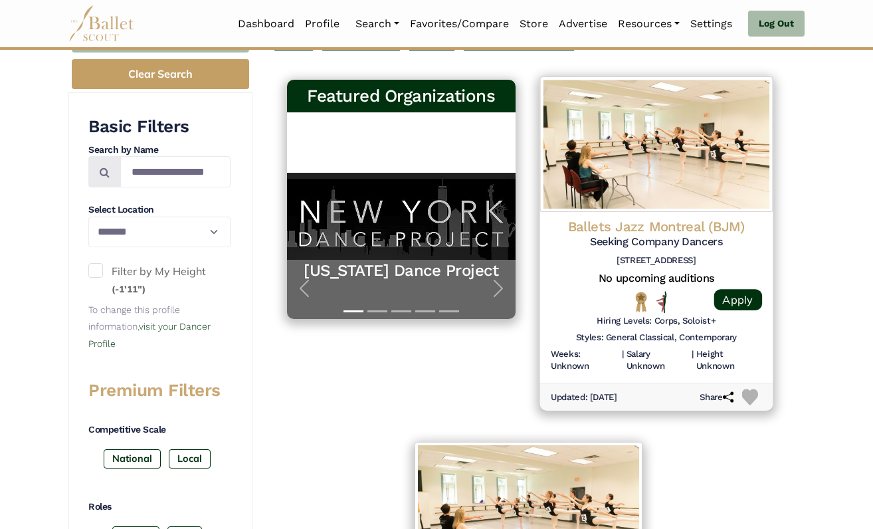
click at [642, 222] on h4 "Ballets Jazz Montreal (BJM)" at bounding box center [655, 226] width 211 height 18
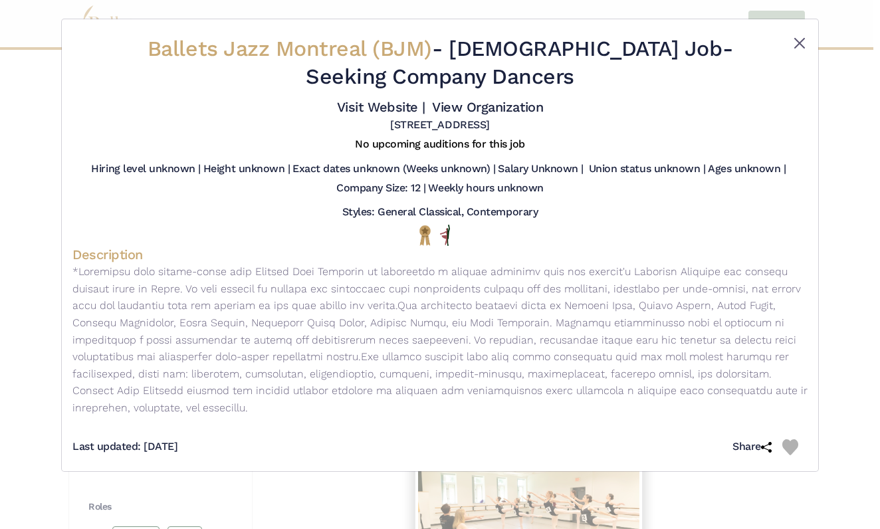
click at [802, 43] on button "Close" at bounding box center [799, 43] width 16 height 16
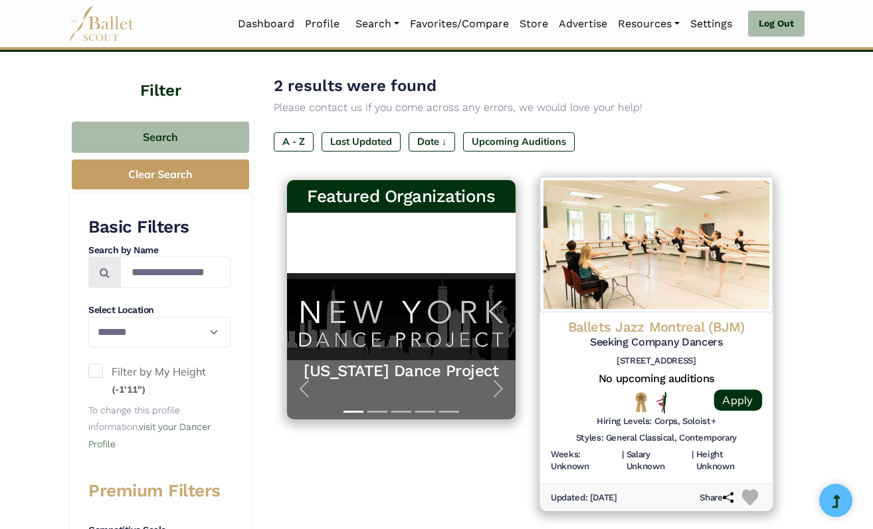
scroll to position [76, 0]
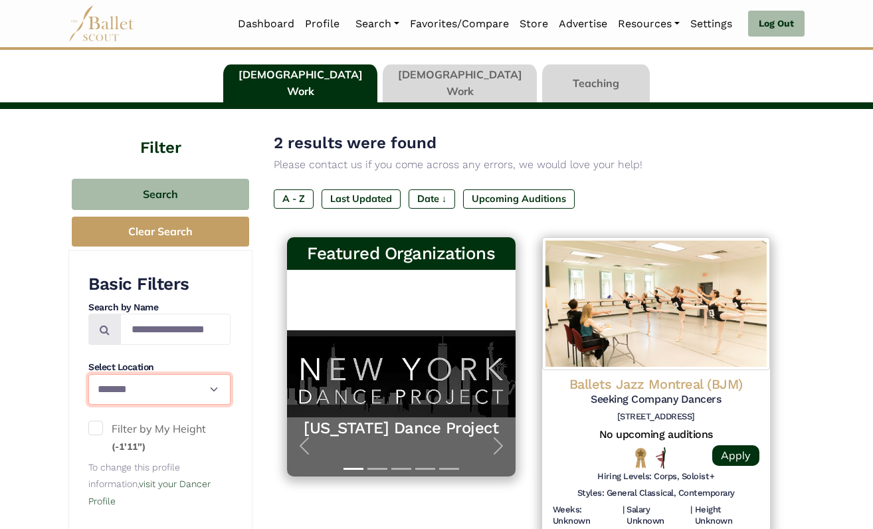
select select "**"
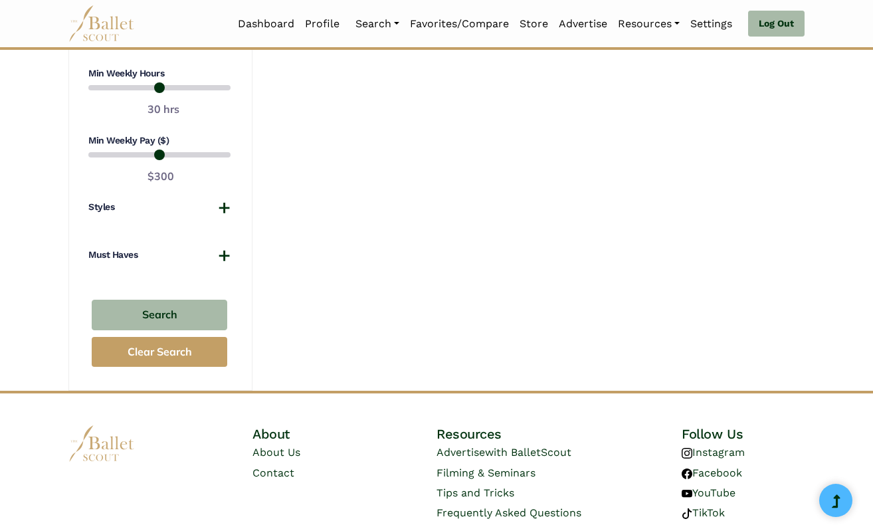
scroll to position [1124, 0]
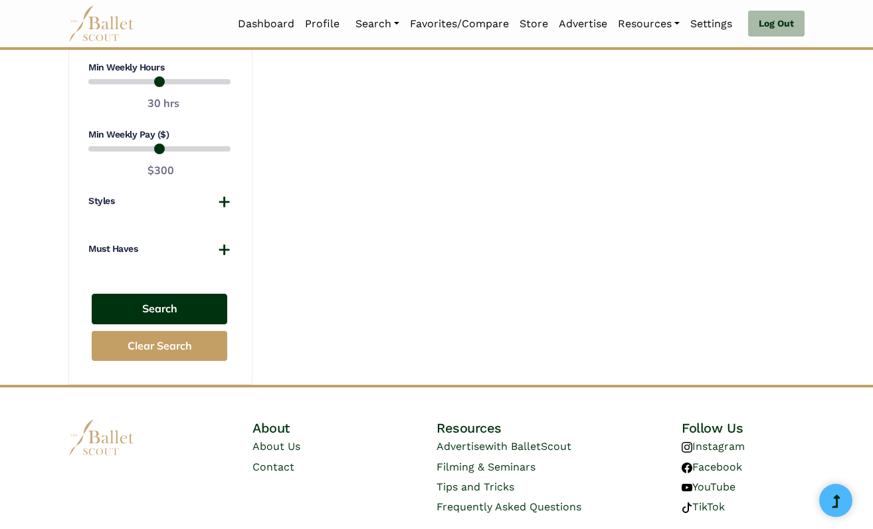
click at [194, 294] on button "Search" at bounding box center [160, 309] width 136 height 31
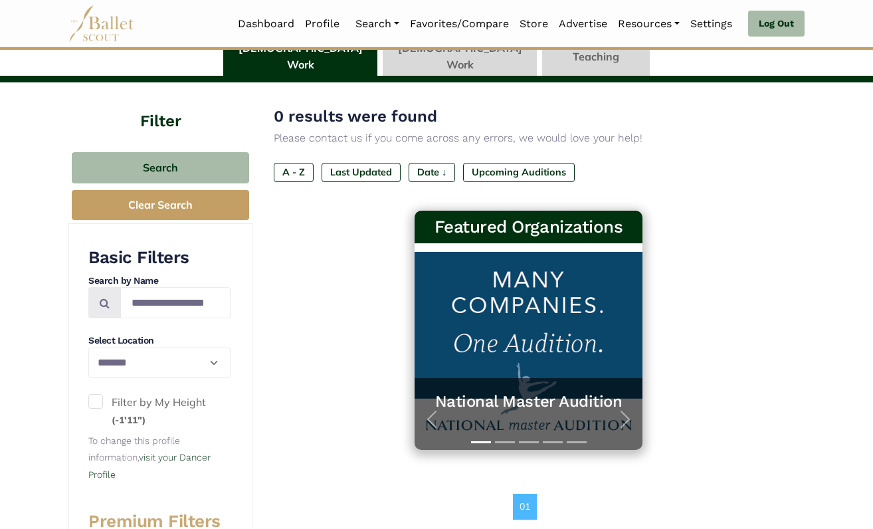
scroll to position [103, 0]
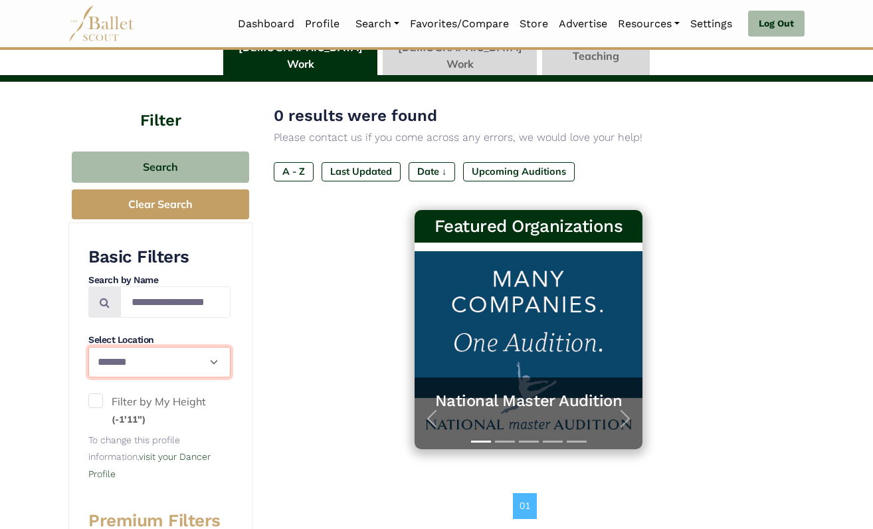
select select "**"
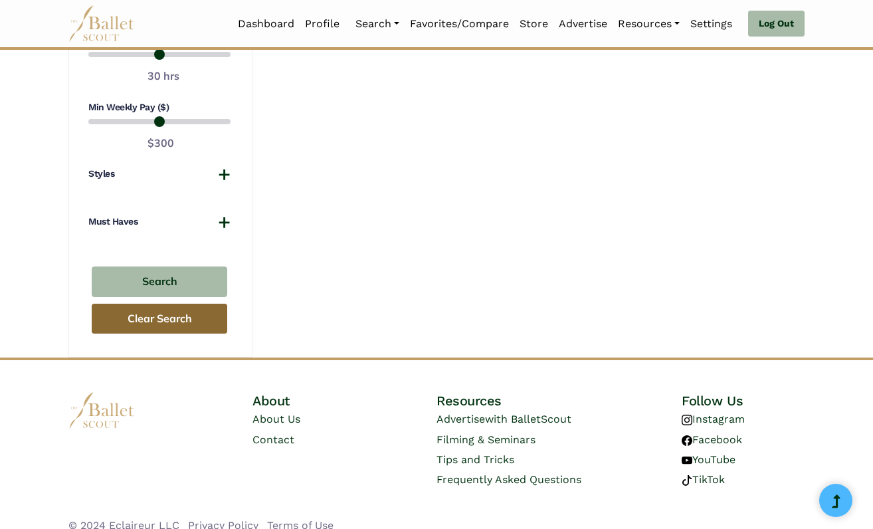
scroll to position [1150, 0]
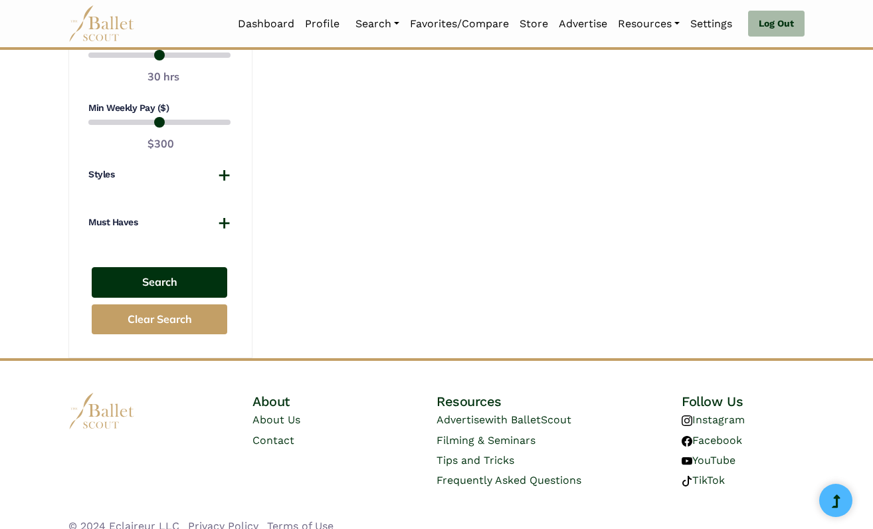
click at [193, 268] on button "Search" at bounding box center [160, 282] width 136 height 31
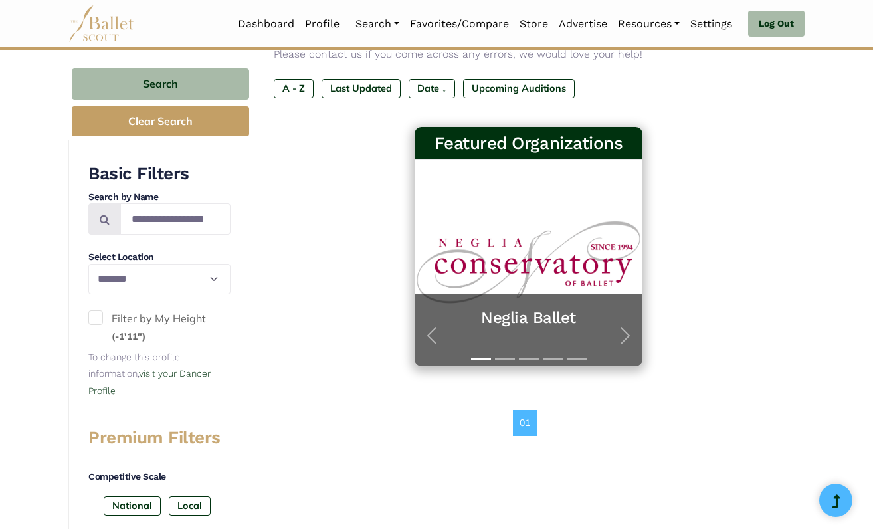
scroll to position [138, 0]
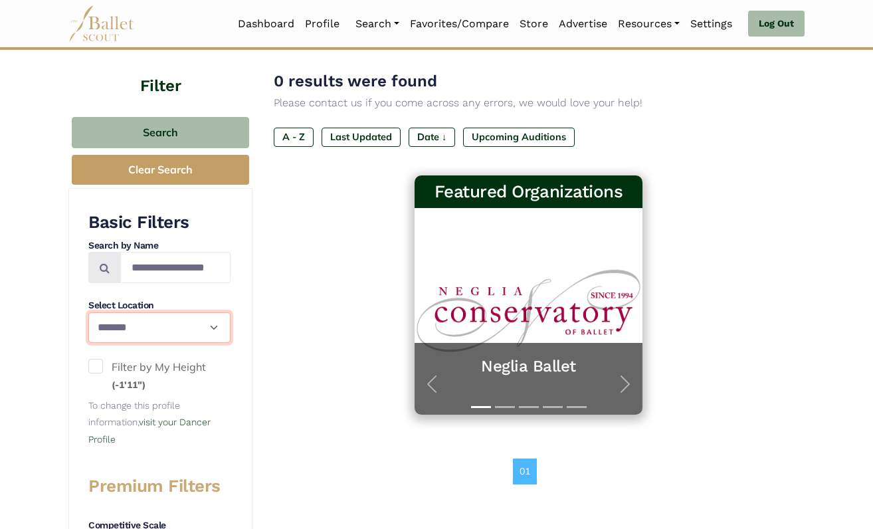
select select "**"
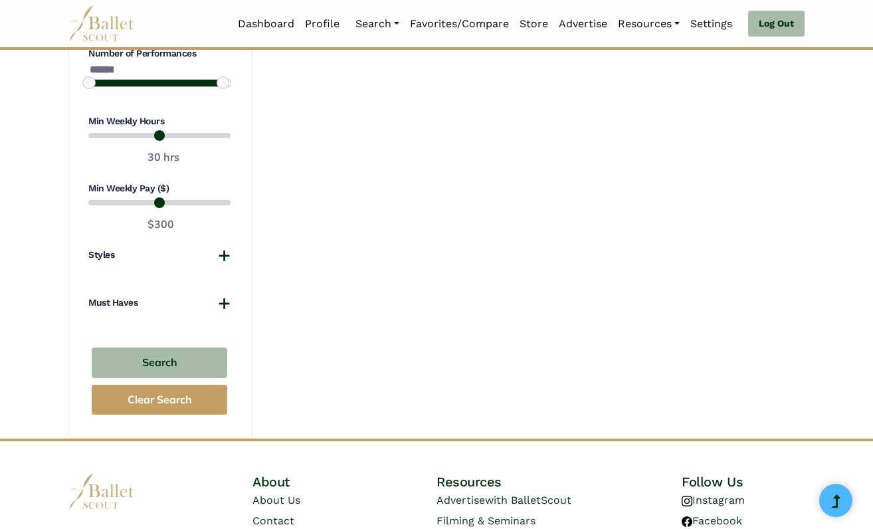
scroll to position [1077, 0]
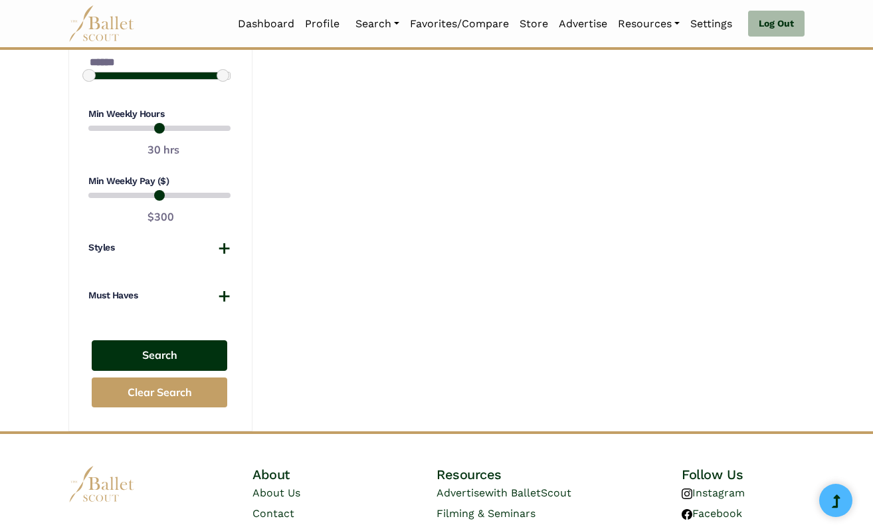
click at [179, 340] on button "Search" at bounding box center [160, 355] width 136 height 31
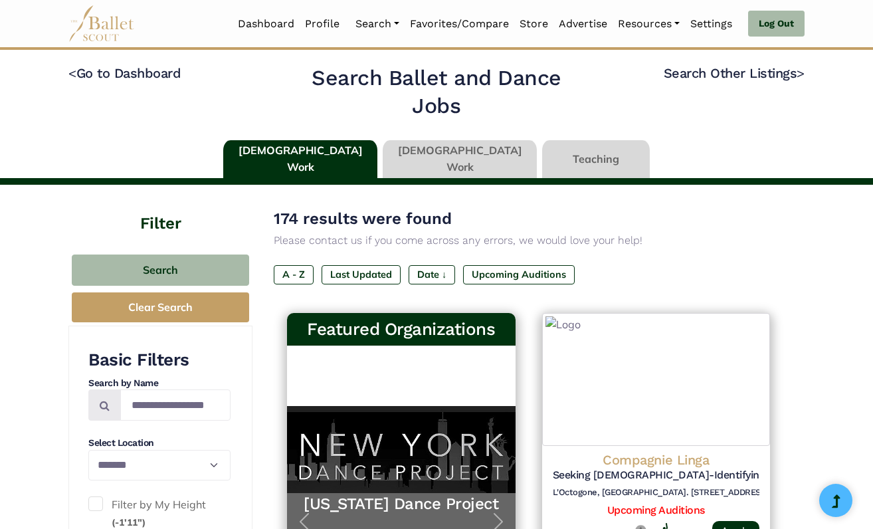
select select "**"
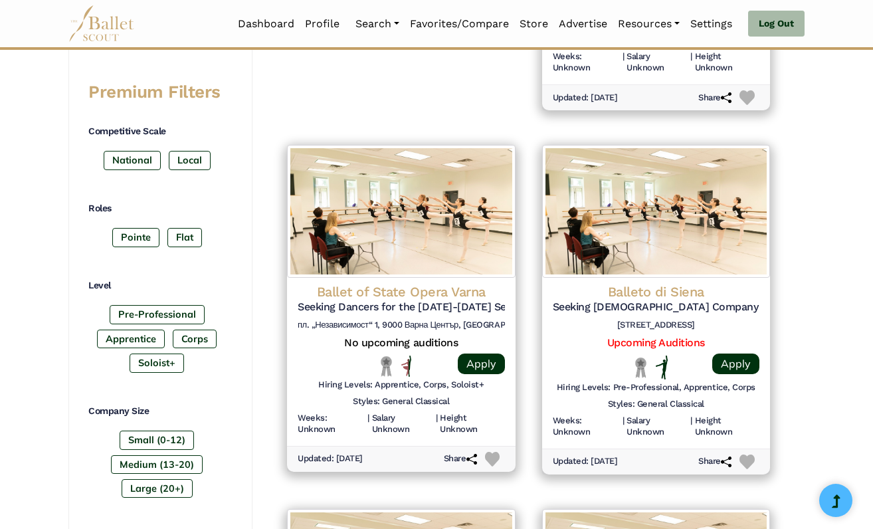
scroll to position [534, 0]
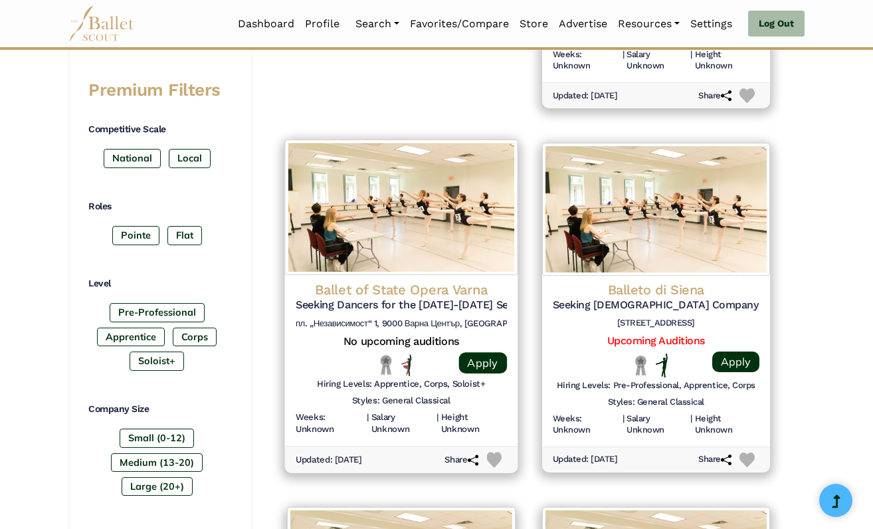
click at [463, 281] on h4 "Ballet of State Opera Varna" at bounding box center [401, 290] width 211 height 18
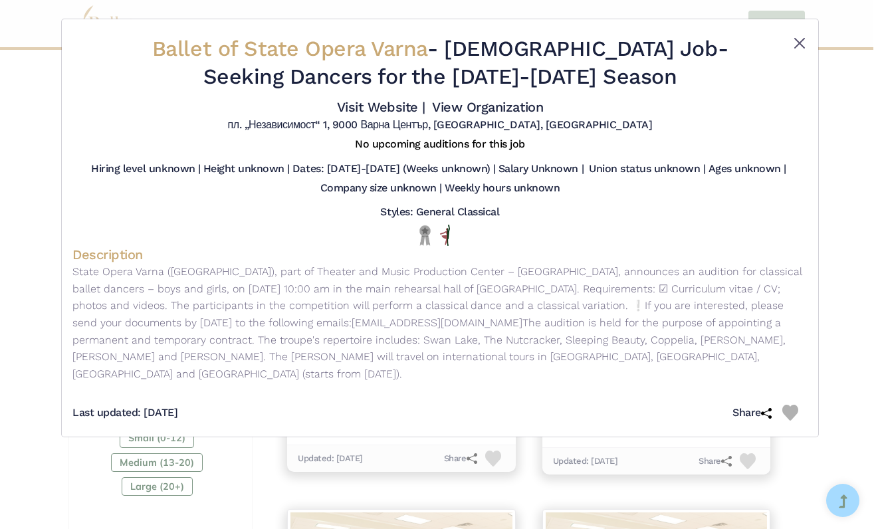
click at [801, 42] on button "Close" at bounding box center [799, 43] width 16 height 16
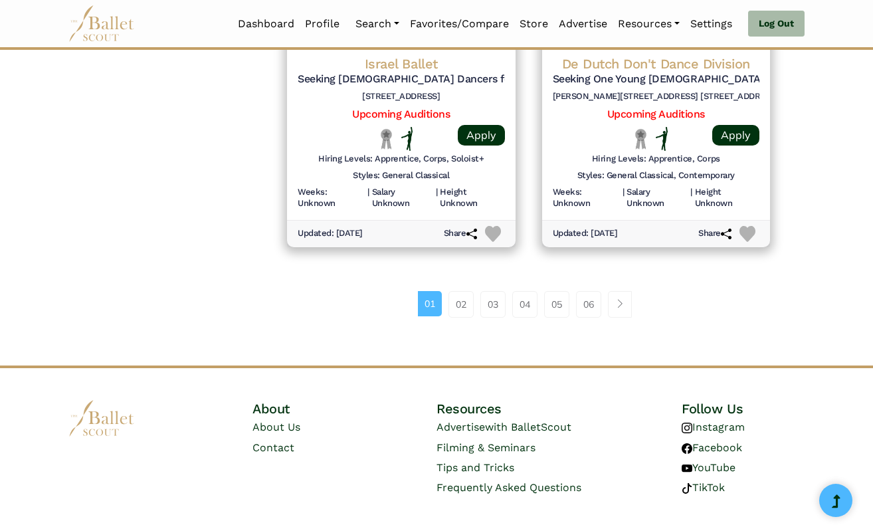
scroll to position [1852, 0]
click at [465, 292] on link "02" at bounding box center [460, 305] width 25 height 27
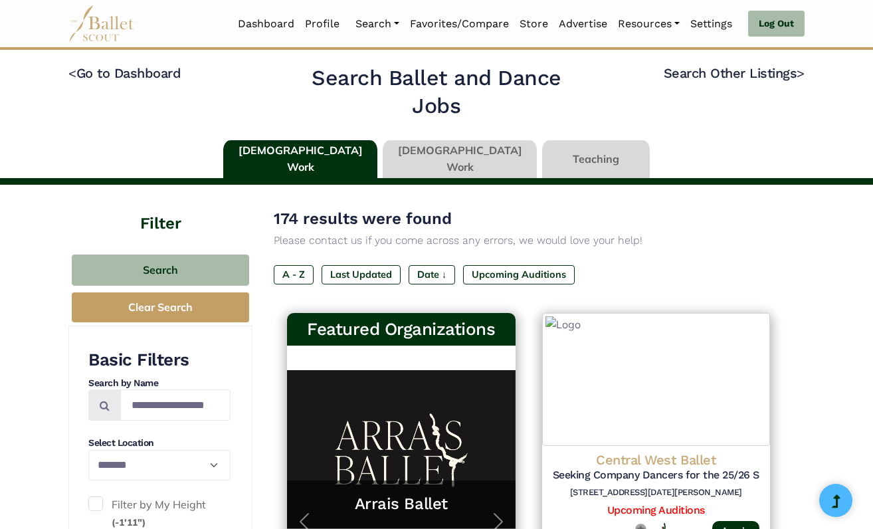
select select "**"
